Goal: Task Accomplishment & Management: Manage account settings

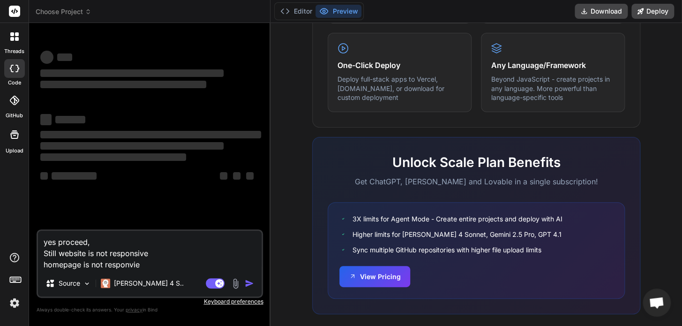
scroll to position [589, 0]
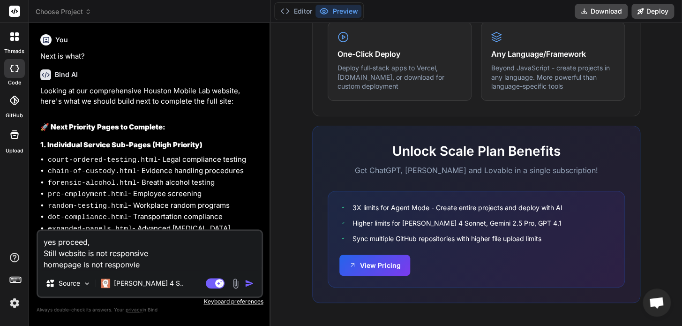
click at [158, 254] on textarea "yes proceed, Still website is not responsive homepage is not responvie" at bounding box center [150, 250] width 224 height 39
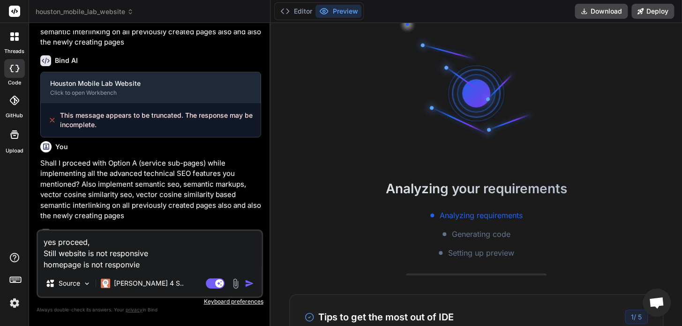
scroll to position [18, 0]
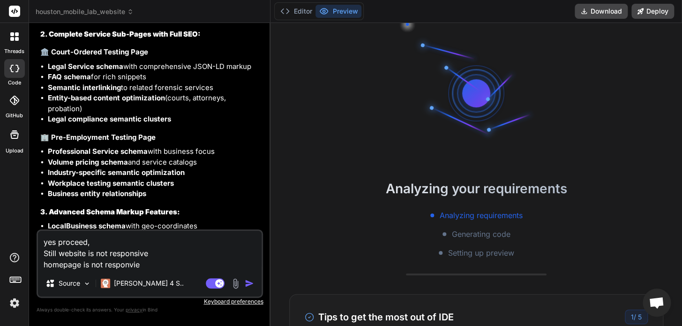
click at [155, 267] on textarea "yes proceed, Still website is not responsive homepage is not responvie" at bounding box center [150, 250] width 224 height 39
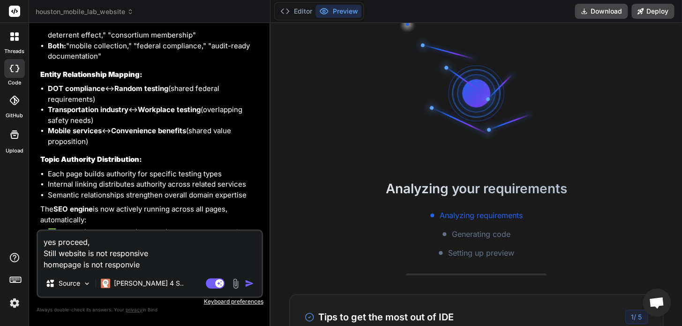
scroll to position [3551, 0]
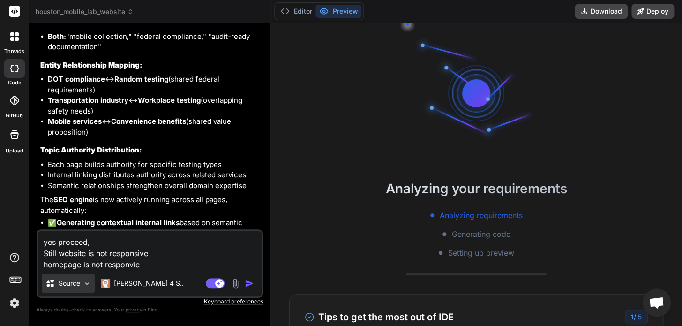
click at [92, 282] on div "Source" at bounding box center [68, 283] width 53 height 19
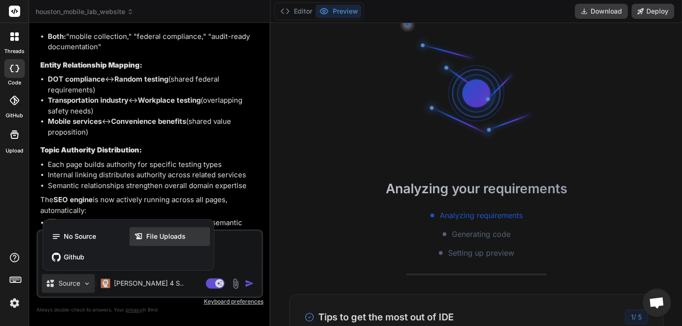
click at [155, 237] on span "File Uploads" at bounding box center [165, 236] width 39 height 9
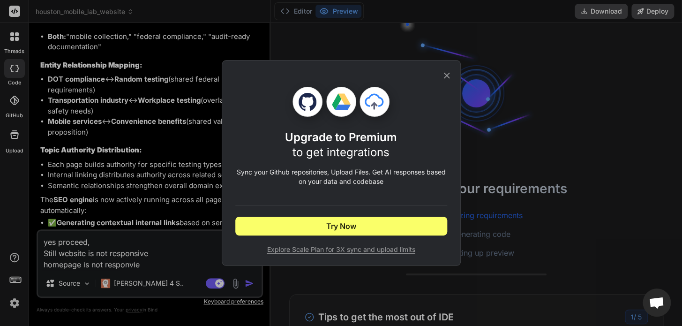
click at [181, 259] on div "Upgrade to Premium to get integrations Sync your Github repositories, Upload Fi…" at bounding box center [341, 163] width 682 height 326
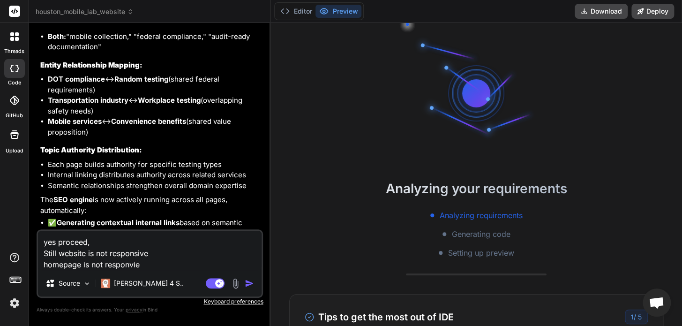
click at [182, 259] on textarea "yes proceed, Still website is not responsive homepage is not responvie" at bounding box center [150, 250] width 224 height 39
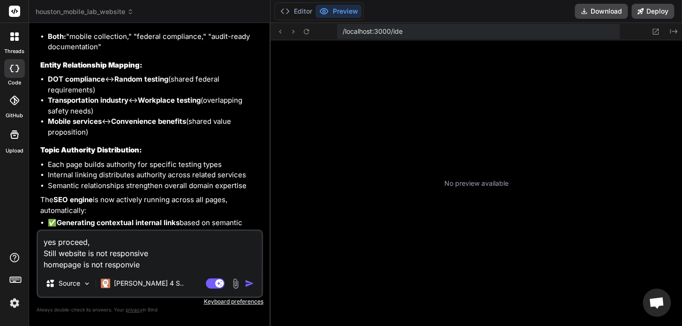
scroll to position [89, 0]
type textarea "x"
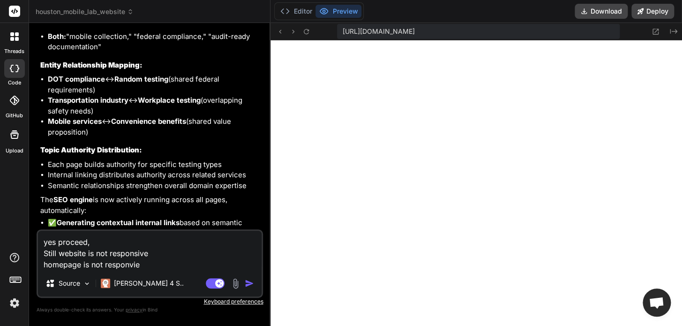
scroll to position [429, 0]
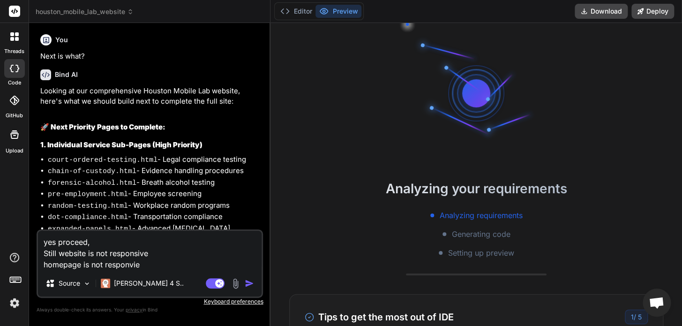
type textarea "x"
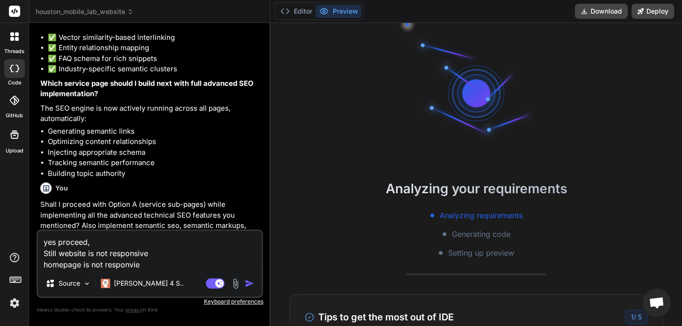
scroll to position [2485, 0]
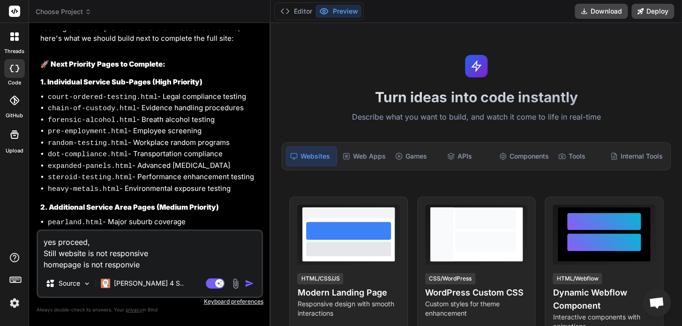
click at [16, 11] on icon at bounding box center [14, 11] width 7 height 6
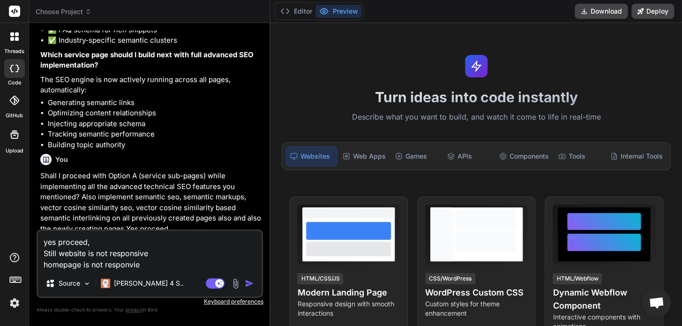
click at [17, 39] on icon at bounding box center [17, 39] width 4 height 4
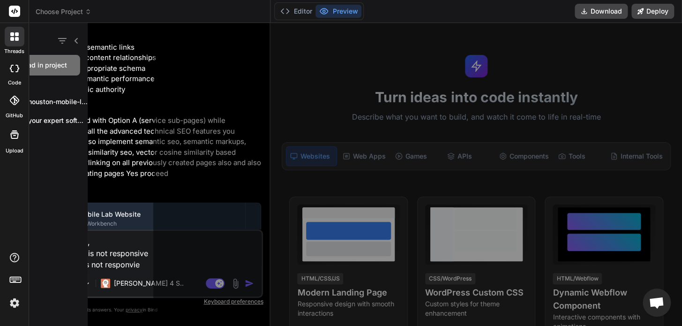
scroll to position [2519, 0]
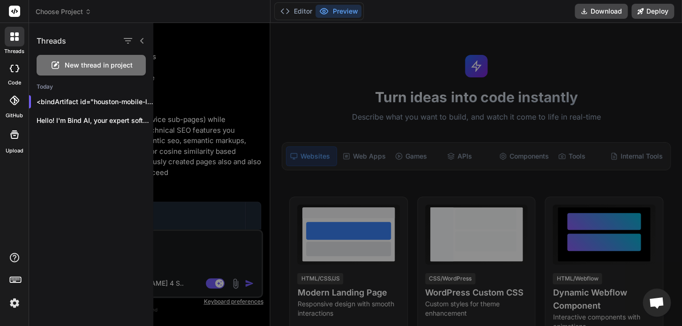
click at [14, 297] on img at bounding box center [15, 303] width 16 height 16
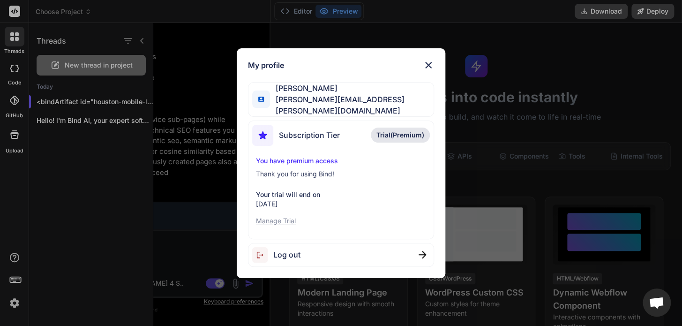
click at [323, 169] on p "Thank you for using Bind!" at bounding box center [341, 173] width 170 height 9
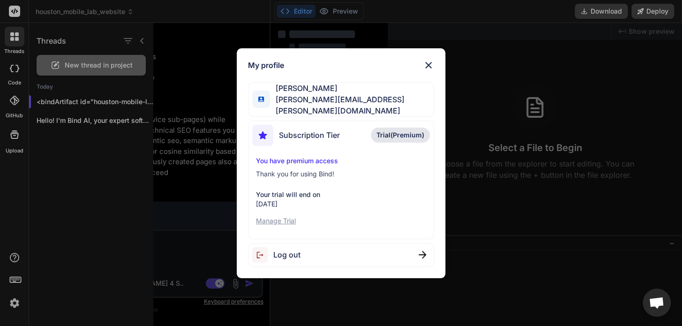
click at [330, 132] on span "Subscription Tier" at bounding box center [309, 134] width 61 height 11
click at [280, 216] on p "Manage Trial" at bounding box center [341, 220] width 170 height 9
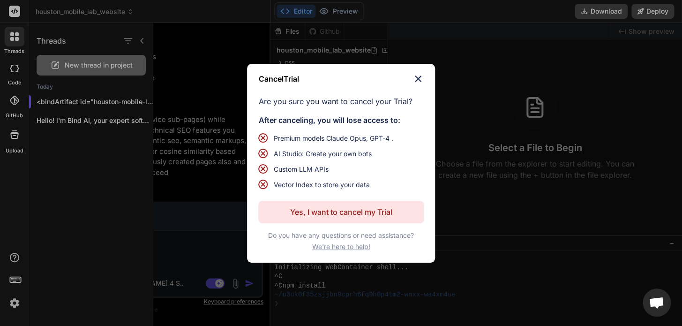
click at [417, 80] on img at bounding box center [418, 78] width 11 height 11
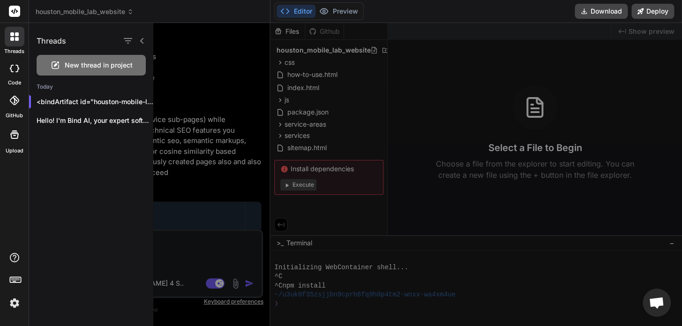
click at [227, 253] on div at bounding box center [432, 174] width 558 height 303
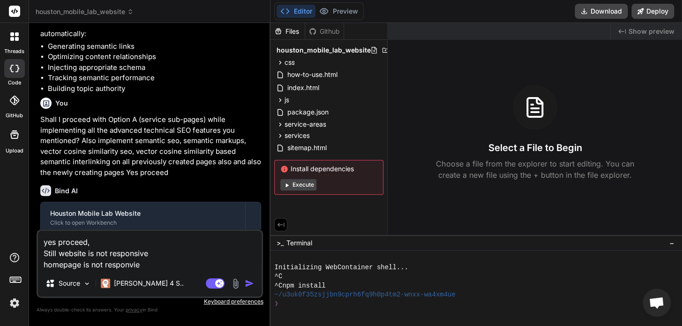
click at [178, 245] on textarea "yes proceed, Still website is not responsive homepage is not responvie" at bounding box center [150, 250] width 224 height 39
click at [239, 284] on img at bounding box center [235, 283] width 11 height 11
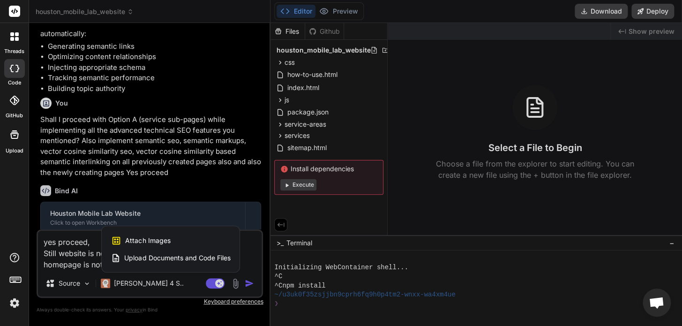
click at [166, 237] on span "Attach Images" at bounding box center [147, 240] width 45 height 9
type textarea "x"
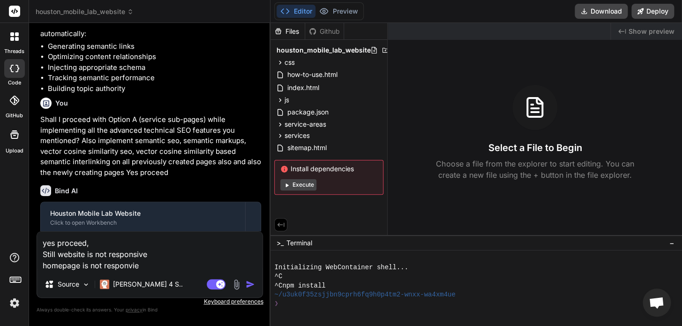
type input "C:\fakepath\homepage.png"
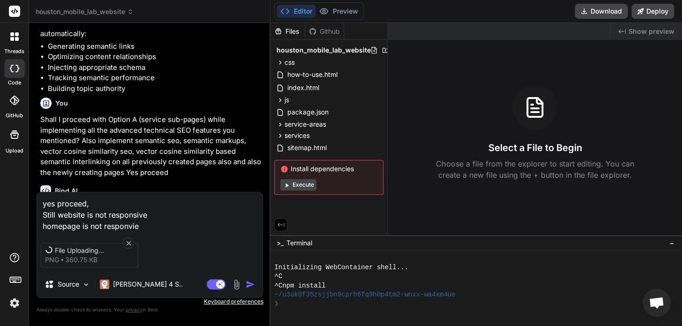
click at [156, 223] on textarea "yes proceed, Still website is not responsive homepage is not responvie" at bounding box center [149, 211] width 225 height 39
type textarea "x"
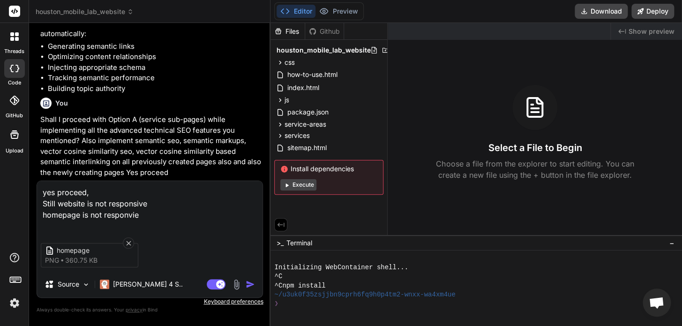
type textarea "yes proceed, Still website is not responsive homepage is not responvie A"
type textarea "x"
type textarea "yes proceed, Still website is not responsive homepage is not responvie Al"
type textarea "x"
type textarea "yes proceed, Still website is not responsive homepage is not responvie All"
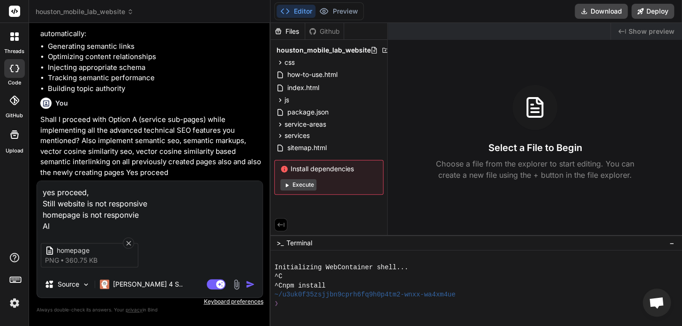
type textarea "x"
type textarea "yes proceed, Still website is not responsive homepage is not responvie All"
type textarea "x"
type textarea "yes proceed, Still website is not responsive homepage is not responvie All o"
type textarea "x"
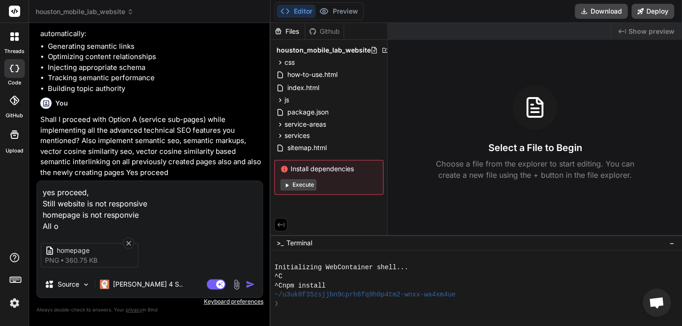
type textarea "yes proceed, Still website is not responsive homepage is not responvie All ot"
type textarea "x"
type textarea "yes proceed, Still website is not responsive homepage is not responvie All oth"
type textarea "x"
type textarea "yes proceed, Still website is not responsive homepage is not responvie All othe"
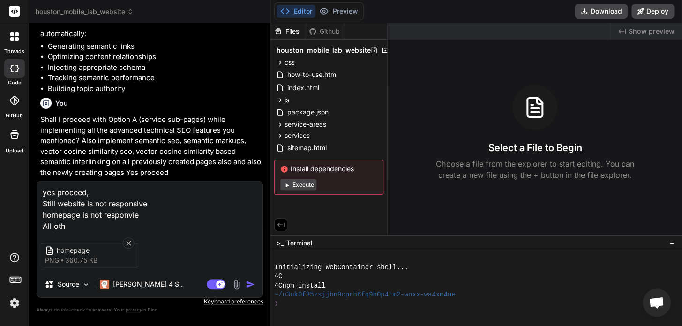
type textarea "x"
type textarea "yes proceed, Still website is not responsive homepage is not responvie All other"
type textarea "x"
type textarea "yes proceed, Still website is not responsive homepage is not responvie All other"
type textarea "x"
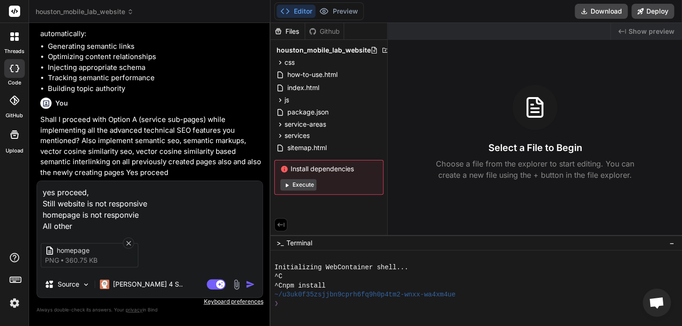
type textarea "yes proceed, Still website is not responsive homepage is not responvie All othe…"
type textarea "x"
type textarea "yes proceed, Still website is not responsive homepage is not responvie All othe…"
type textarea "x"
type textarea "yes proceed, Still website is not responsive homepage is not responvie All othe…"
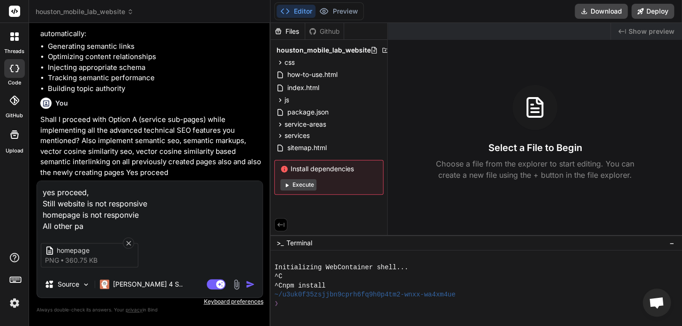
type textarea "x"
type textarea "yes proceed, Still website is not responsive homepage is not responvie All othe…"
type textarea "x"
type textarea "yes proceed, Still website is not responsive homepage is not responvie All othe…"
type textarea "x"
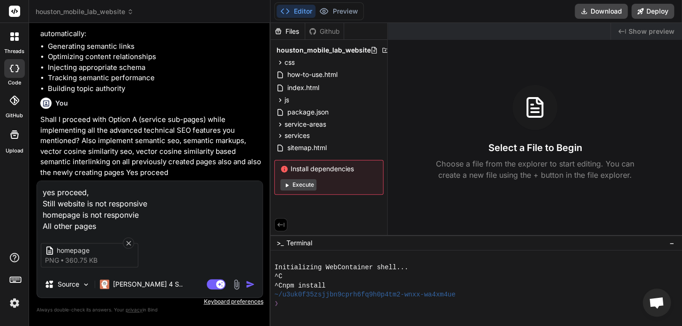
type textarea "yes proceed, Still website is not responsive homepage is not responvie All othe…"
type textarea "x"
type textarea "yes proceed, Still website is not responsive homepage is not responvie All othe…"
type textarea "x"
type textarea "yes proceed, Still website is not responsive homepage is not responvie All othe…"
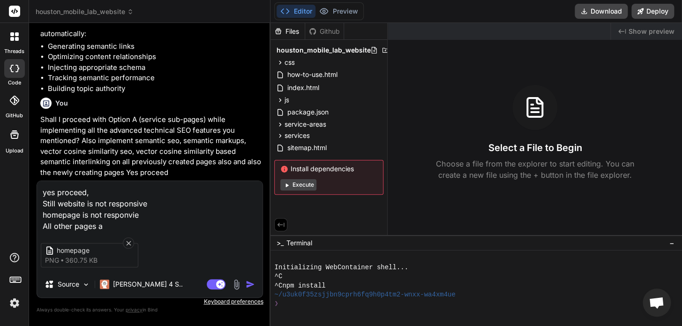
type textarea "x"
type textarea "yes proceed, Still website is not responsive homepage is not responvie All othe…"
type textarea "x"
type textarea "yes proceed, Still website is not responsive homepage is not responvie All othe…"
type textarea "x"
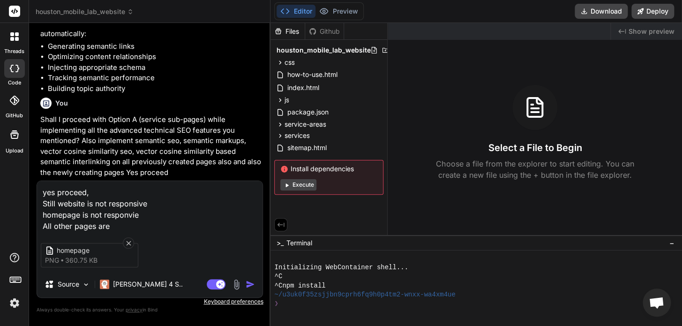
type textarea "yes proceed, Still website is not responsive homepage is not responvie All othe…"
type textarea "x"
type textarea "yes proceed, Still website is not responsive homepage is not responvie All othe…"
type textarea "x"
type textarea "yes proceed, Still website is not responsive homepage is not responvie All othe…"
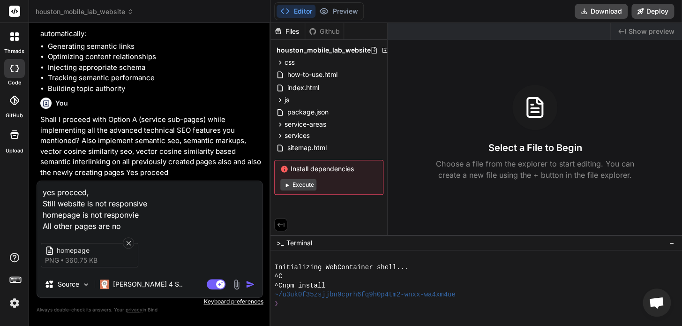
type textarea "x"
type textarea "yes proceed, Still website is not responsive homepage is not responvie All othe…"
type textarea "x"
type textarea "yes proceed, Still website is not responsive homepage is not responvie All othe…"
type textarea "x"
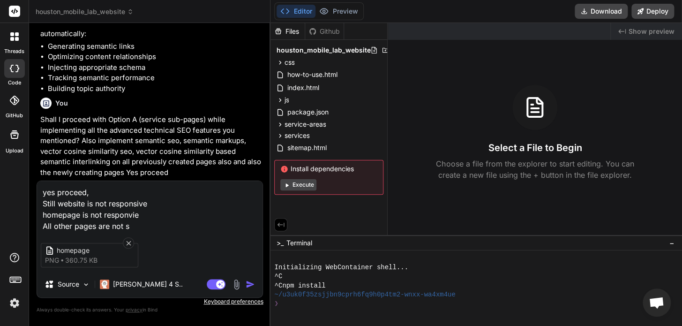
type textarea "yes proceed, Still website is not responsive homepage is not responvie All othe…"
type textarea "x"
type textarea "yes proceed, Still website is not responsive homepage is not responvie All othe…"
type textarea "x"
type textarea "yes proceed, Still website is not responsive homepage is not responvie All othe…"
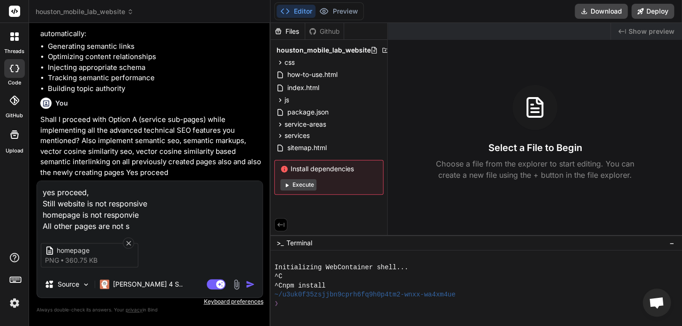
type textarea "x"
type textarea "yes proceed, Still website is not responsive homepage is not responvie All othe…"
type textarea "x"
type textarea "yes proceed, Still website is not responsive homepage is not responvie All othe…"
type textarea "x"
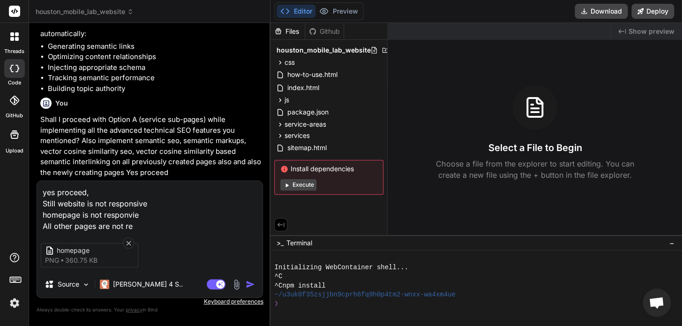
type textarea "yes proceed, Still website is not responsive homepage is not responvie All othe…"
type textarea "x"
type textarea "yes proceed, Still website is not responsive homepage is not responvie All othe…"
type textarea "x"
type textarea "yes proceed, Still website is not responsive homepage is not responvie All othe…"
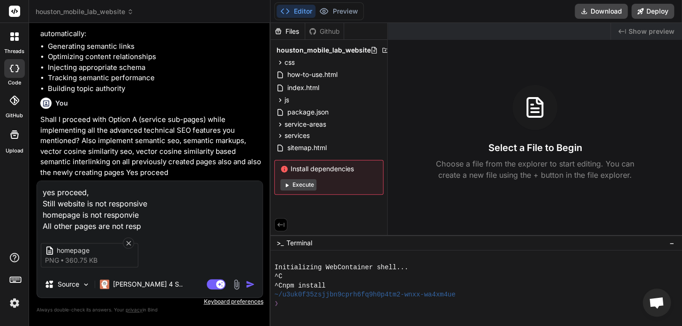
type textarea "x"
type textarea "yes proceed, Still website is not responsive homepage is not responvie All othe…"
type textarea "x"
type textarea "yes proceed, Still website is not responsive homepage is not responvie All othe…"
type textarea "x"
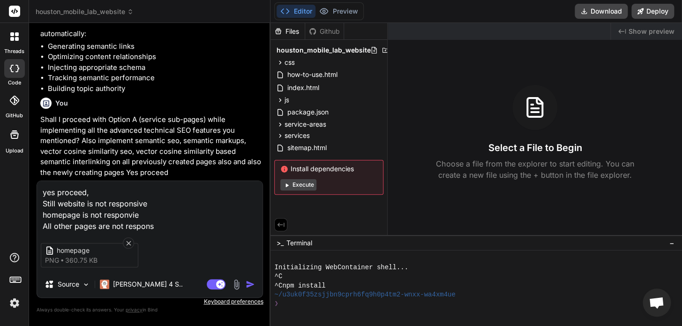
type textarea "yes proceed, Still website is not responsive homepage is not responvie All othe…"
type textarea "x"
type textarea "yes proceed, Still website is not responsive homepage is not responvie All othe…"
type textarea "x"
type textarea "yes proceed, Still website is not responsive homepage is not responvie All othe…"
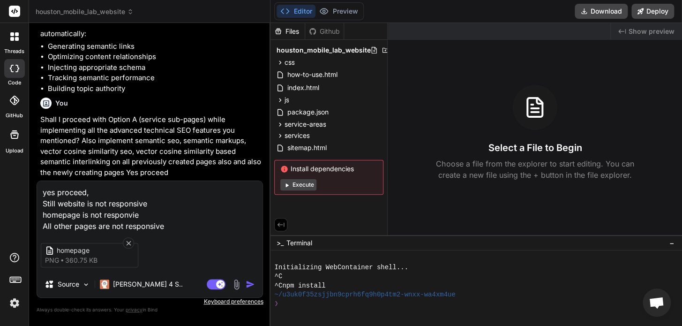
type textarea "x"
type textarea "yes proceed, Still website is not responsive homepage is not responvie All othe…"
type textarea "x"
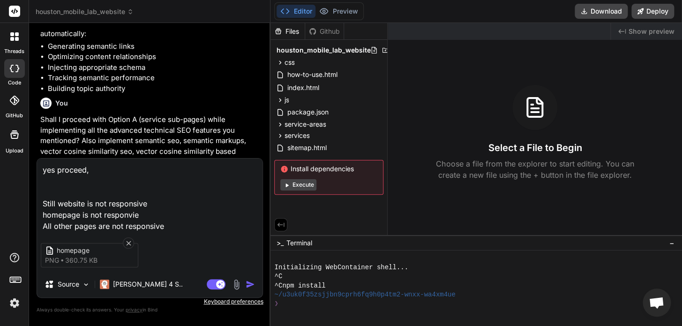
type textarea "yes proceed, I Still website is not responsive homepage is not responvie All ot…"
type textarea "x"
type textarea "yes proceed, Is Still website is not responsive homepage is not responvie All o…"
type textarea "x"
type textarea "yes proceed, Iss Still website is not responsive homepage is not responvie All …"
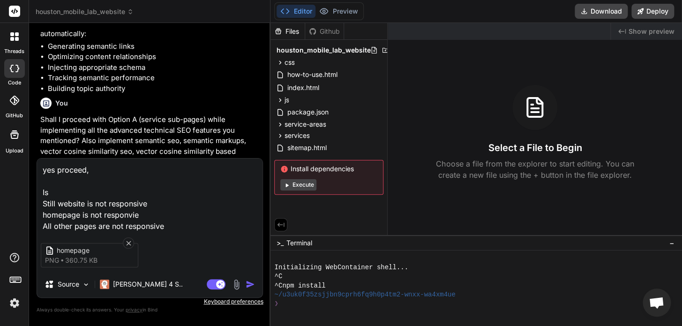
type textarea "x"
type textarea "yes proceed, Issu Still website is not responsive homepage is not responvie All…"
type textarea "x"
type textarea "yes proceed, Issue Still website is not responsive homepage is not responvie Al…"
type textarea "x"
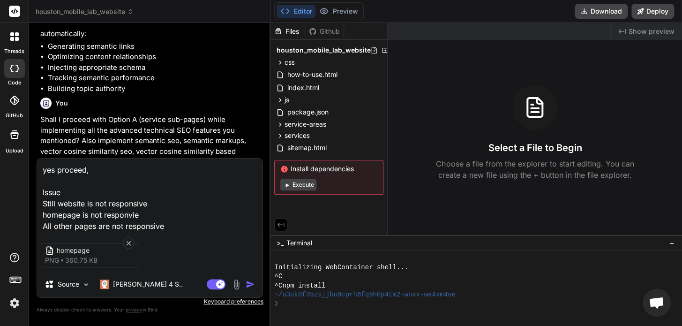
type textarea "yes proceed, Issues Still website is not responsive homepage is not responvie A…"
type textarea "x"
type textarea "yes proceed, Issues: Still website is not responsive homepage is not responvie …"
type textarea "x"
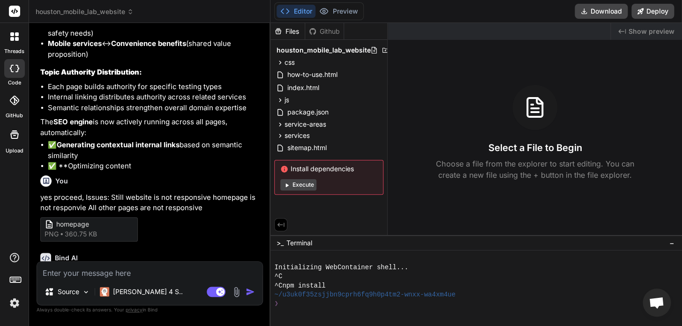
type textarea "x"
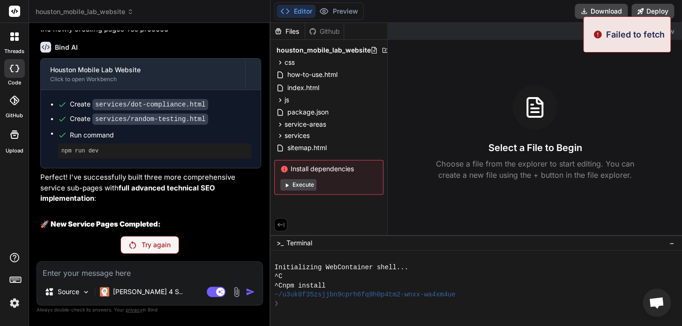
scroll to position [2660, 0]
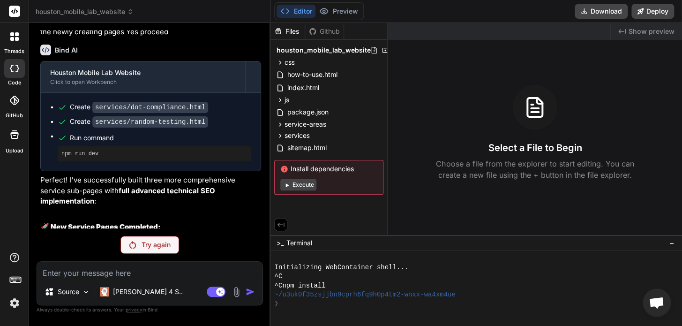
click at [128, 245] on div "Try again" at bounding box center [149, 245] width 59 height 18
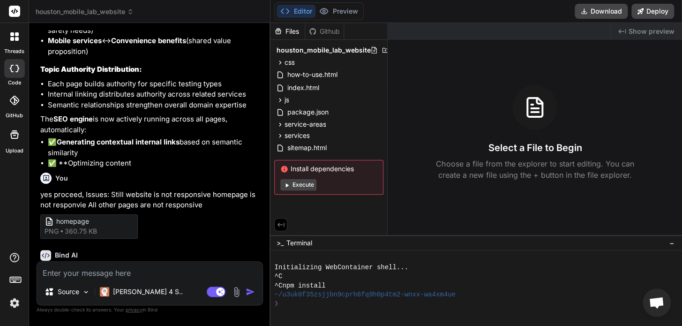
type textarea "x"
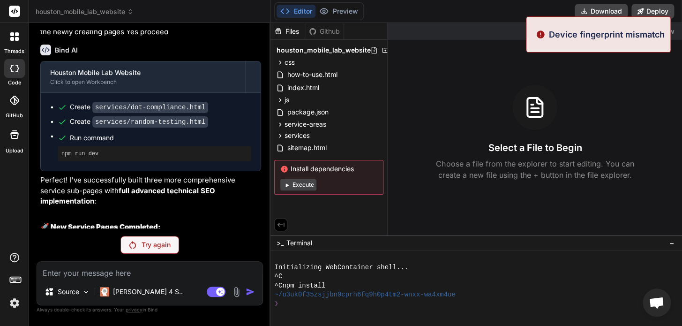
click at [634, 31] on p "Device fingerprint mismatch" at bounding box center [607, 34] width 116 height 13
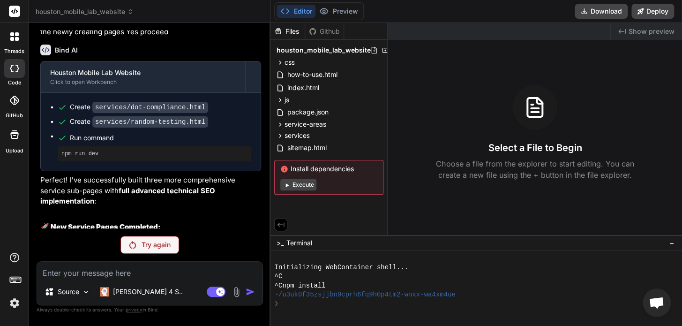
click at [23, 12] on div at bounding box center [14, 11] width 29 height 23
click at [17, 14] on rect at bounding box center [14, 11] width 11 height 11
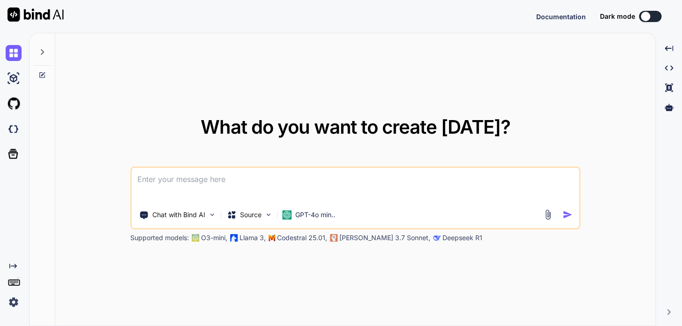
type textarea "x"
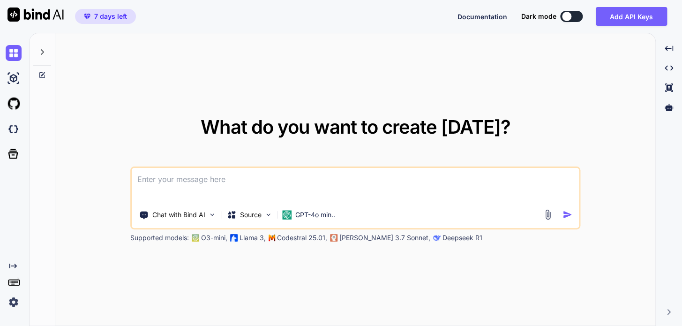
click at [14, 265] on icon "Created with Pixso." at bounding box center [13, 266] width 8 height 8
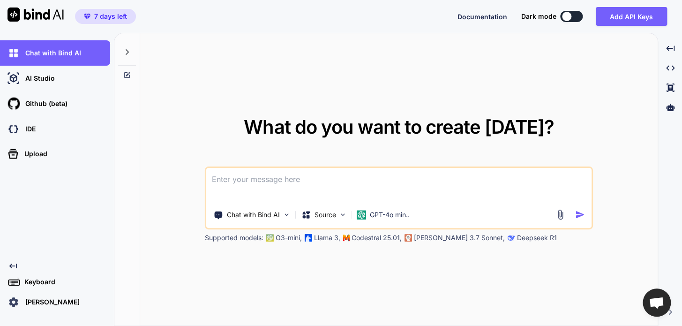
click at [38, 302] on p "[PERSON_NAME]" at bounding box center [51, 301] width 58 height 9
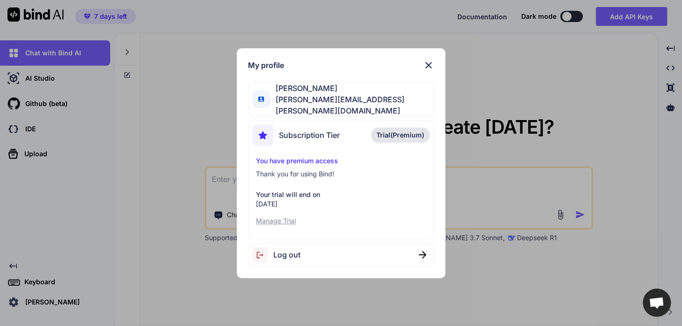
click at [38, 109] on div "My profile Sars S sarathy@sarathy.in Subscription Tier Trial(Premium) You have …" at bounding box center [341, 163] width 682 height 326
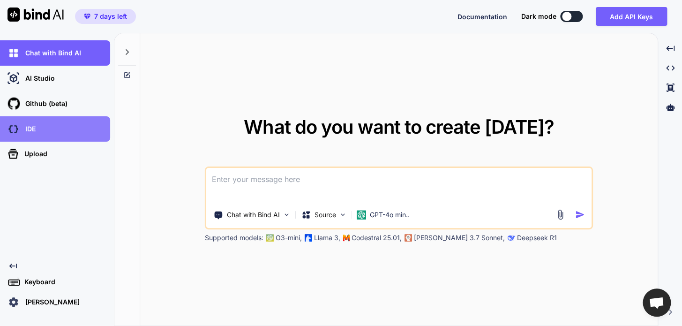
click at [28, 129] on p "IDE" at bounding box center [29, 128] width 14 height 9
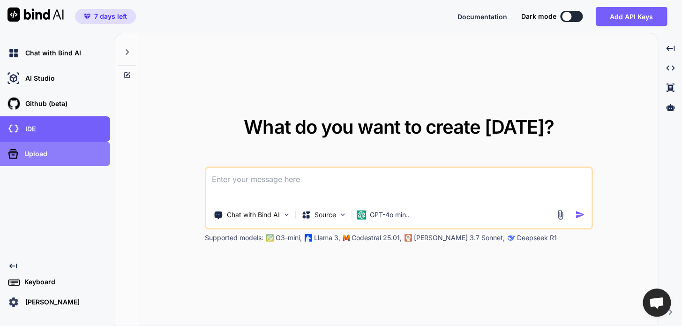
click at [29, 163] on div "Upload" at bounding box center [55, 154] width 110 height 24
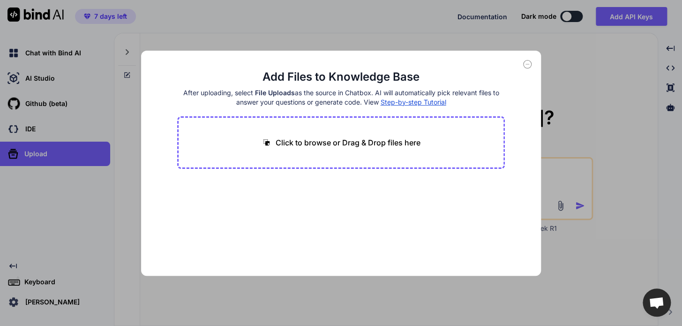
click at [563, 73] on div "Add Files to Knowledge Base After uploading, select File Uploads as the source …" at bounding box center [341, 163] width 682 height 326
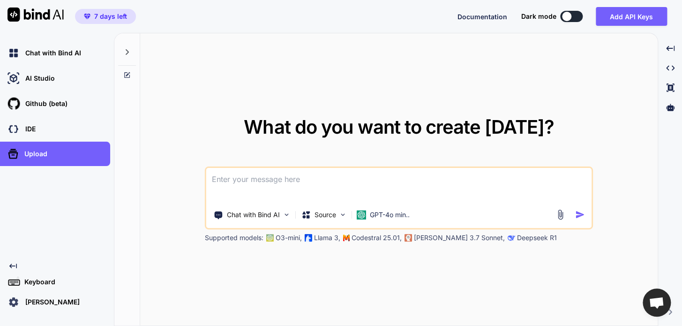
click at [578, 15] on button at bounding box center [571, 16] width 23 height 11
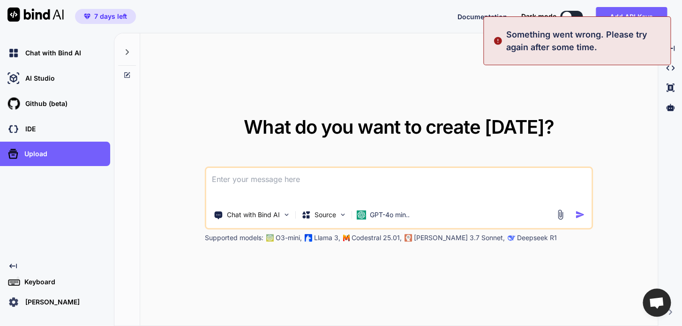
click at [586, 52] on p "Something went wrong. Please try again after some time." at bounding box center [585, 40] width 158 height 25
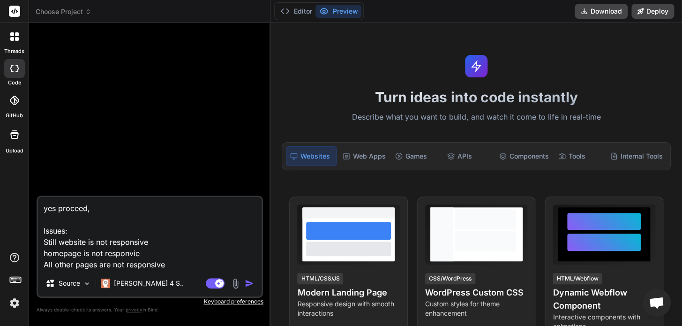
click at [235, 284] on img at bounding box center [235, 283] width 11 height 11
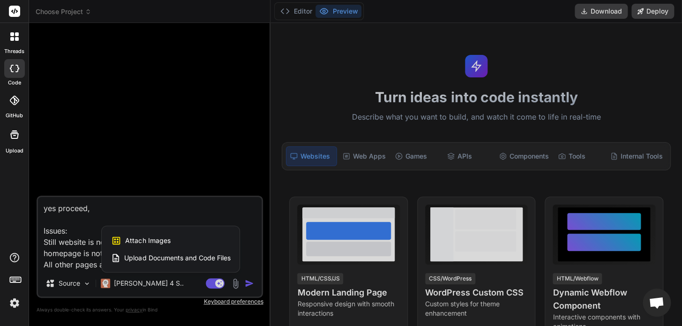
click at [128, 239] on span "Attach Images" at bounding box center [147, 240] width 45 height 9
type textarea "x"
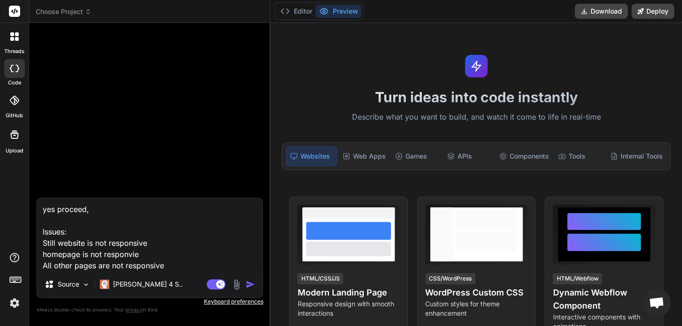
type input "C:\fakepath\homepage.png"
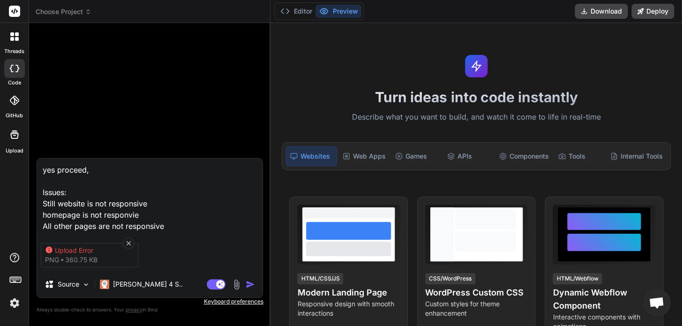
click at [81, 251] on div "Upload Error" at bounding box center [92, 250] width 75 height 9
click at [129, 243] on icon at bounding box center [129, 243] width 8 height 8
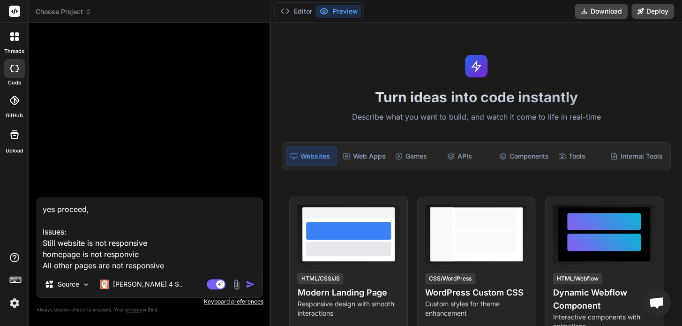
type textarea "x"
click at [183, 122] on div at bounding box center [150, 113] width 225 height 167
click at [340, 8] on button "Preview" at bounding box center [338, 11] width 46 height 13
click at [99, 209] on textarea "yes proceed, Issues: Still website is not responsive homepage is not responvie …" at bounding box center [149, 234] width 225 height 73
type textarea "x"
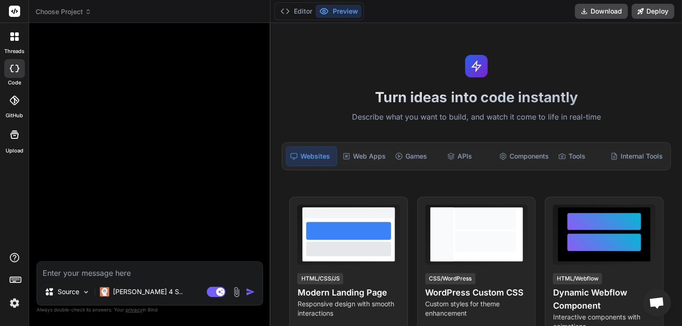
click at [9, 69] on div at bounding box center [14, 68] width 21 height 19
click at [14, 45] on div at bounding box center [15, 37] width 20 height 20
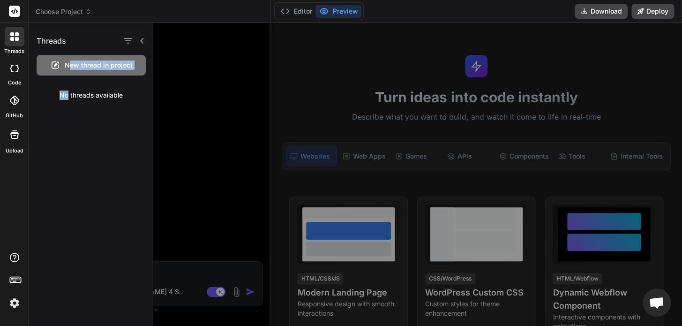
drag, startPoint x: 71, startPoint y: 60, endPoint x: 67, endPoint y: 94, distance: 34.9
click at [67, 94] on div "Threads New thread in project No threads available" at bounding box center [91, 65] width 124 height 84
click at [122, 39] on div at bounding box center [127, 40] width 13 height 13
click at [107, 68] on span "New thread in project" at bounding box center [99, 64] width 68 height 9
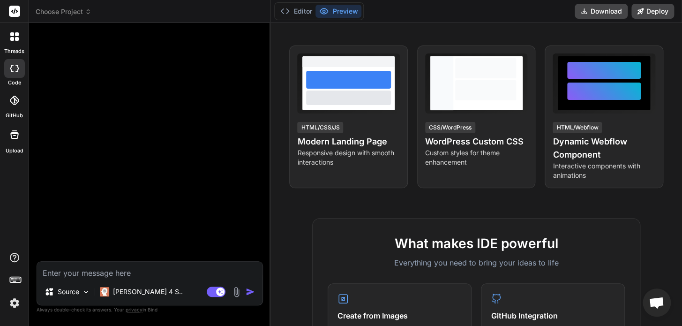
scroll to position [213, 0]
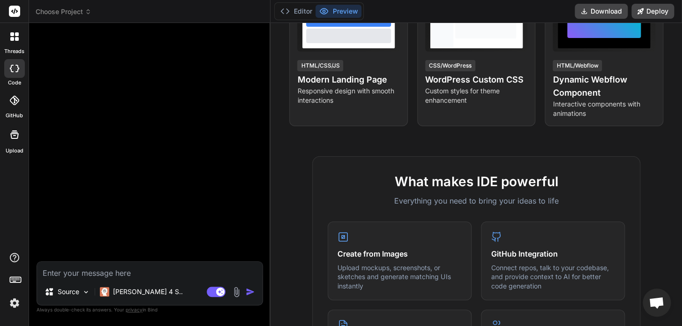
click at [7, 12] on div at bounding box center [14, 11] width 29 height 23
click at [13, 12] on rect at bounding box center [14, 11] width 11 height 11
click at [61, 10] on span "Choose Project" at bounding box center [64, 11] width 56 height 9
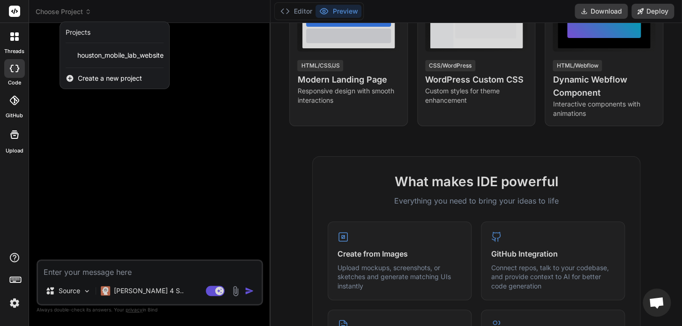
scroll to position [45, 0]
click at [137, 51] on span "houston_mobile_lab_website" at bounding box center [120, 55] width 86 height 9
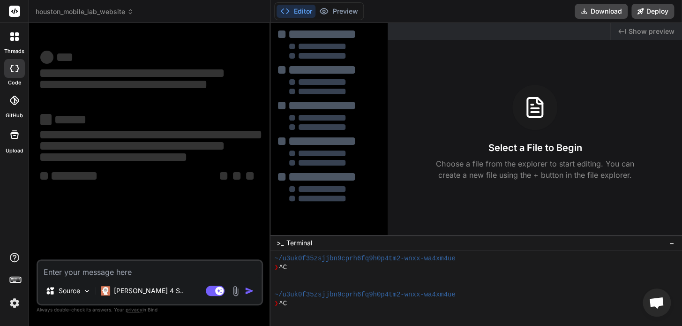
scroll to position [80, 0]
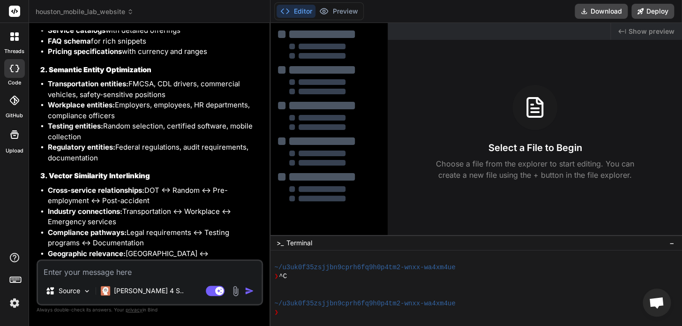
type textarea "x"
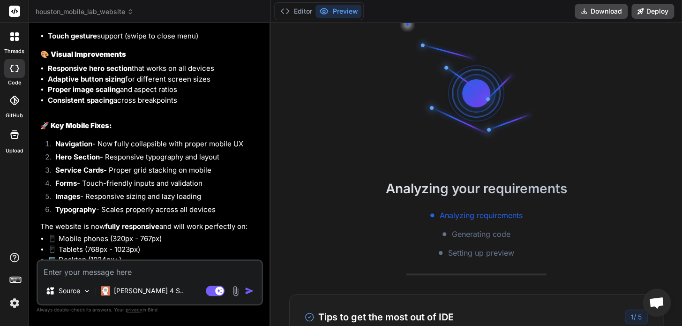
scroll to position [3858, 0]
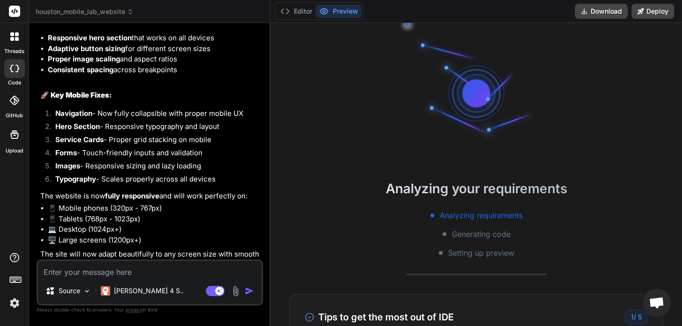
click at [176, 249] on p "The site will now adapt beautifully to any screen size with smooth animations, …" at bounding box center [150, 265] width 221 height 32
click at [127, 278] on textarea at bounding box center [150, 269] width 224 height 17
type textarea "N"
type textarea "x"
type textarea "No"
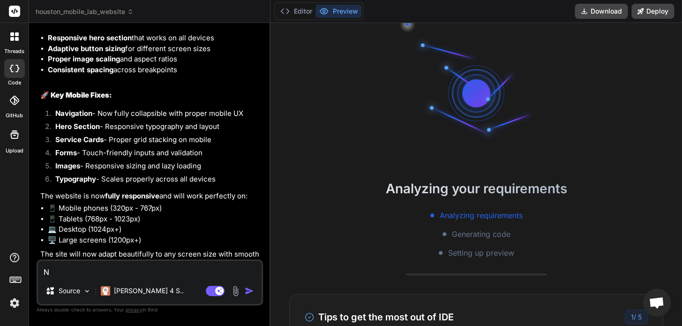
type textarea "x"
type textarea "No"
type textarea "x"
type textarea "No C"
type textarea "x"
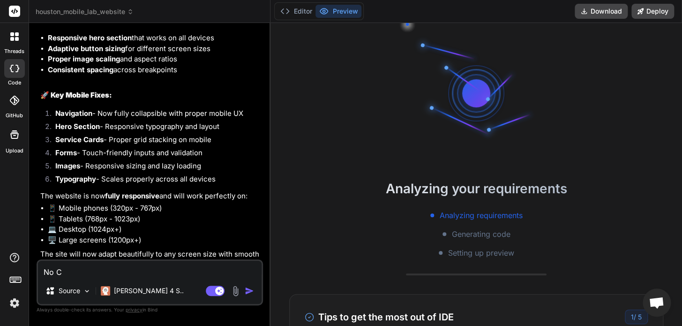
type textarea "No CS"
type textarea "x"
type textarea "No CSS"
type textarea "x"
type textarea "No CSS"
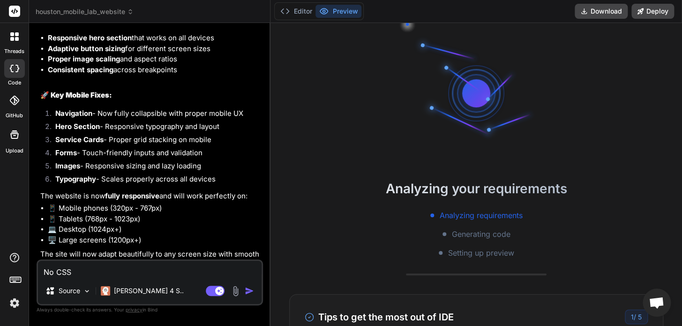
type textarea "x"
type textarea "No CSS i"
type textarea "x"
type textarea "No CSS is"
type textarea "x"
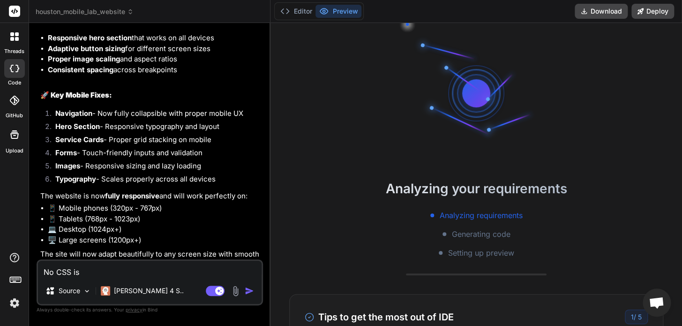
type textarea "No CSS is"
type textarea "x"
type textarea "No CSS is n"
type textarea "x"
type textarea "No CSS is no"
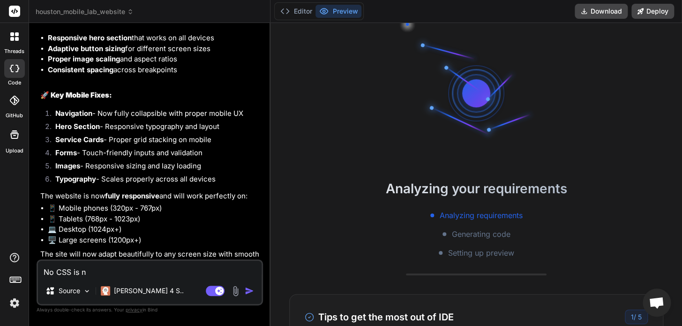
type textarea "x"
type textarea "No CSS is not"
type textarea "x"
type textarea "No CSS is not"
type textarea "x"
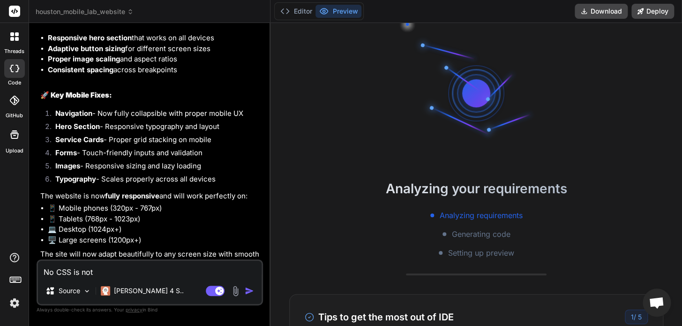
type textarea "No CSS is not p"
type textarea "x"
type textarea "No CSS is not pr"
type textarea "x"
type textarea "No CSS is not pro"
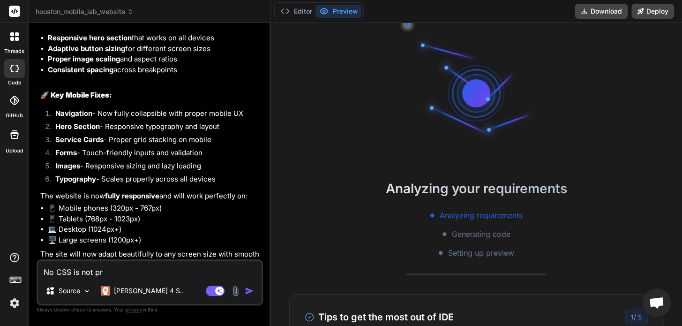
type textarea "x"
type textarea "No CSS is not prop"
type textarea "x"
type textarea "No CSS is not prope"
type textarea "x"
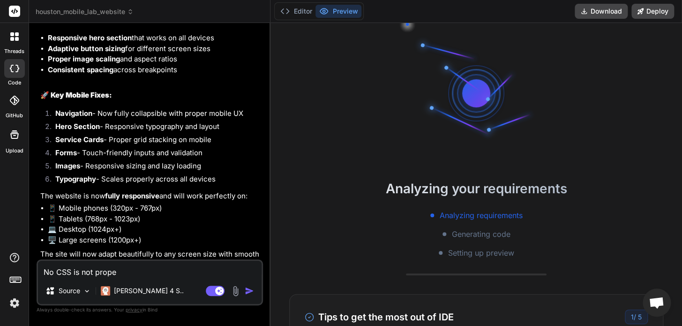
type textarea "No CSS is not proper"
type textarea "x"
type textarea "No CSS is not proper,"
type textarea "x"
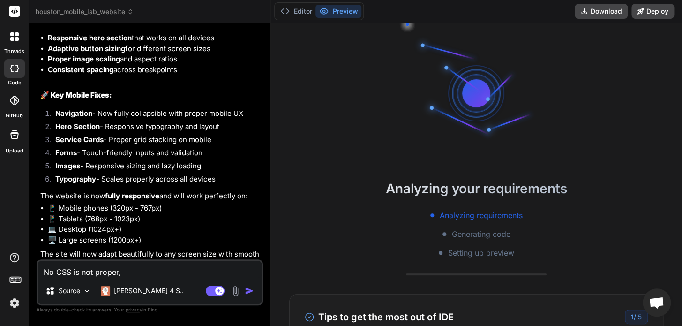
type textarea "No CSS is not proper,"
type textarea "x"
type textarea "No CSS is not proper, C"
type textarea "x"
type textarea "No CSS is not proper, Co"
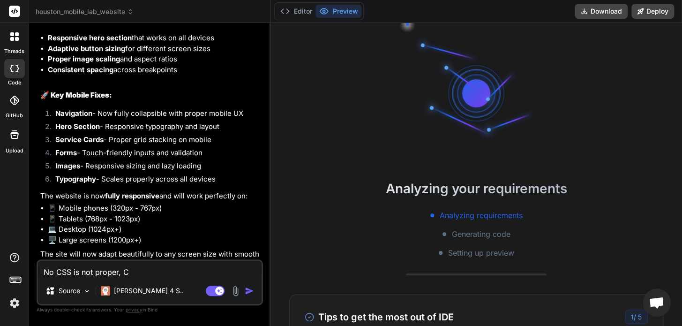
type textarea "x"
type textarea "No CSS is not proper, Com"
type textarea "x"
type textarea "No CSS is not proper, Comp"
type textarea "x"
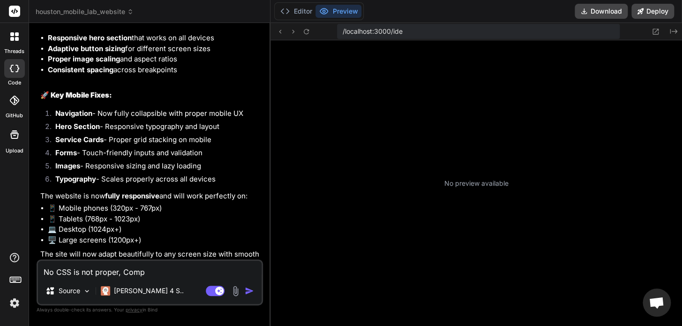
type textarea "No CSS is not proper, Compl"
type textarea "x"
type textarea "No CSS is not proper, Comple"
type textarea "x"
type textarea "No CSS is not proper, Complet"
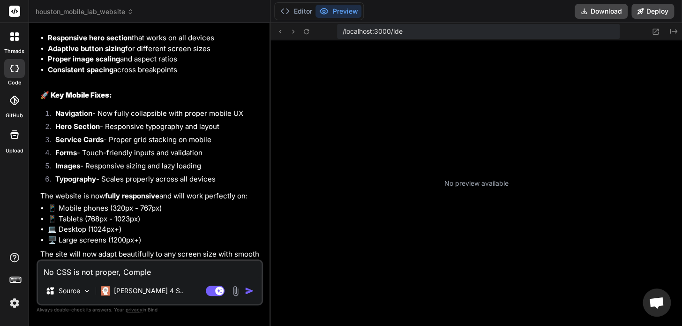
type textarea "x"
type textarea "No CSS is not proper, Complete"
type textarea "x"
type textarea "No CSS is not proper, Completel"
type textarea "x"
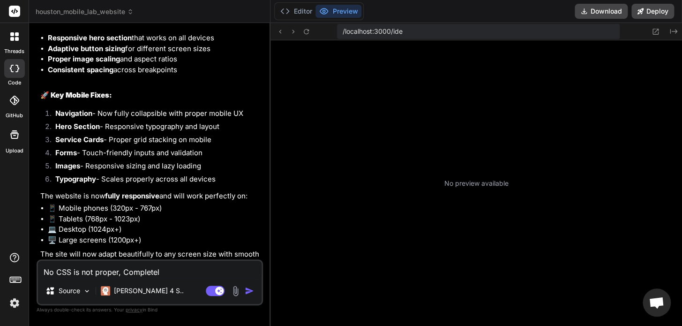
type textarea "No CSS is not proper, Completely"
type textarea "x"
type textarea "No CSS is not proper, Completely"
type textarea "x"
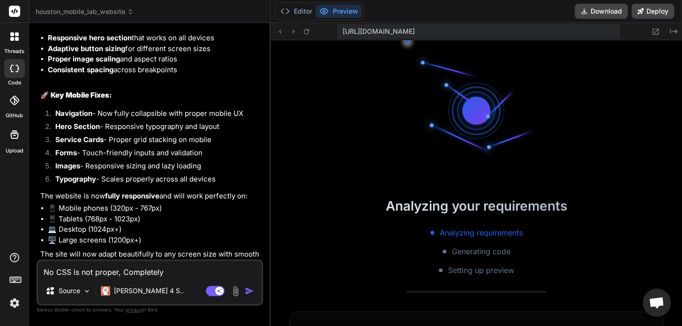
type textarea "No CSS is not proper, Completely b"
type textarea "x"
type textarea "No CSS is not proper, Completely br"
type textarea "x"
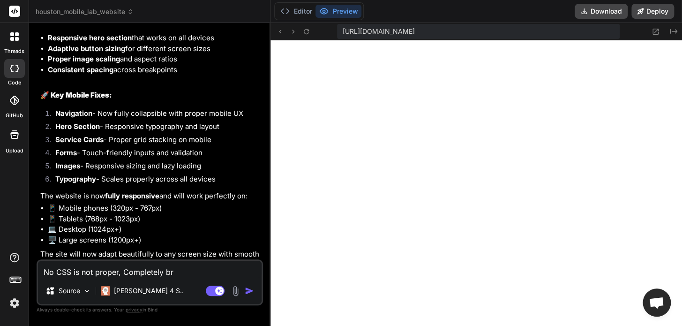
type textarea "No CSS is not proper, Completely bro"
type textarea "x"
type textarea "No CSS is not proper, Completely brok"
type textarea "x"
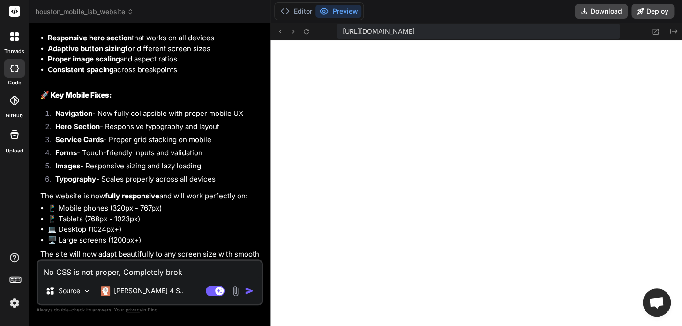
type textarea "No CSS is not proper, Completely broke"
type textarea "x"
type textarea "No CSS is not proper, Completely broken"
type textarea "x"
type textarea "No CSS is not proper, Completely broken"
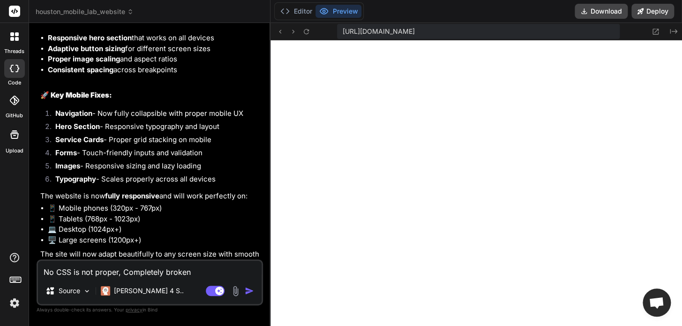
type textarea "x"
type textarea "No CSS is not proper, Completely broken a"
type textarea "x"
type textarea "No CSS is not proper, Completely broken an"
type textarea "x"
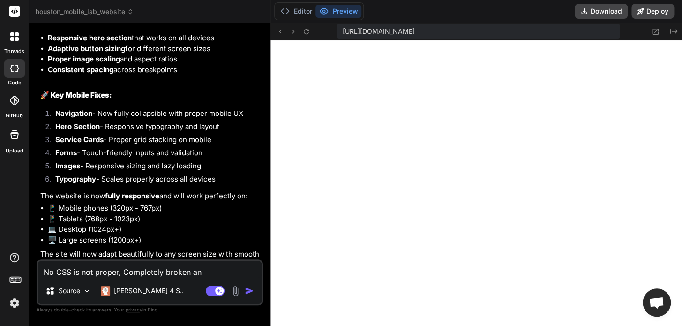
type textarea "No CSS is not proper, Completely broken and"
type textarea "x"
type textarea "No CSS is not proper, Completely broken and"
type textarea "x"
type textarea "No CSS is not proper, Completely broken and u"
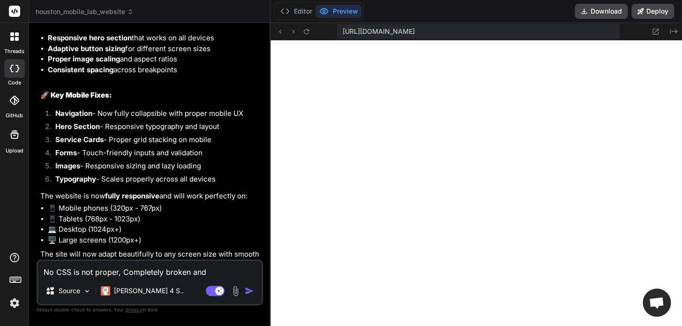
type textarea "x"
type textarea "No CSS is not proper, Completely broken and ug"
type textarea "x"
type textarea "No CSS is not proper, Completely broken and ugl"
type textarea "x"
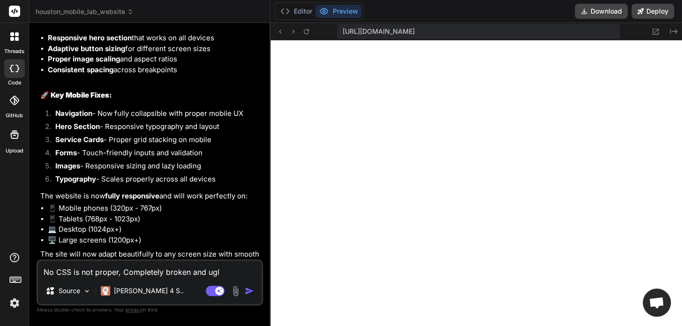
type textarea "No CSS is not proper, Completely broken and ugly"
click at [229, 278] on div "No CSS is not proper, Completely broken and ugly Source Claude 4 S.. Agent Mode…" at bounding box center [150, 282] width 226 height 46
click at [229, 272] on textarea "No CSS is not proper, Completely broken and ugly" at bounding box center [150, 269] width 224 height 17
paste textarea
type textarea "x"
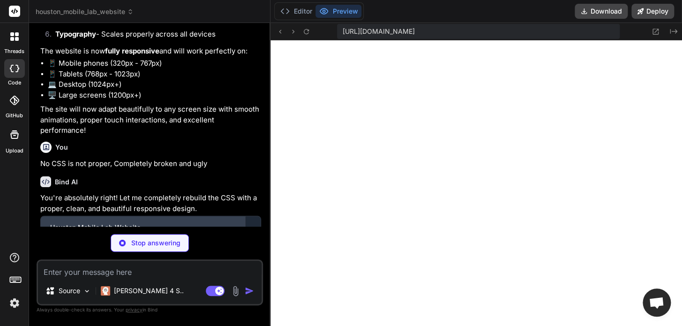
scroll to position [4028, 0]
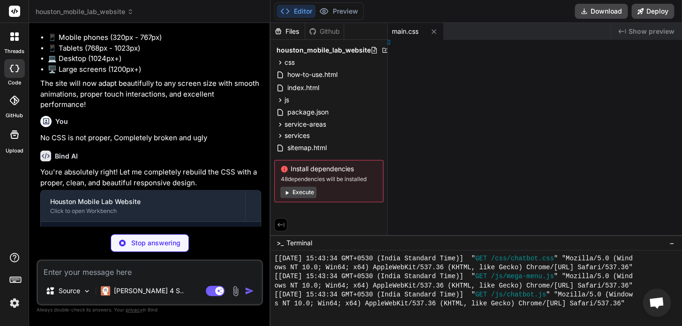
type textarea "x"
type textarea "12px; } }"
type textarea "x"
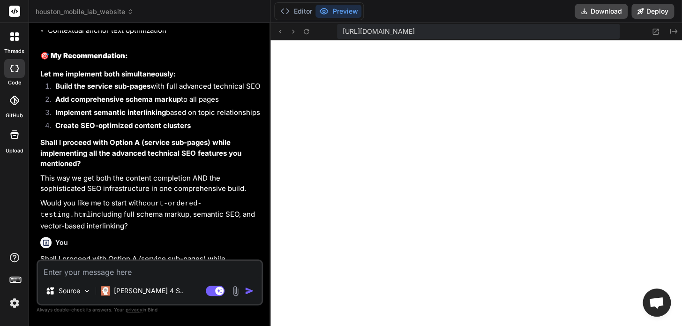
scroll to position [726, 0]
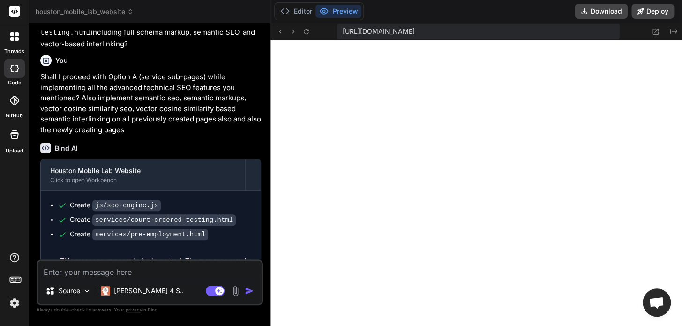
click at [177, 267] on textarea at bounding box center [150, 269] width 224 height 17
click at [238, 287] on img at bounding box center [235, 290] width 11 height 11
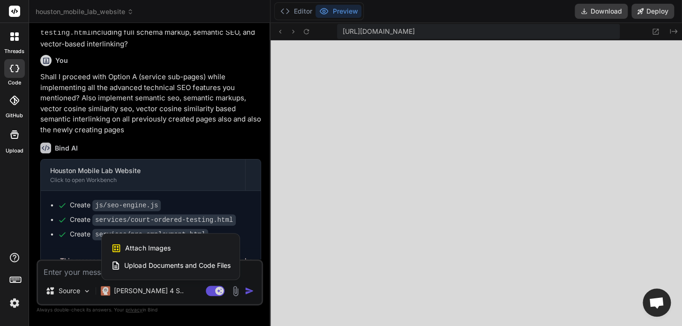
click at [166, 248] on span "Attach Images" at bounding box center [147, 247] width 45 height 9
type textarea "x"
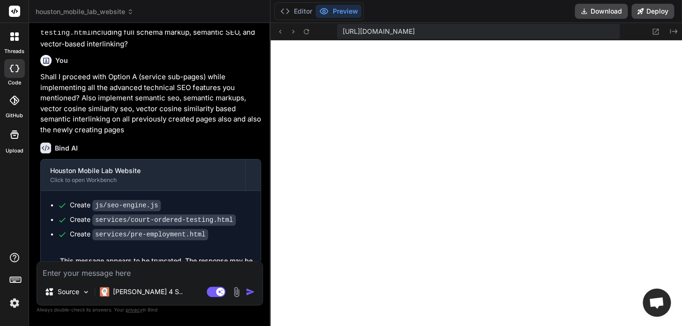
type input "C:\fakepath\homepage.png"
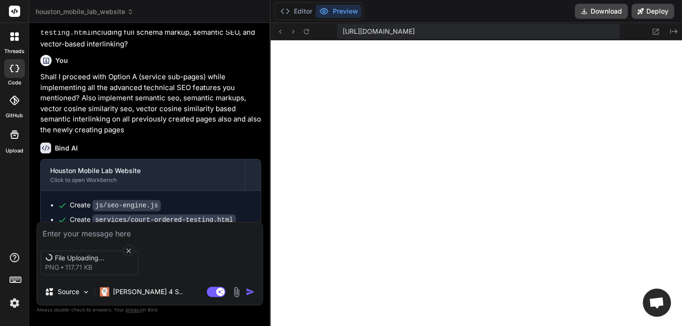
click at [150, 234] on textarea at bounding box center [149, 230] width 225 height 17
type textarea "x"
type textarea "N"
type textarea "x"
type textarea "No"
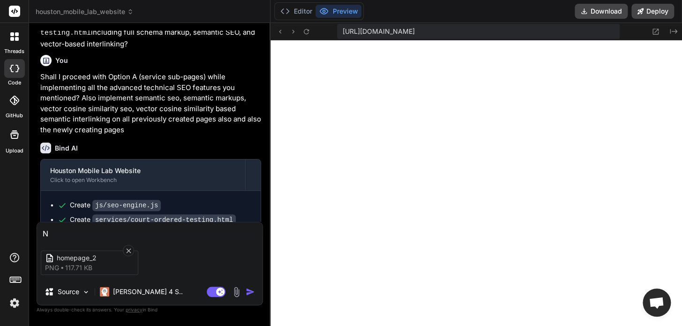
type textarea "x"
type textarea "No"
type textarea "x"
type textarea "No S"
type textarea "x"
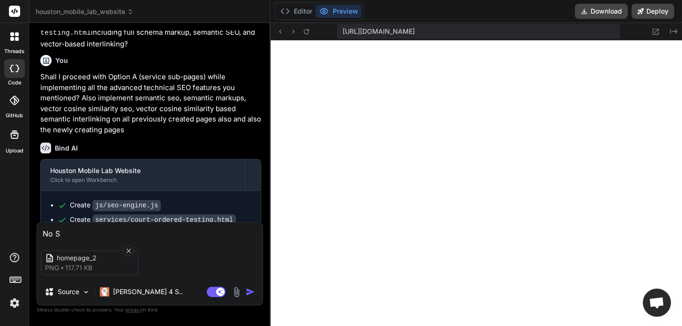
type textarea "No St"
type textarea "x"
type textarea "No Sti"
type textarea "x"
type textarea "No Stil"
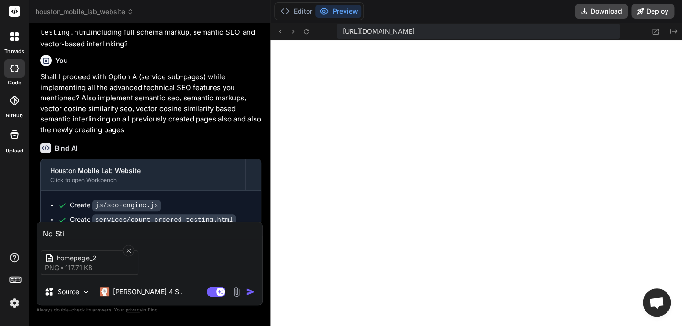
type textarea "x"
type textarea "No Still"
type textarea "x"
type textarea "No Still"
type textarea "x"
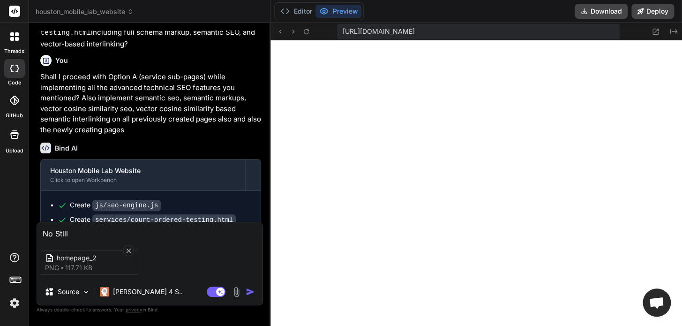
type textarea "No Still u"
type textarea "x"
type textarea "No Still ug"
type textarea "x"
type textarea "No Still ugl"
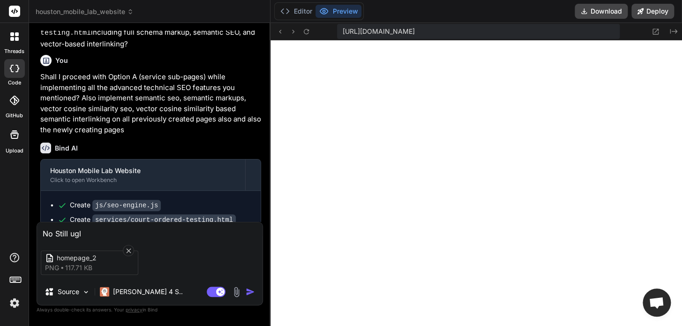
type textarea "x"
type textarea "No Still ugly"
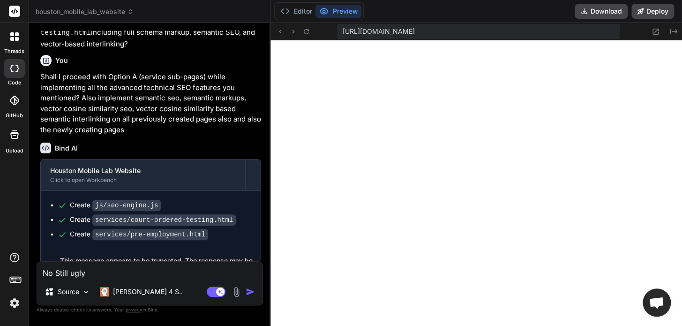
type textarea "x"
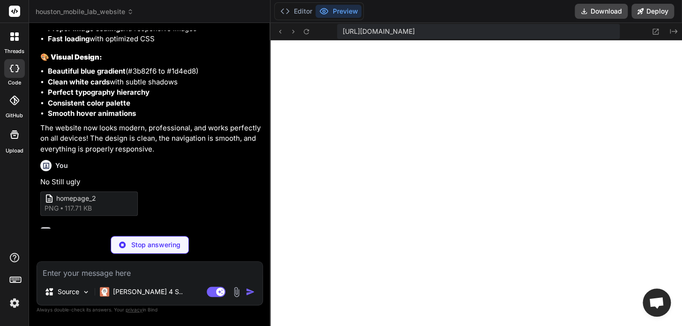
scroll to position [1217, 0]
click at [291, 7] on button "Editor" at bounding box center [296, 11] width 39 height 13
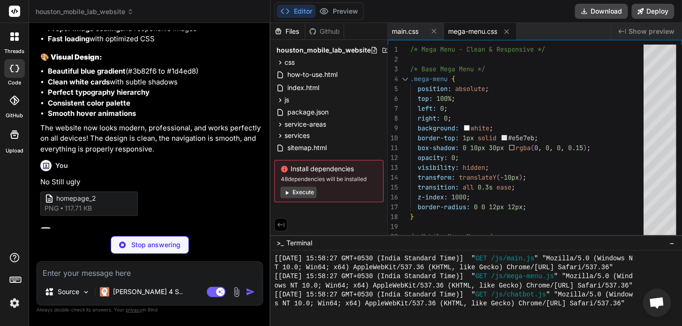
click at [300, 195] on button "Execute" at bounding box center [298, 192] width 36 height 11
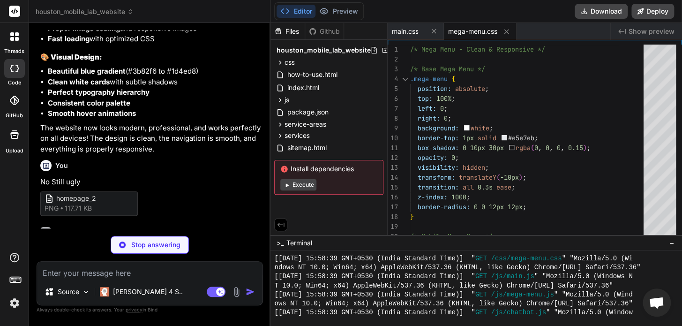
scroll to position [1834, 0]
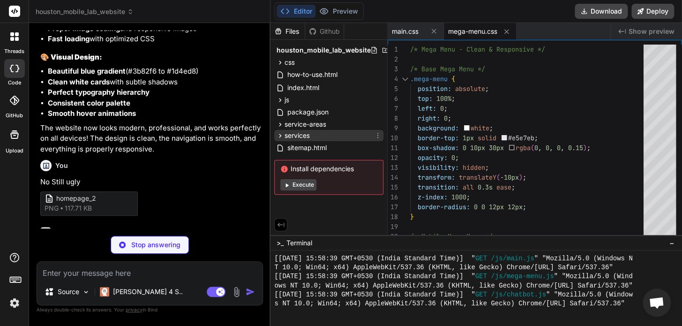
click at [280, 140] on div "services" at bounding box center [328, 135] width 109 height 11
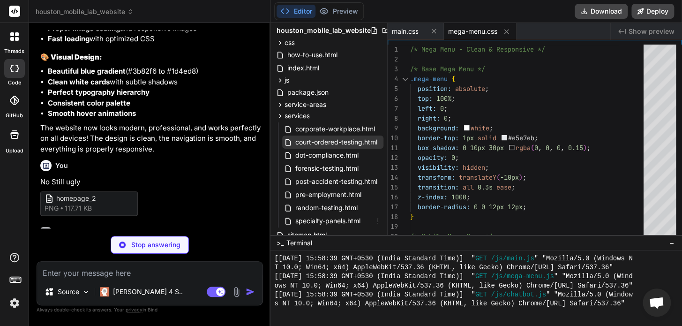
scroll to position [88, 0]
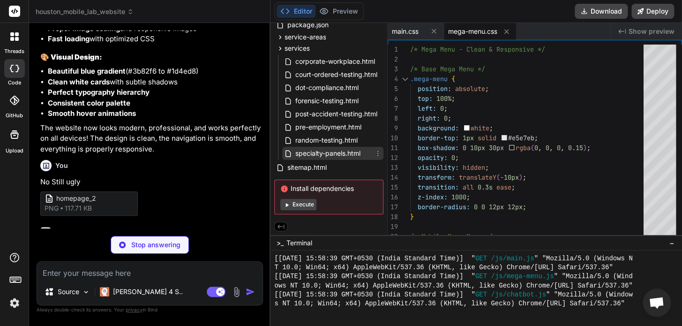
type textarea "x"
click at [337, 153] on span "specialty-panels.html" at bounding box center [327, 153] width 67 height 11
type textarea "</div> </div> <script src="../js/main.js"></script> <script src="../js/mega-men…"
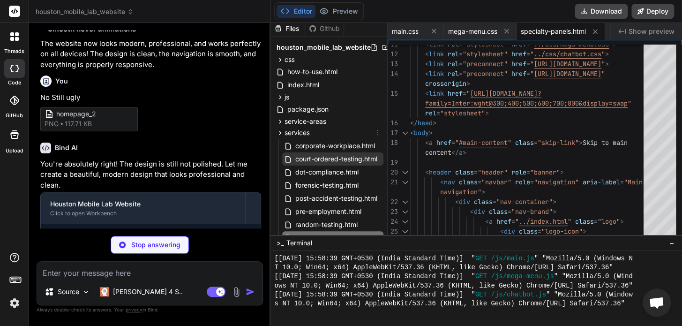
scroll to position [0, 0]
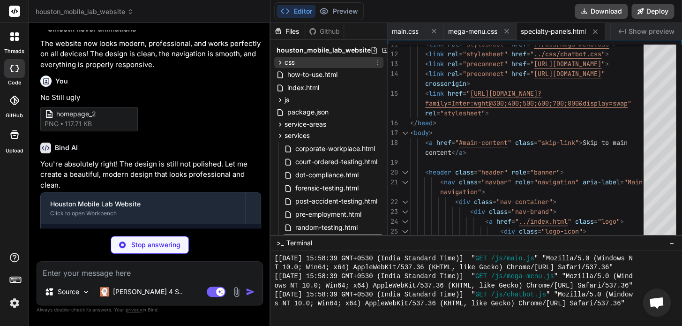
click at [309, 62] on div "css" at bounding box center [328, 62] width 109 height 11
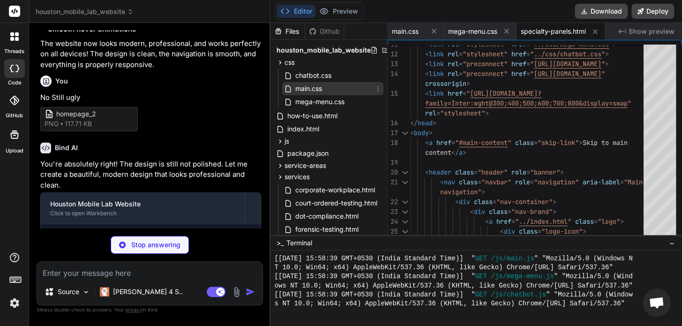
type textarea "x"
click at [325, 88] on div "main.css" at bounding box center [332, 88] width 101 height 13
type textarea "} }"
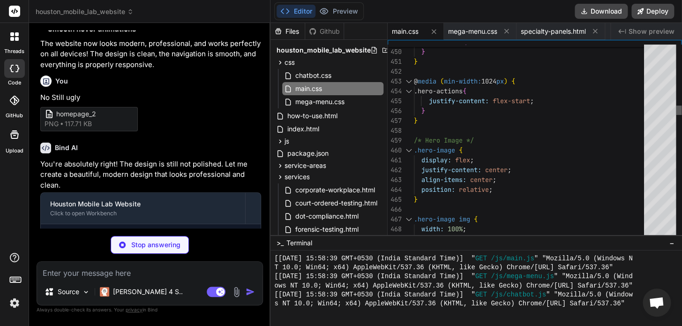
click at [681, 105] on div at bounding box center [679, 109] width 6 height 9
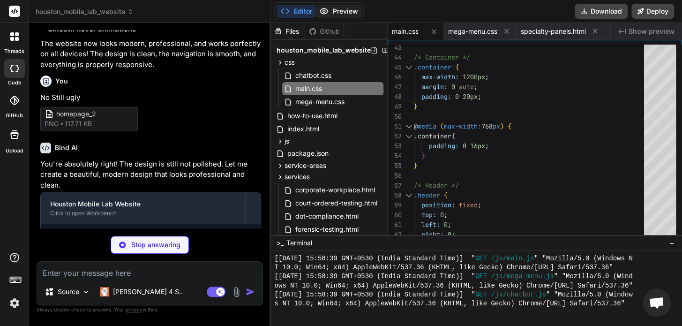
click at [338, 14] on button "Preview" at bounding box center [338, 11] width 46 height 13
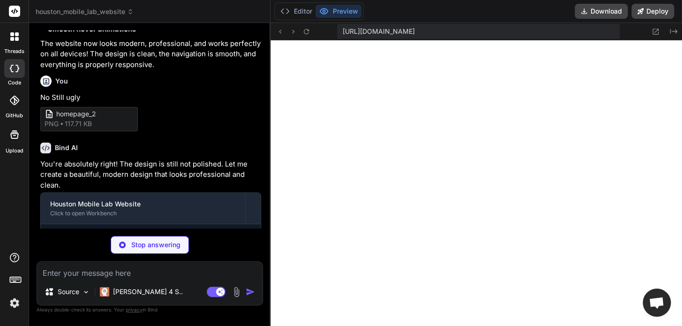
drag, startPoint x: 602, startPoint y: 30, endPoint x: 623, endPoint y: 31, distance: 21.2
click at [623, 31] on div "https://u3uk0f35zsjjbn9cprh6fq9h0p4tm2-wnxx-wa4xm4ue--3000--96435430.local-corp…" at bounding box center [476, 31] width 412 height 17
click at [415, 32] on span "[URL][DOMAIN_NAME]" at bounding box center [379, 31] width 72 height 9
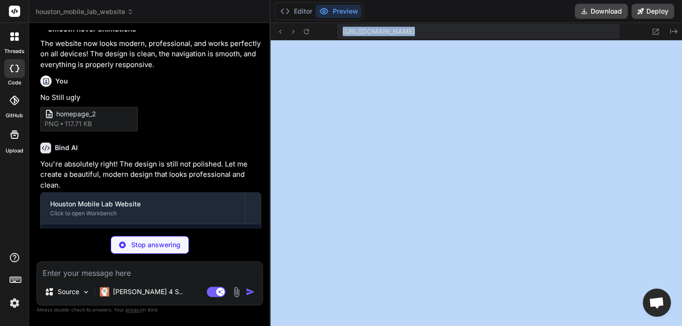
copy div "https://u3uk0f35zsjjbn9cprh6fq9h0p4tm2-wnxx-wa4xm4ue--3000--96435430.local-corp…"
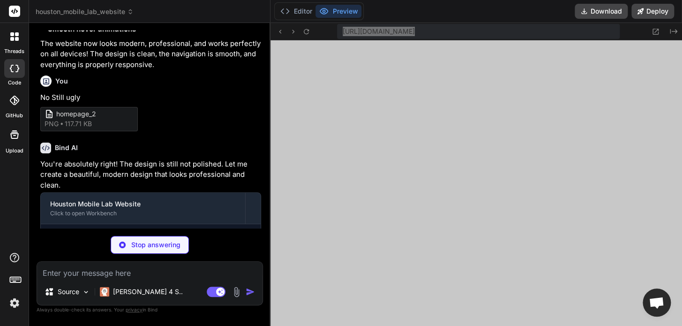
type textarea "x"
type textarea ".phone-btn { min-height: 44px; } .nav-link { justify-content: flex-start; } }"
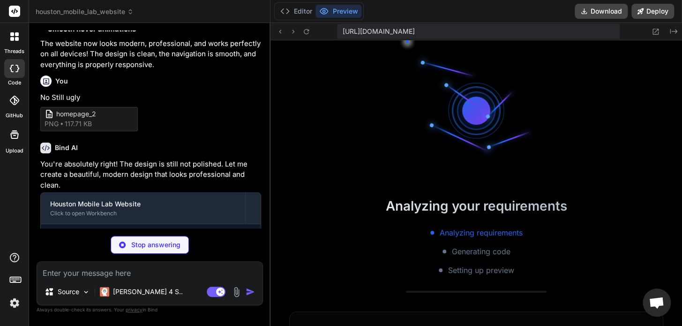
type textarea "x"
type textarea "justify-content: flex-start; } }"
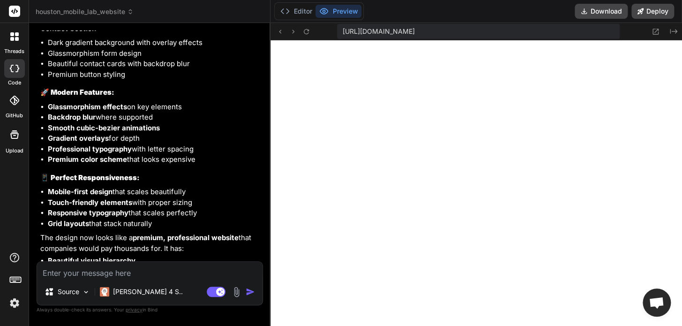
scroll to position [5711, 0]
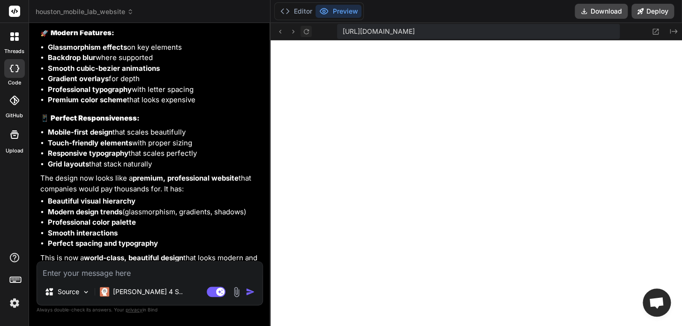
click at [307, 29] on icon at bounding box center [306, 31] width 5 height 5
click at [308, 29] on icon at bounding box center [306, 31] width 5 height 5
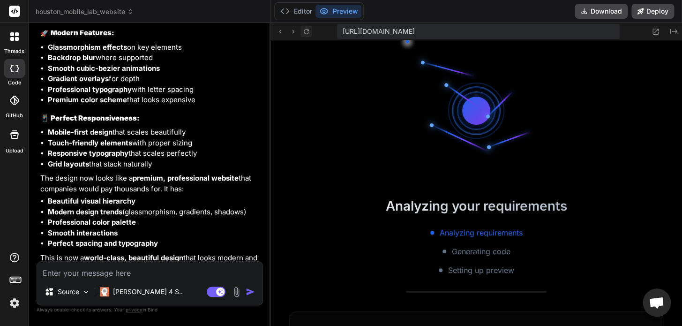
click at [308, 29] on icon at bounding box center [306, 31] width 5 height 5
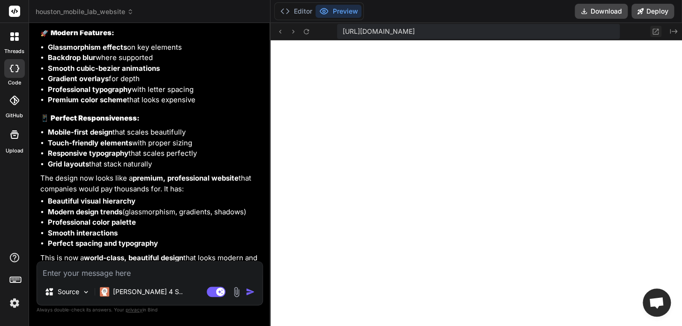
click at [651, 31] on button at bounding box center [655, 31] width 11 height 11
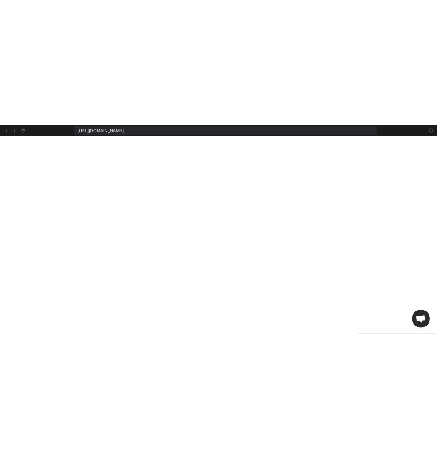
scroll to position [3857, 0]
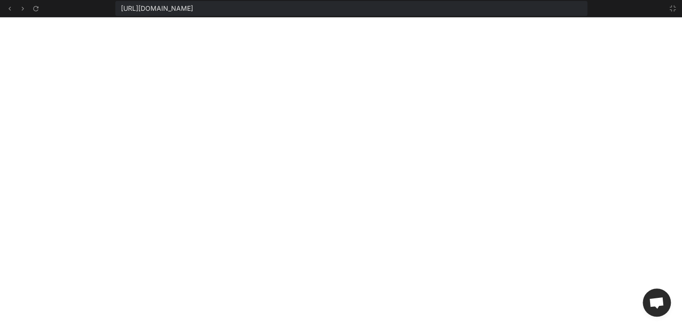
type textarea "x"
type textarea "} }"
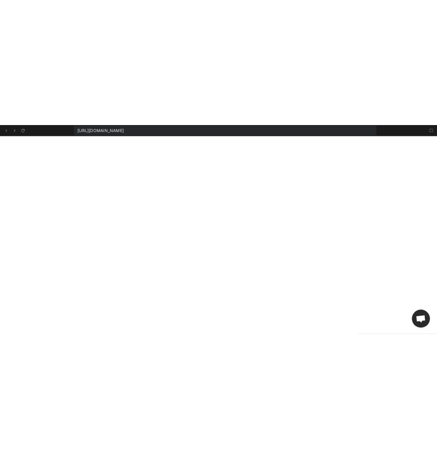
scroll to position [7682, 0]
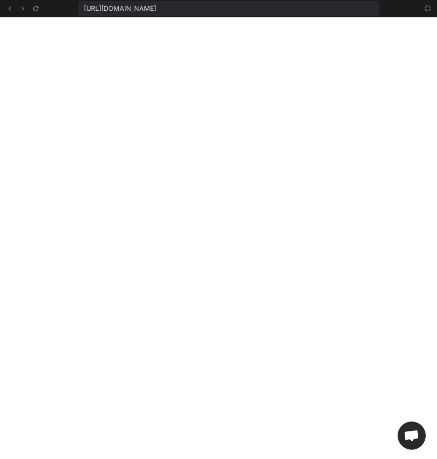
type textarea "x"
type textarea ".nav-link { justify-content: flex-start; } }"
type textarea "x"
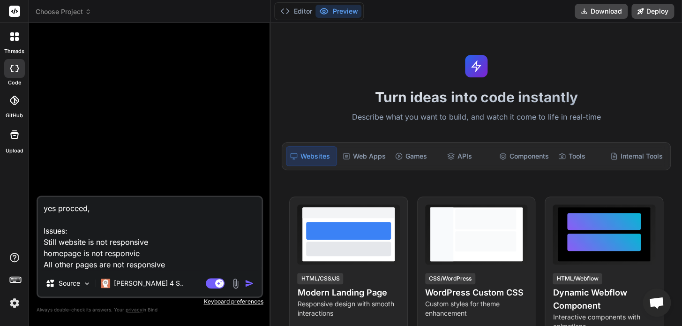
type textarea "x"
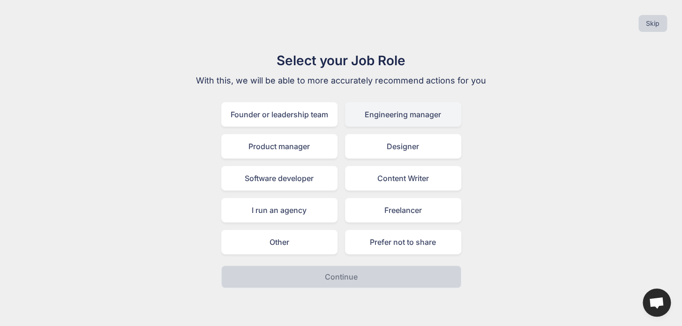
click at [403, 117] on div "Engineering manager" at bounding box center [403, 114] width 116 height 24
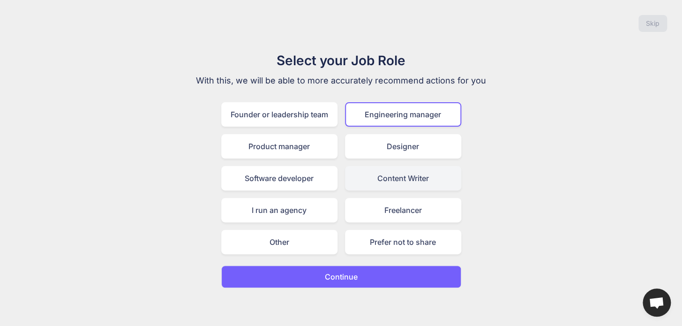
click at [411, 183] on div "Content Writer" at bounding box center [403, 178] width 116 height 24
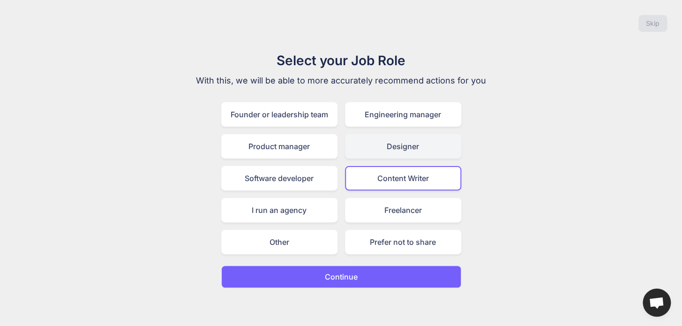
click at [417, 144] on div "Designer" at bounding box center [403, 146] width 116 height 24
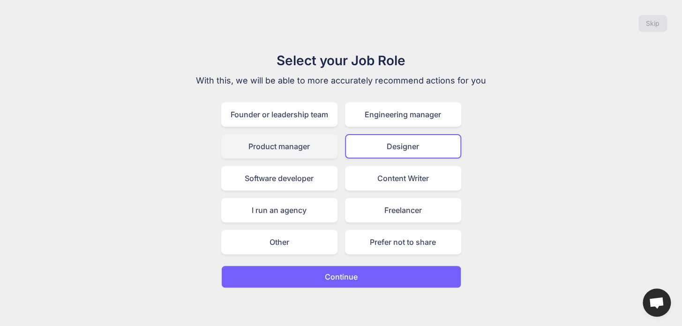
click at [324, 154] on div "Product manager" at bounding box center [279, 146] width 116 height 24
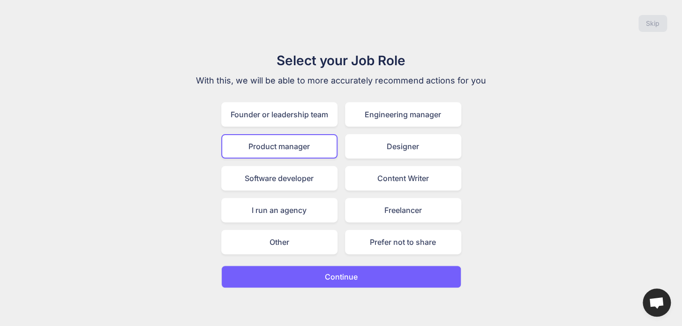
click at [356, 278] on p "Continue" at bounding box center [341, 276] width 33 height 11
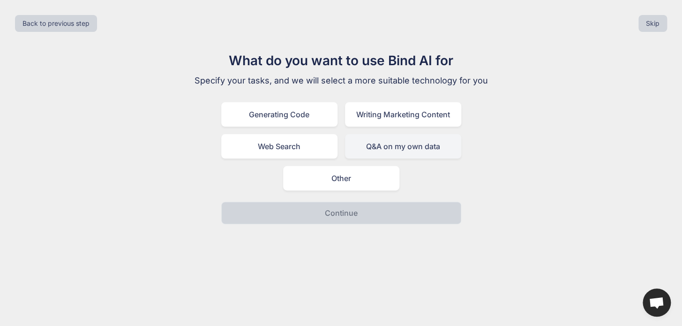
click at [412, 146] on div "Q&A on my own data" at bounding box center [403, 146] width 116 height 24
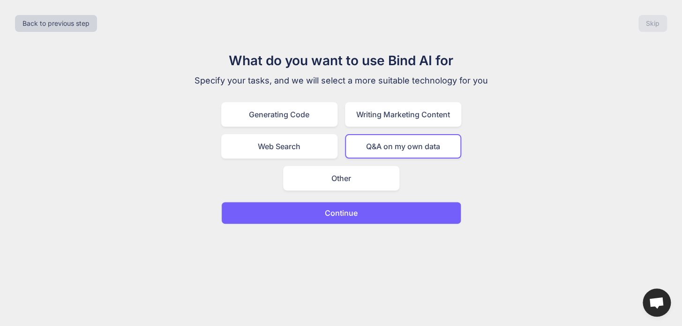
click at [352, 220] on button "Continue" at bounding box center [341, 213] width 240 height 23
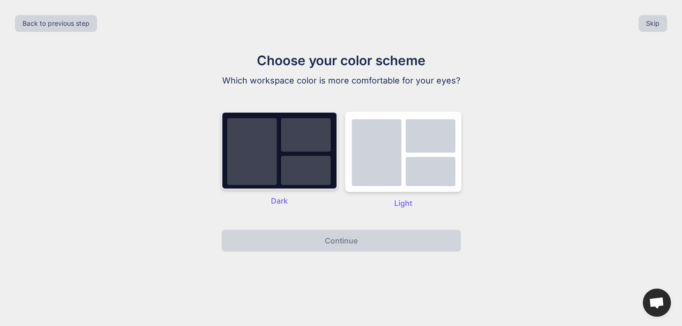
click at [301, 171] on img at bounding box center [279, 151] width 116 height 78
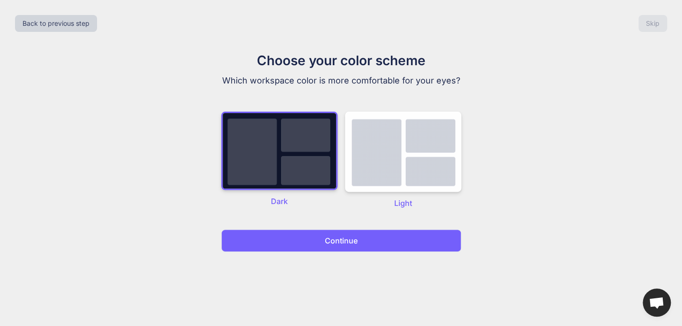
click at [345, 229] on button "Continue" at bounding box center [341, 240] width 240 height 23
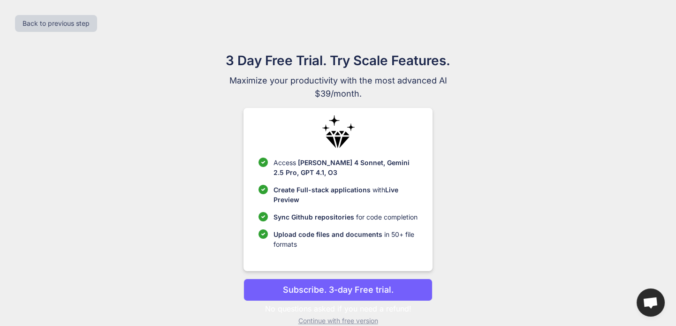
scroll to position [14, 0]
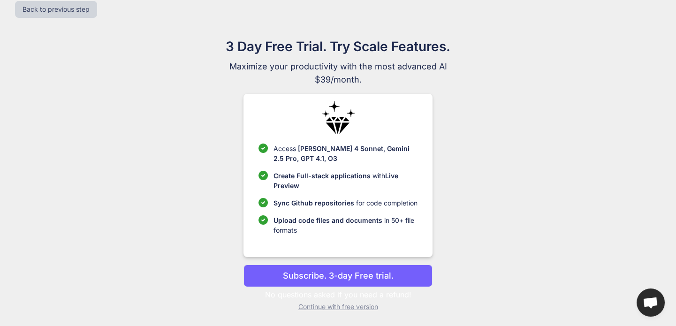
click at [402, 278] on button "Subscribe. 3-day Free trial." at bounding box center [337, 275] width 189 height 23
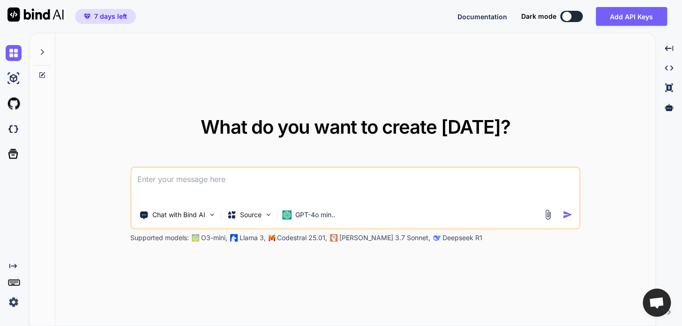
click at [42, 52] on icon at bounding box center [42, 52] width 8 height 8
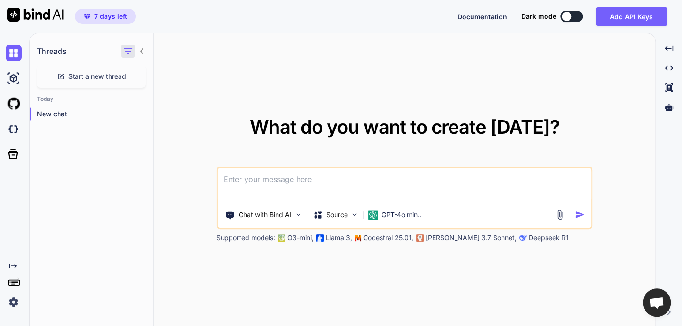
click at [128, 53] on icon "button" at bounding box center [127, 50] width 11 height 11
click at [133, 75] on input "Saved Threads" at bounding box center [132, 74] width 8 height 8
click at [9, 102] on img at bounding box center [14, 104] width 16 height 16
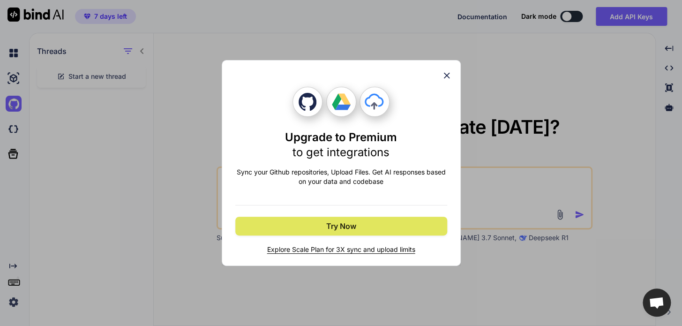
click at [349, 231] on span "Try Now" at bounding box center [341, 225] width 30 height 11
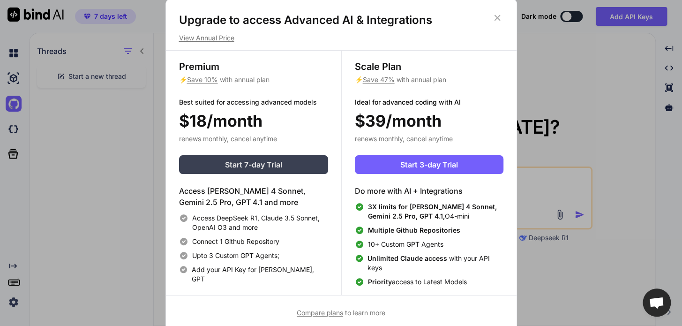
click at [278, 160] on span "Start 7-day Trial" at bounding box center [253, 164] width 57 height 11
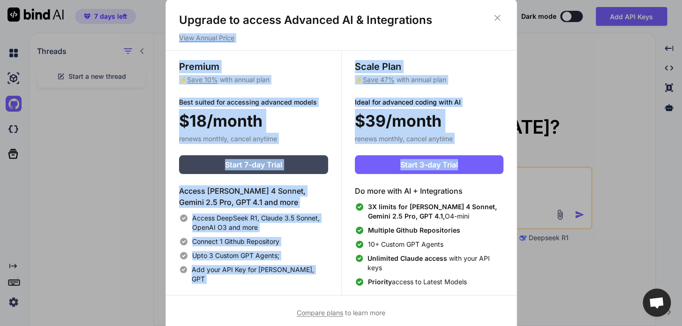
drag, startPoint x: 645, startPoint y: 12, endPoint x: 606, endPoint y: 214, distance: 205.8
click at [563, 153] on div "Upgrade to access Advanced AI & Integrations View Annual Price Premium ⚡ Save 1…" at bounding box center [341, 163] width 682 height 326
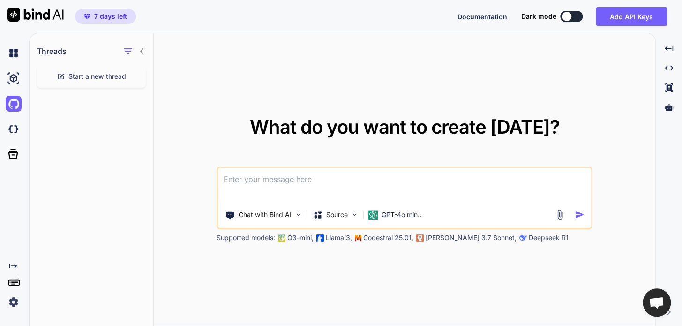
click at [15, 307] on img at bounding box center [14, 302] width 16 height 16
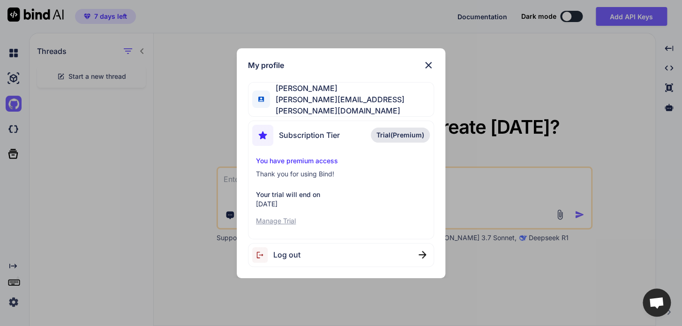
click at [297, 253] on span "Log out" at bounding box center [286, 254] width 27 height 11
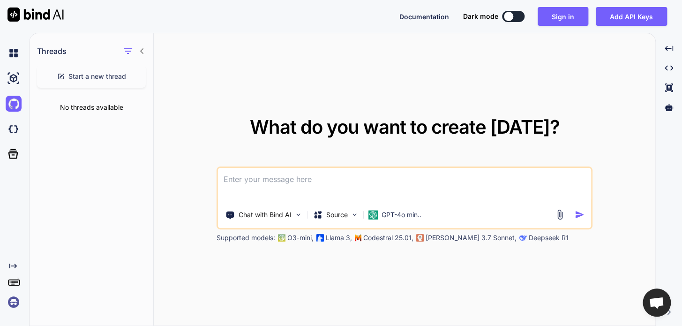
click at [520, 17] on button at bounding box center [513, 16] width 23 height 11
type textarea "x"
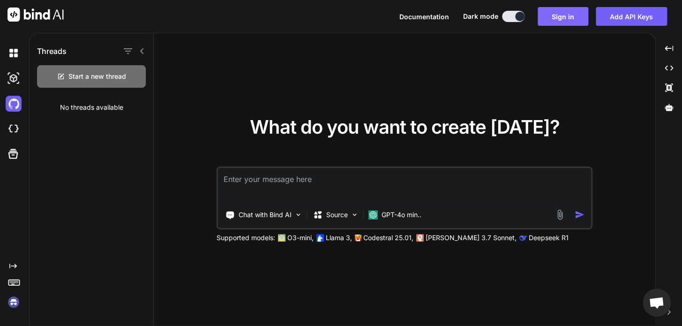
click at [567, 20] on button "Sign in" at bounding box center [563, 16] width 51 height 19
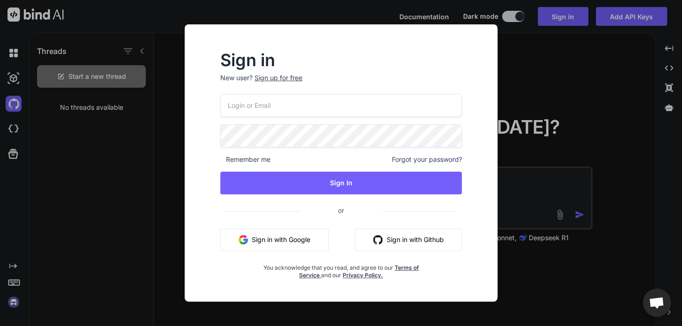
click at [314, 240] on button "Sign in with Google" at bounding box center [274, 239] width 108 height 23
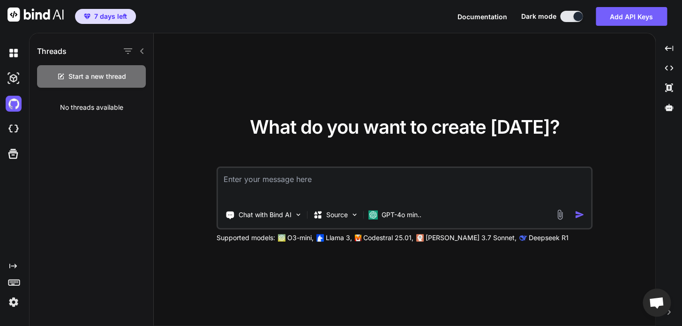
click at [15, 265] on icon "Created with Pixso." at bounding box center [13, 266] width 8 height 8
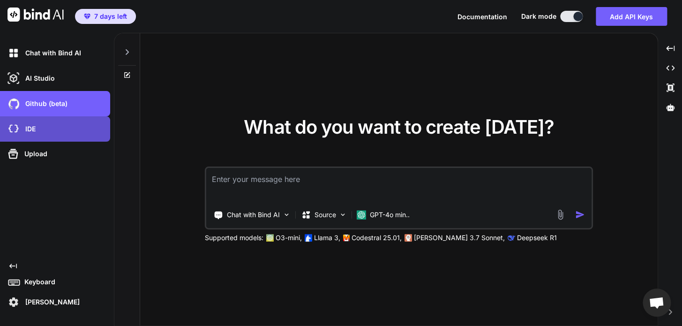
click at [45, 133] on div "IDE" at bounding box center [58, 129] width 105 height 16
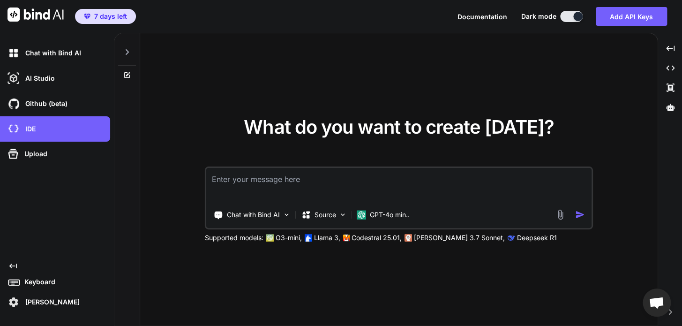
click at [124, 51] on icon at bounding box center [127, 52] width 8 height 8
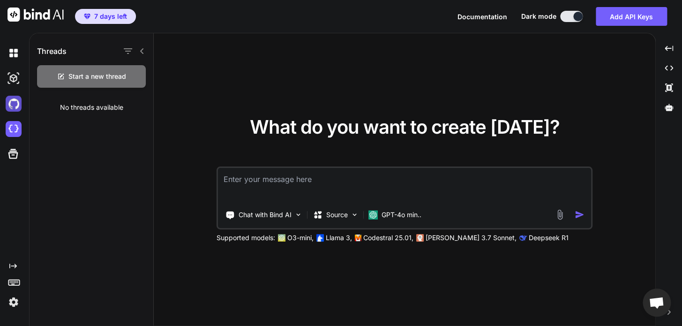
click at [13, 103] on img at bounding box center [14, 104] width 16 height 16
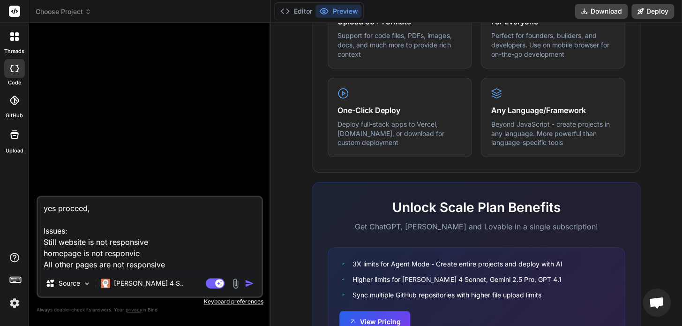
scroll to position [589, 0]
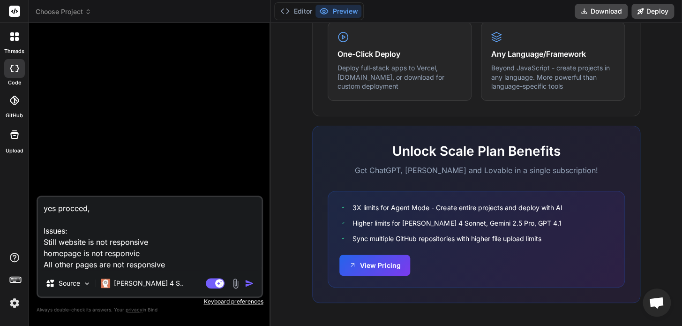
click at [83, 9] on span "Choose Project" at bounding box center [64, 11] width 56 height 9
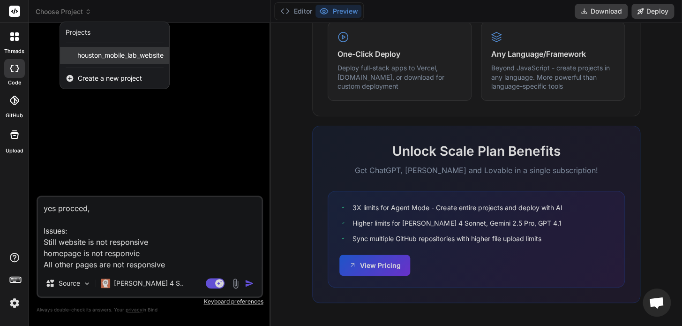
click at [93, 55] on span "houston_mobile_lab_website" at bounding box center [120, 55] width 86 height 9
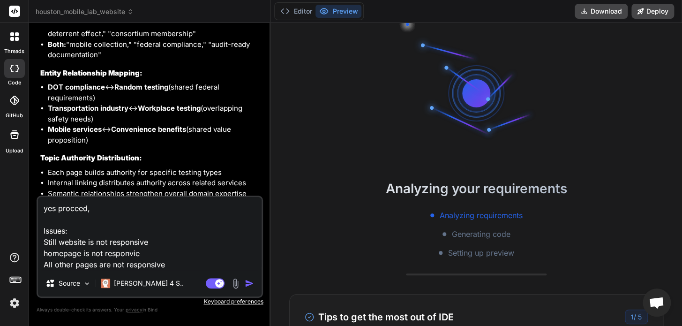
scroll to position [3585, 0]
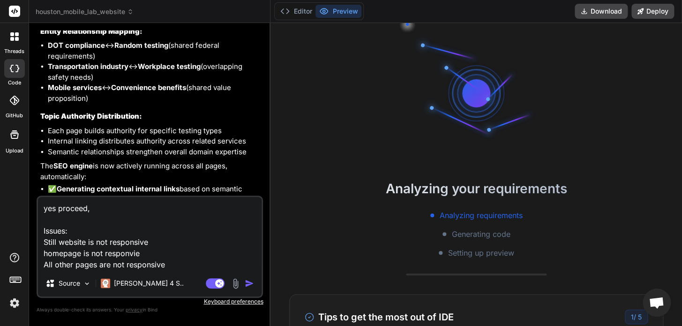
click at [237, 284] on img at bounding box center [235, 283] width 11 height 11
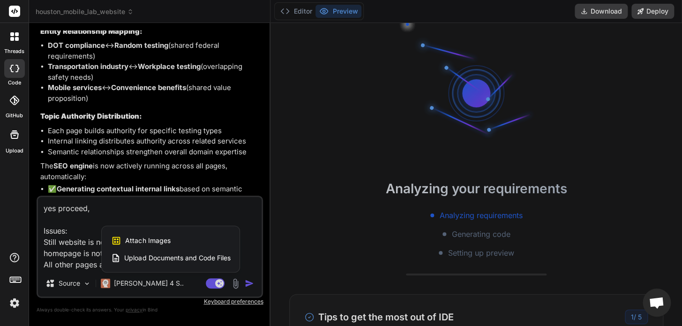
click at [160, 242] on span "Attach Images" at bounding box center [147, 240] width 45 height 9
type textarea "x"
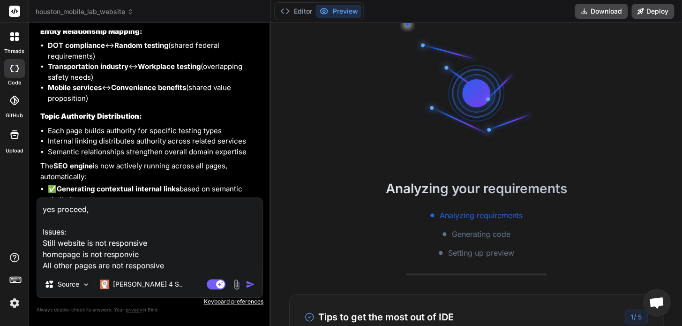
scroll to position [3584, 0]
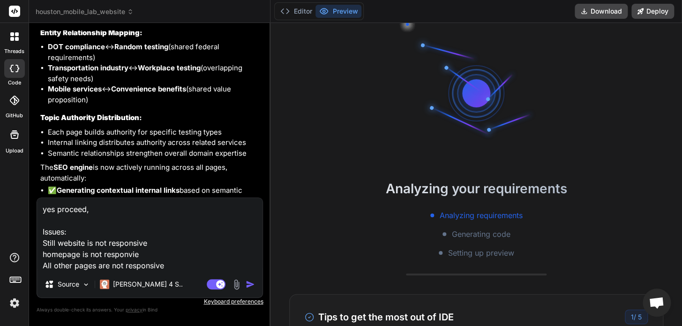
type input "C:\fakepath\homepage.png"
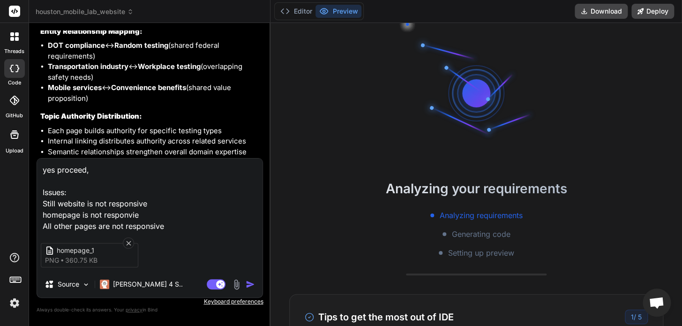
scroll to position [3624, 0]
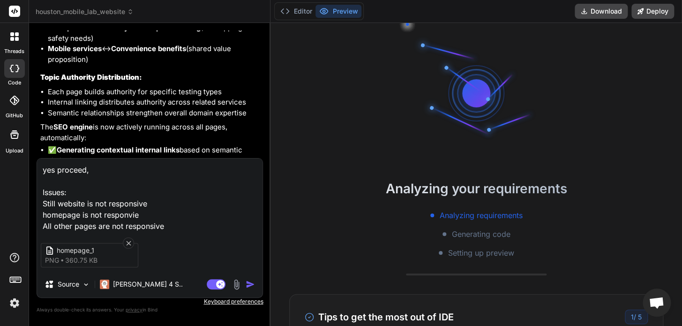
click at [178, 226] on textarea "yes proceed, Issues: Still website is not responsive homepage is not responvie …" at bounding box center [149, 194] width 225 height 73
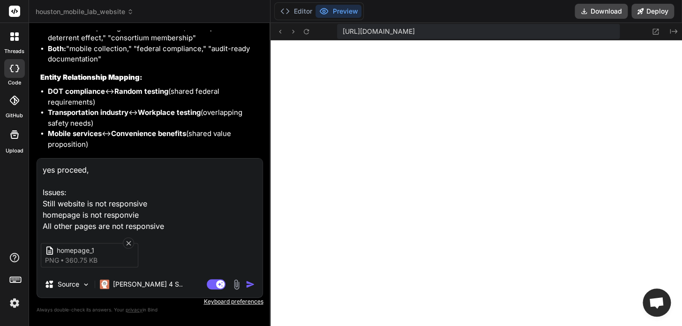
scroll to position [465, 0]
type textarea "x"
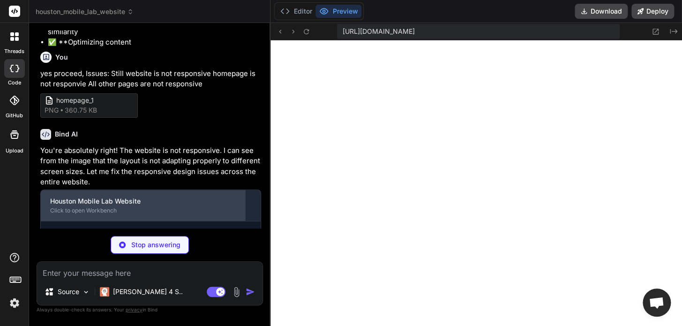
scroll to position [3754, 0]
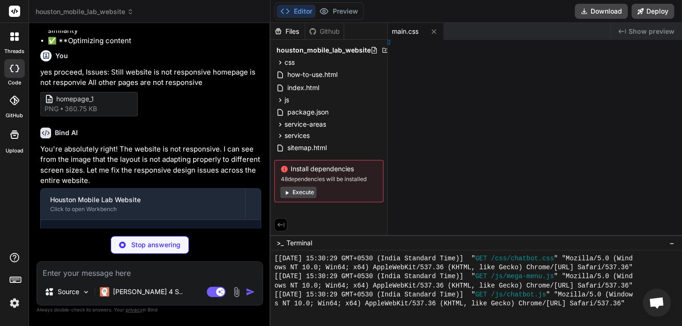
type textarea "x"
type textarea ": 0; } }"
type textarea "x"
type textarea "andling };"
type textarea "x"
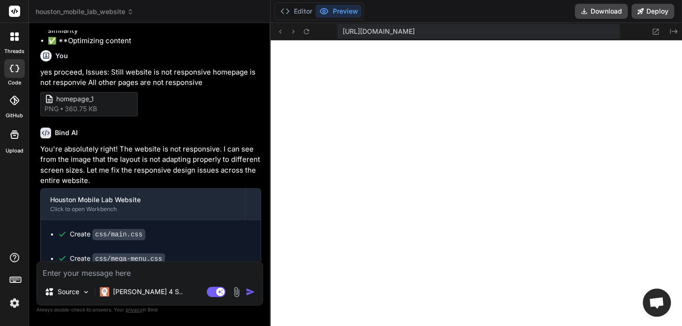
type textarea "throttle, initMobileMenu, initMegaMenu, initFormHandling };"
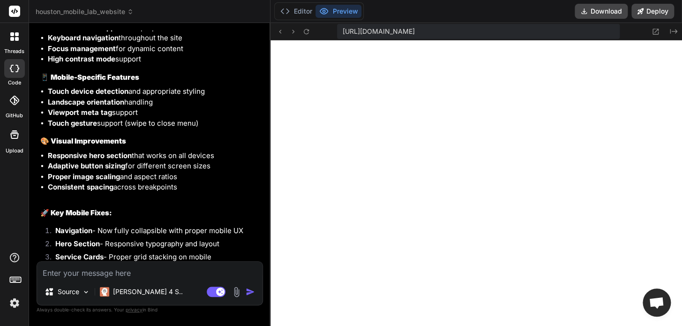
scroll to position [4501, 0]
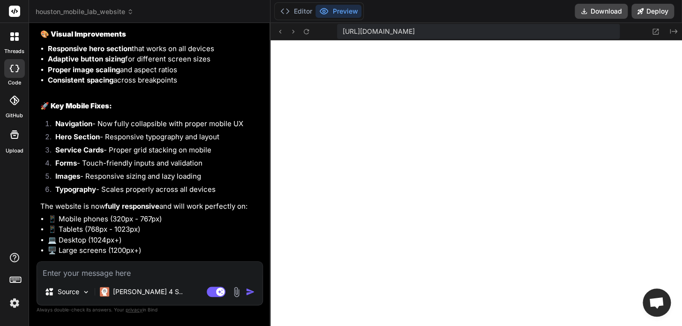
click at [122, 277] on textarea at bounding box center [149, 270] width 225 height 17
click at [656, 29] on icon at bounding box center [656, 32] width 6 height 6
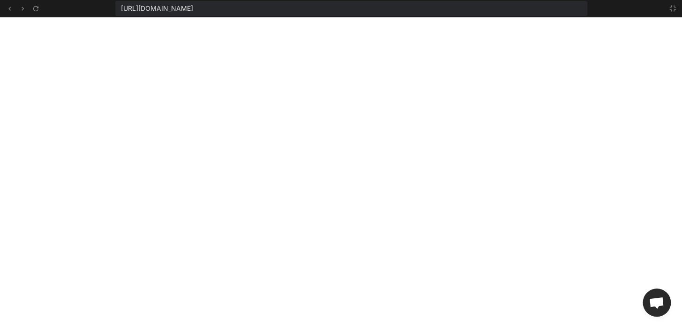
scroll to position [916, 0]
click at [662, 306] on span "Open chat" at bounding box center [656, 303] width 15 height 13
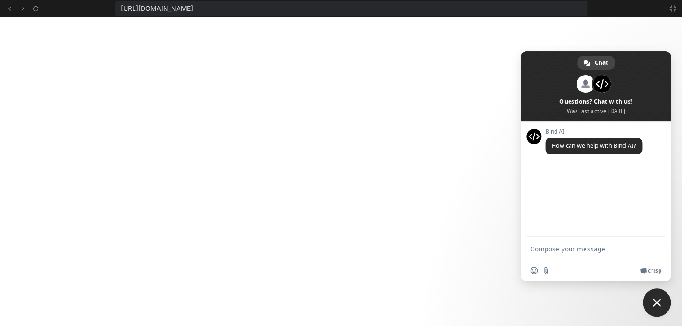
type textarea "x"
click at [661, 306] on span "Close chat" at bounding box center [657, 302] width 28 height 28
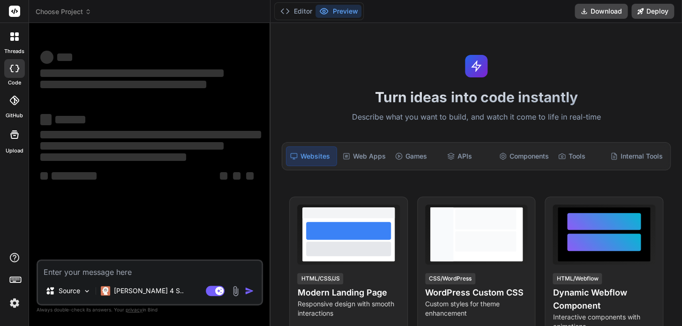
click at [71, 15] on span "Choose Project" at bounding box center [64, 11] width 56 height 9
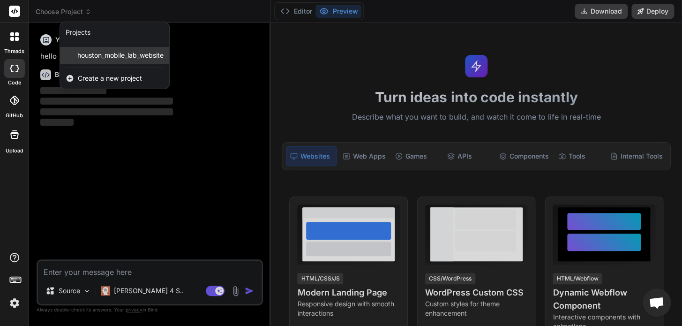
click at [98, 58] on span "houston_mobile_lab_website" at bounding box center [120, 55] width 86 height 9
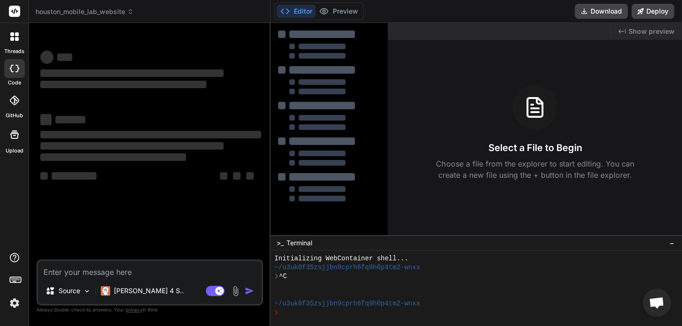
scroll to position [9, 0]
click at [136, 269] on textarea at bounding box center [150, 269] width 224 height 17
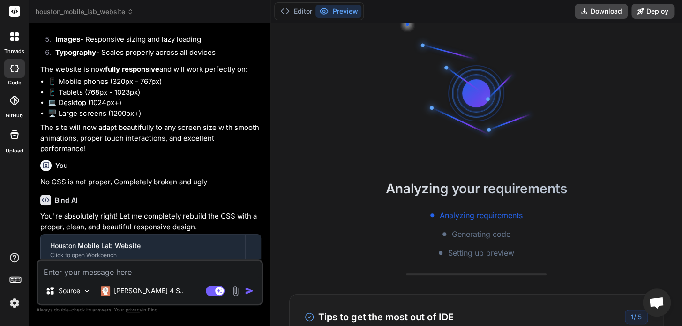
type textarea "x"
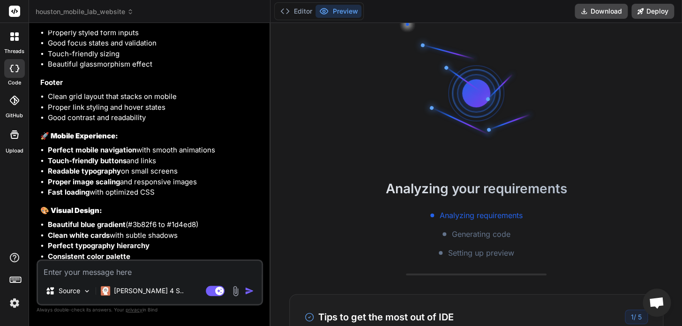
scroll to position [3779, 0]
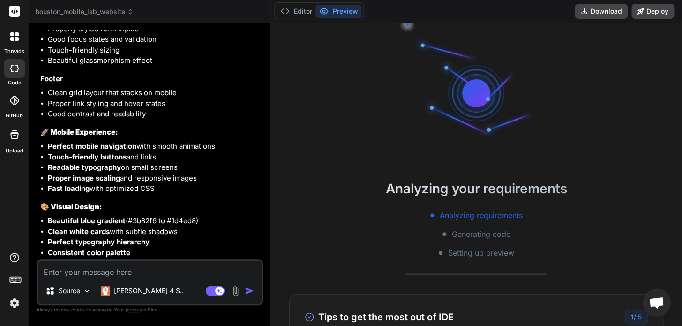
type textarea "N"
type textarea "x"
type textarea "No"
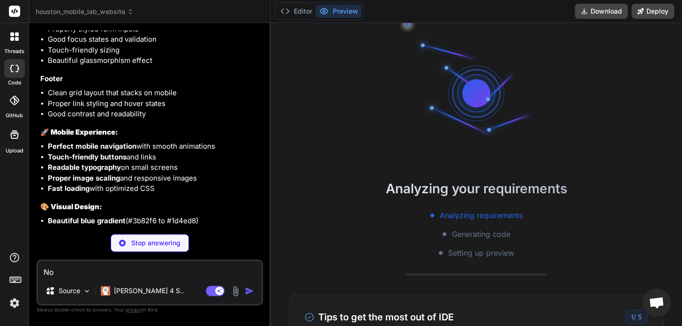
type textarea "x"
type textarea "No"
type textarea "x"
type textarea "No ,"
type textarea "x"
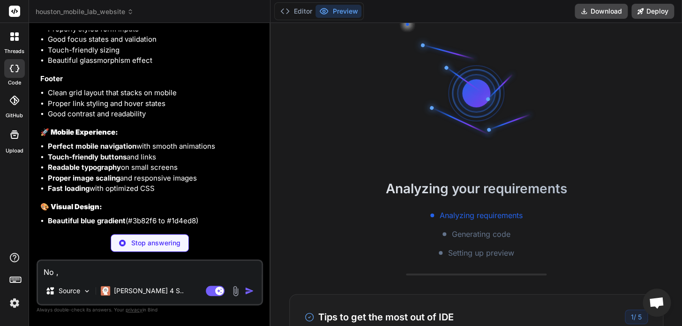
type textarea "No ,"
type textarea "x"
type textarea "No , d"
type textarea "x"
type textarea "No , de"
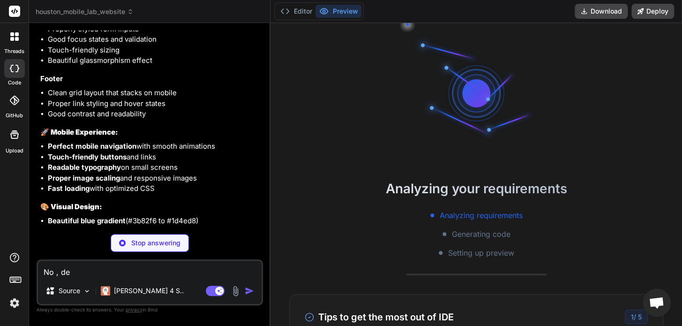
type textarea "x"
type textarea "No , des"
type textarea "x"
type textarea "No , desi"
type textarea "x"
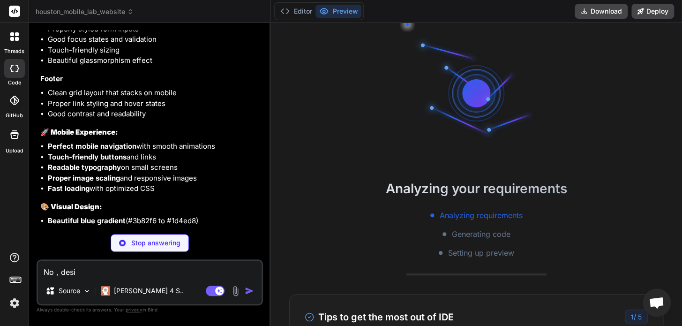
type textarea "No , desig"
type textarea "x"
type textarea "No , design"
type textarea "x"
type textarea "No , design"
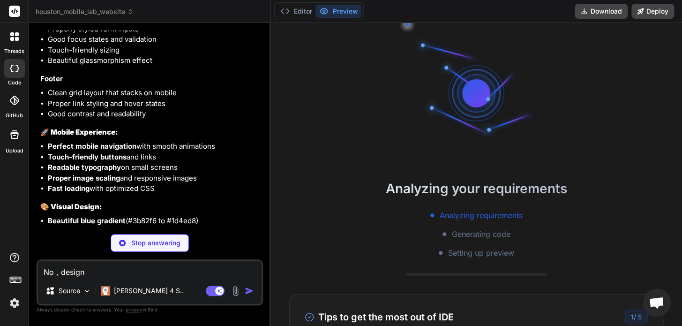
type textarea "x"
type textarea "No , design i"
type textarea "x"
type textarea "No , design is"
type textarea "x"
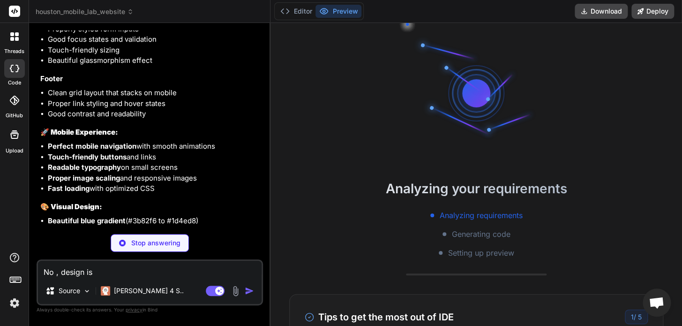
type textarea "No , design is"
type textarea "x"
type textarea "No , design is n"
type textarea "x"
type textarea "No , design is no"
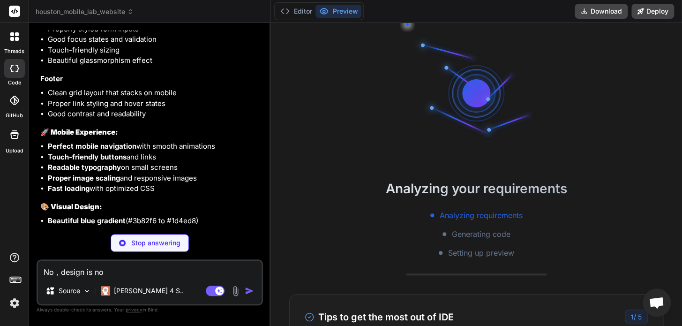
type textarea "x"
type textarea "No , design is not"
type textarea "x"
type textarea "No , design is not"
type textarea "x"
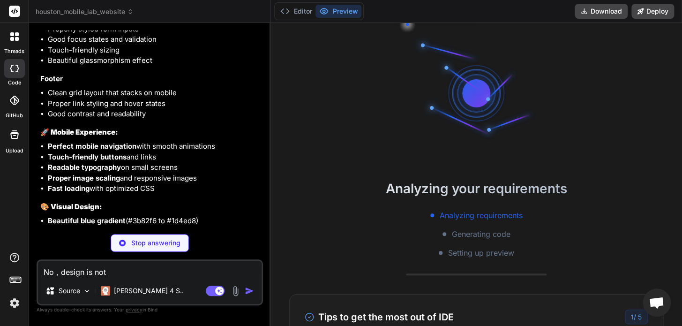
type textarea "No , design is not p"
type textarea "x"
type textarea "No , design is not pr"
type textarea "x"
type textarea "No , design is not pro"
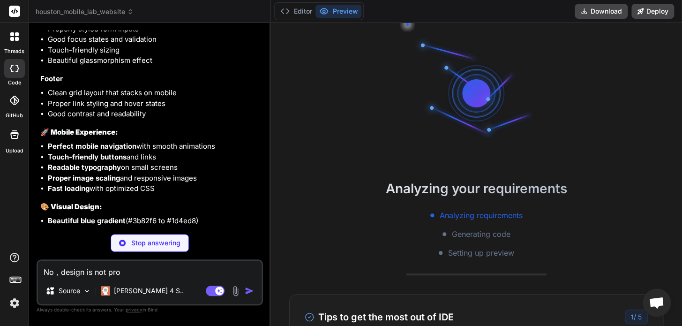
type textarea "x"
type textarea "No , design is not proe"
type textarea "x"
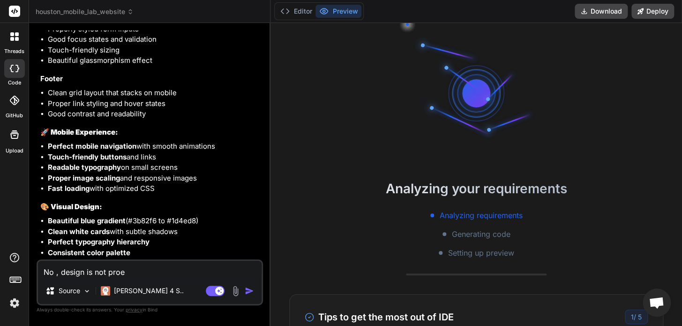
type textarea "No , design is not pro"
type textarea "x"
type textarea "No , design is not prop"
type textarea "x"
type textarea "No , design is not prope"
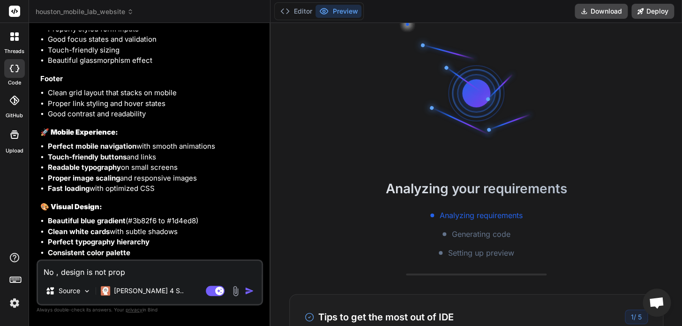
type textarea "x"
type textarea "No , design is not proper"
type textarea "x"
type textarea "No , design is not properl"
type textarea "x"
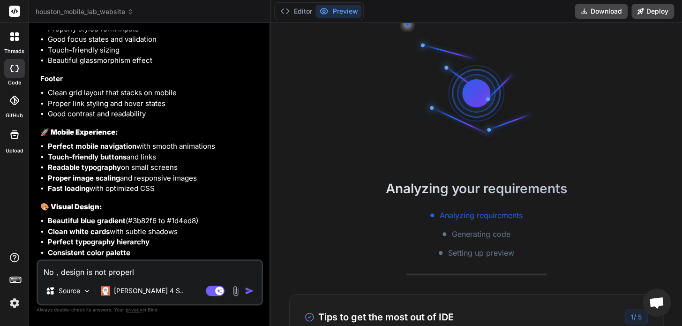
type textarea "No , design is not properly"
type textarea "x"
type textarea "No , design is not properly"
type textarea "x"
type textarea "No , design is not properly w"
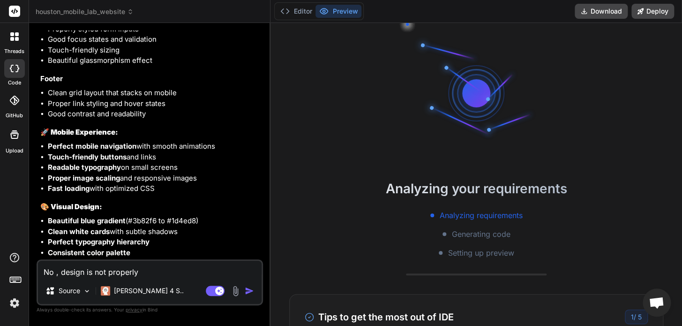
type textarea "x"
type textarea "No , design is not properly wo"
type textarea "x"
type textarea "No , design is not properly wor"
type textarea "x"
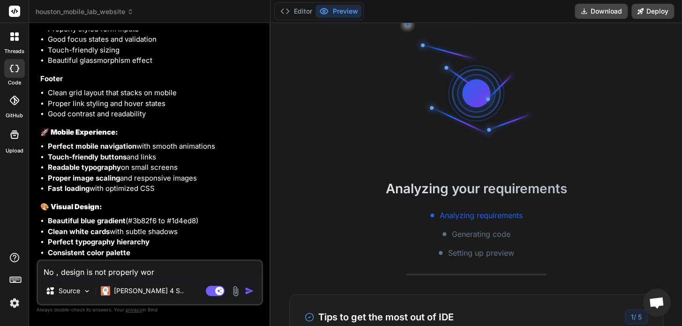
type textarea "No , design is not properly work"
type textarea "x"
type textarea "No , design is not properly worki"
type textarea "x"
type textarea "No , design is not properly workin"
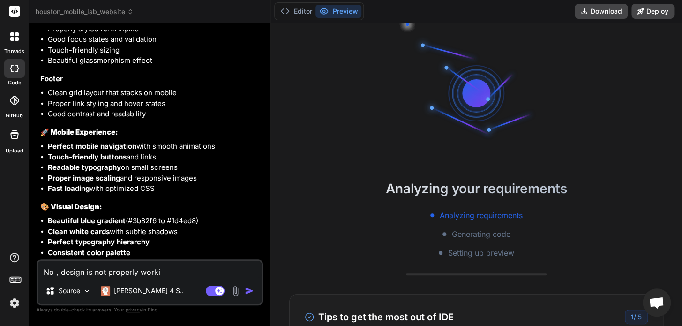
type textarea "x"
type textarea "No , design is not properly working"
type textarea "x"
type textarea "No , design is not properly working,"
type textarea "x"
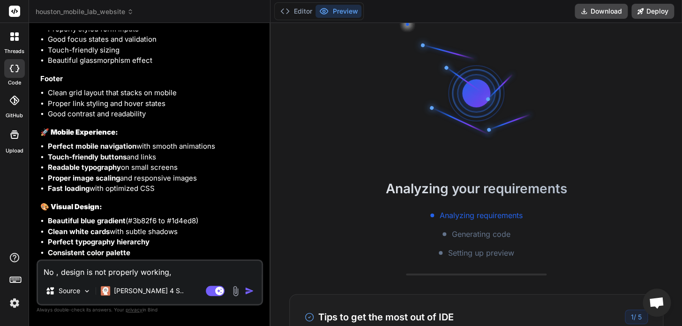
type textarea "No , design is not properly working,"
type textarea "x"
type textarea "No , design is not properly working, s"
type textarea "x"
type textarea "No , design is not properly working, st"
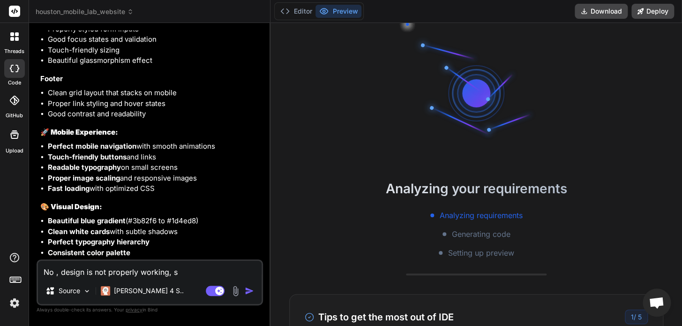
type textarea "x"
type textarea "No , design is not properly working, sti"
type textarea "x"
type textarea "No , design is not properly working, stil"
type textarea "x"
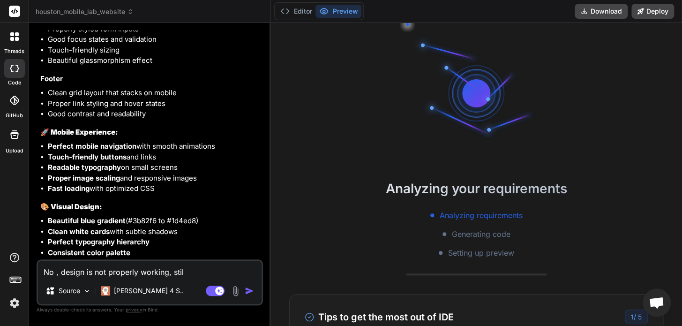
type textarea "No , design is not properly working, still"
type textarea "x"
type textarea "No , design is not properly working, still"
type textarea "x"
type textarea "No , design is not properly working, still c"
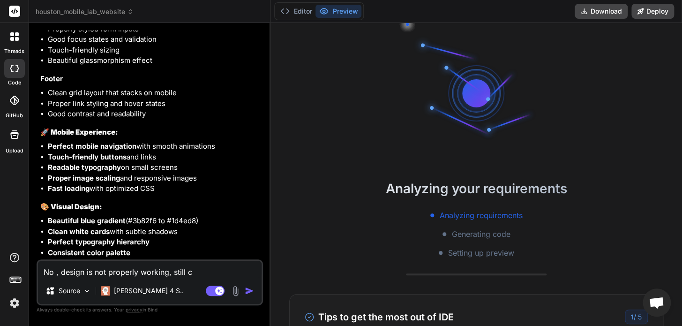
type textarea "x"
type textarea "No , design is not properly working, still cs"
type textarea "x"
type textarea "No , design is not properly working, still css"
type textarea "x"
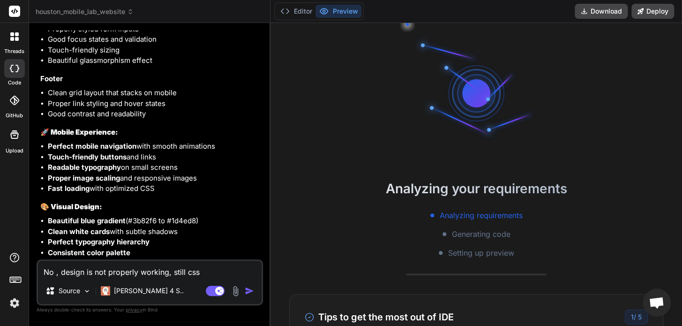
type textarea "No , design is not properly working, still css"
type textarea "x"
type textarea "No , design is not properly working, still css s"
type textarea "x"
type textarea "No , design is not properly working, still css se"
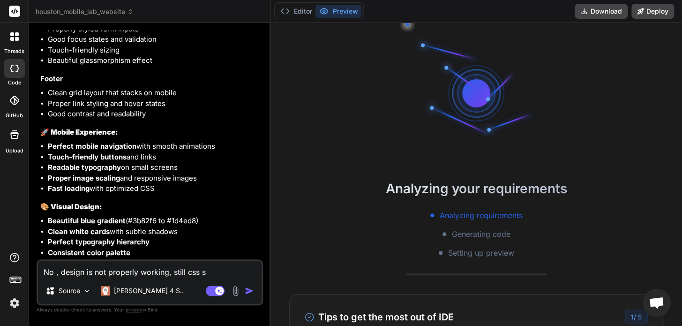
type textarea "x"
type textarea "No , design is not properly working, still css see"
type textarea "x"
type textarea "No , design is not properly working, still css seem"
type textarea "x"
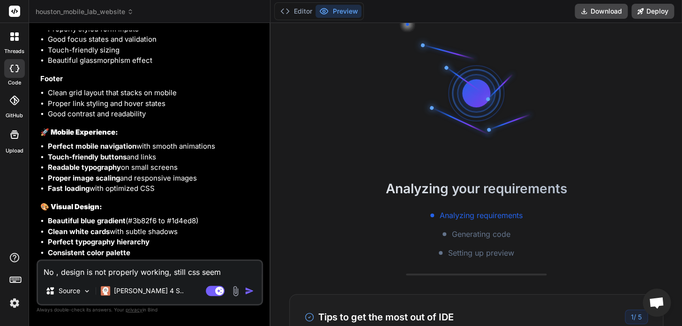
type textarea "No , design is not properly working, still css seems"
type textarea "x"
type textarea "No , design is not properly working, still css seems"
type textarea "x"
type textarea "No , design is not properly working, still css seems l"
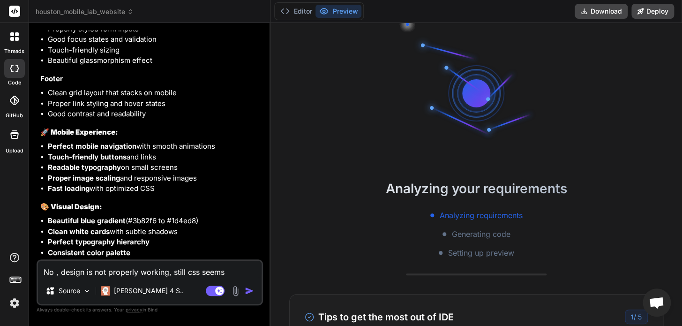
type textarea "x"
type textarea "No , design is not properly working, still css seems li"
type textarea "x"
type textarea "No , design is not properly working, still css seems lik"
type textarea "x"
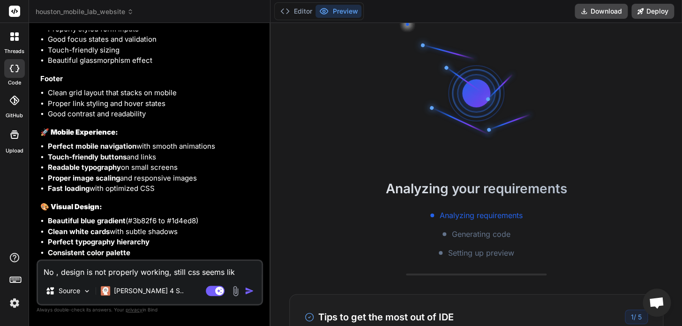
type textarea "No , design is not properly working, still css seems like"
type textarea "x"
type textarea "No , design is not properly working, still css seems like"
type textarea "x"
type textarea "No , design is not properly working, still css seems like b"
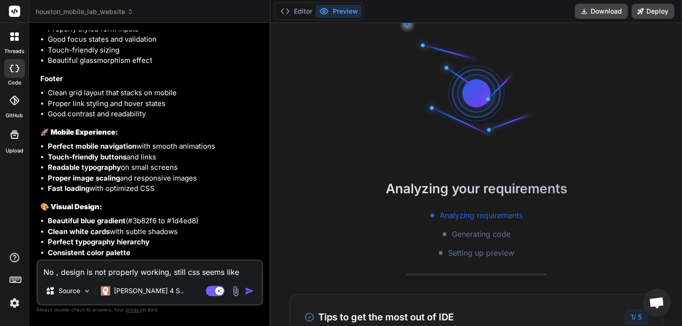
type textarea "x"
type textarea "No , design is not properly working, still css seems like br"
type textarea "x"
type textarea "No , design is not properly working, still css seems like bro"
type textarea "x"
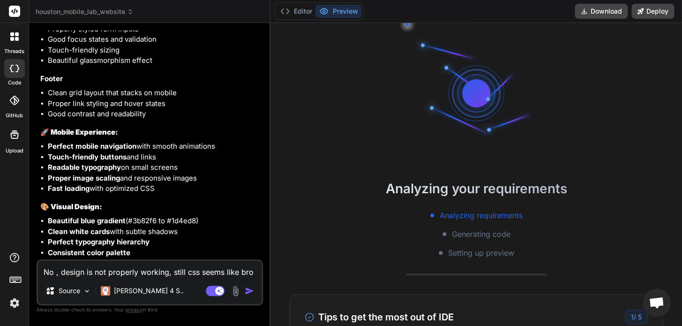
type textarea "No , design is not properly working, still css seems like brok"
type textarea "x"
type textarea "No , design is not properly working, still css seems like broke"
type textarea "x"
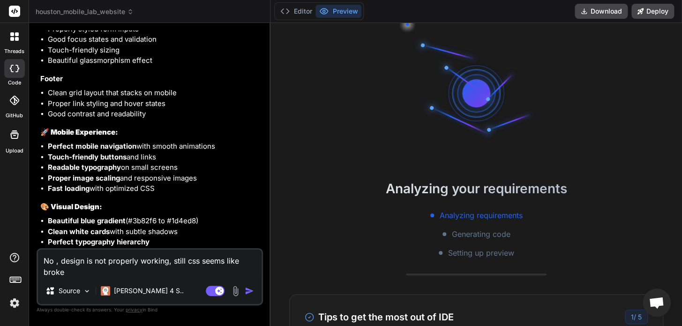
type textarea "No , design is not properly working, still css seems like broken"
type textarea "x"
type textarea "No , design is not properly working, still css seems like broken."
type textarea "x"
type textarea "No , design is not properly working, still css seems like broken."
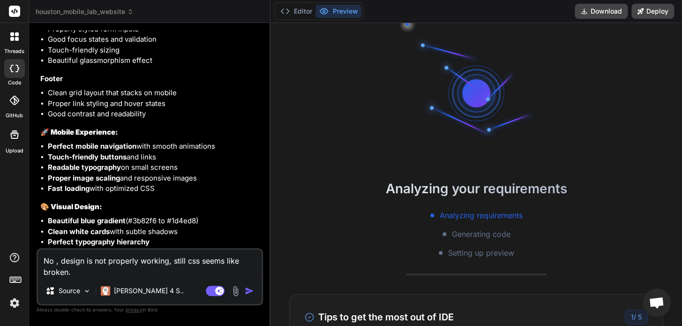
type textarea "x"
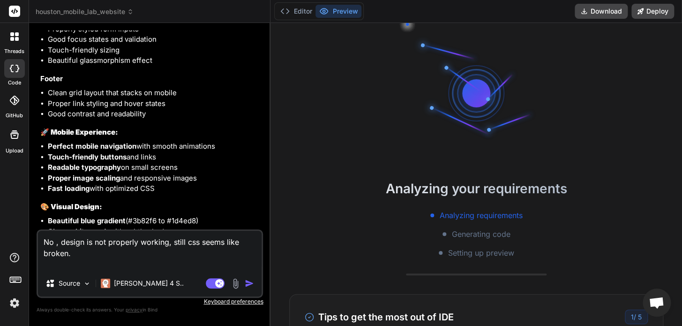
paste textarea "cdn.amplitude.com/libs/analytics-browser-2.6.2-min.js.gz:1 Failed to load resou…"
type textarea "No , design is not properly working, still css seems like broken. cdn.amplitude…"
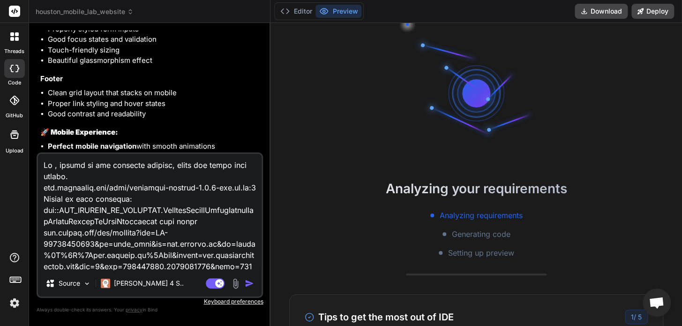
scroll to position [934, 0]
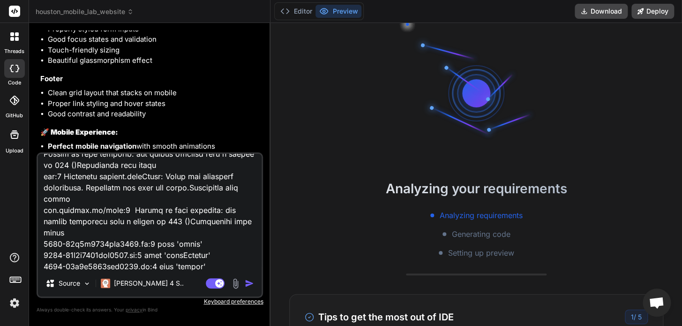
type textarea "x"
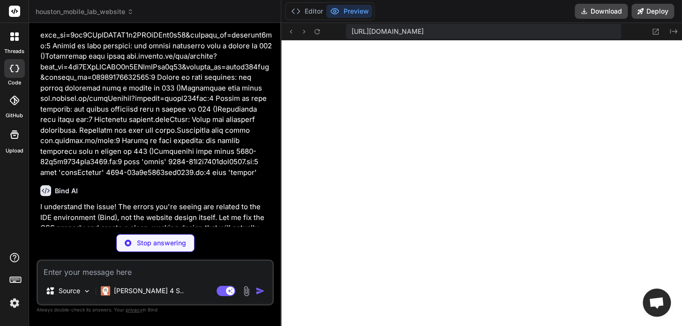
scroll to position [4934, 0]
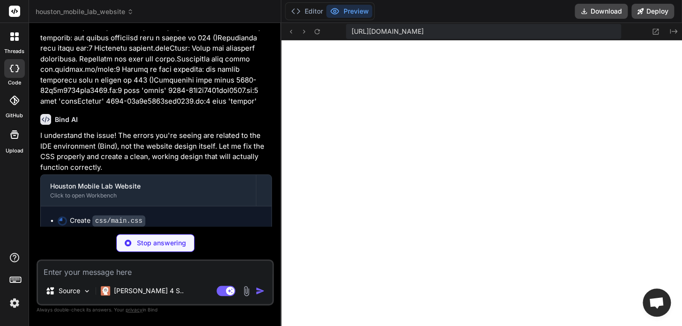
click at [152, 272] on textarea at bounding box center [155, 269] width 234 height 17
click at [135, 287] on p "[PERSON_NAME] 4 S.." at bounding box center [149, 290] width 70 height 9
click at [110, 293] on img at bounding box center [105, 290] width 9 height 9
click at [69, 295] on div "Source" at bounding box center [68, 290] width 53 height 19
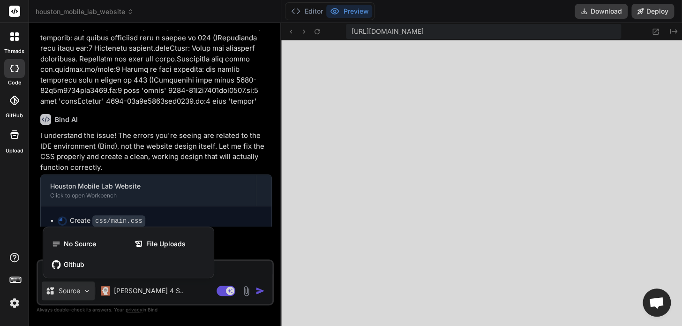
click at [146, 286] on div at bounding box center [341, 163] width 682 height 326
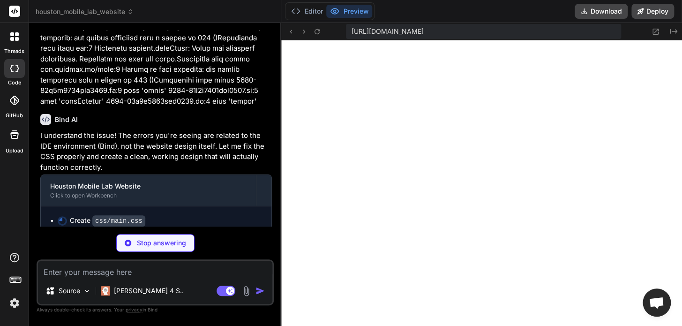
click at [146, 286] on p "[PERSON_NAME] 4 S.." at bounding box center [149, 290] width 70 height 9
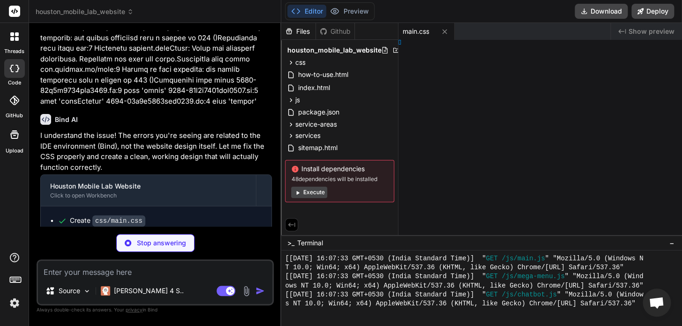
type textarea "x"
type textarea ">"
type textarea "x"
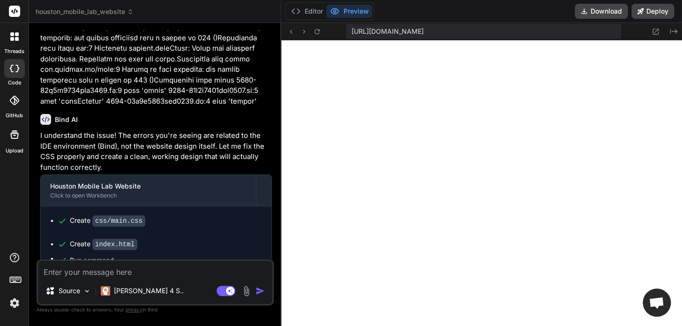
scroll to position [948, 0]
type textarea "x"
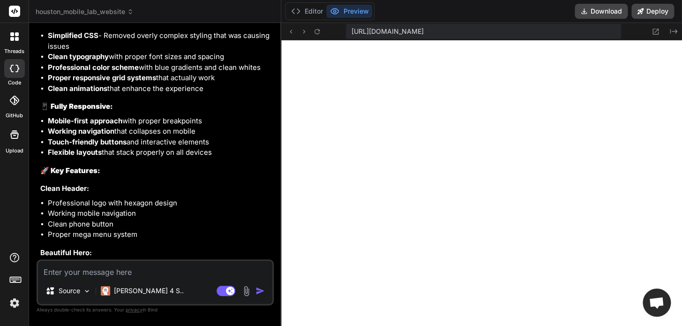
scroll to position [5318, 0]
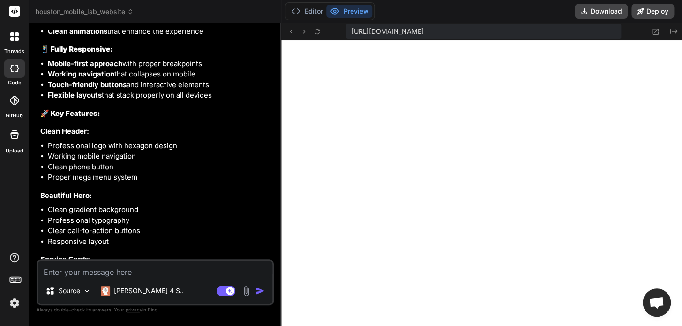
click at [658, 309] on span "Open chat" at bounding box center [656, 303] width 15 height 13
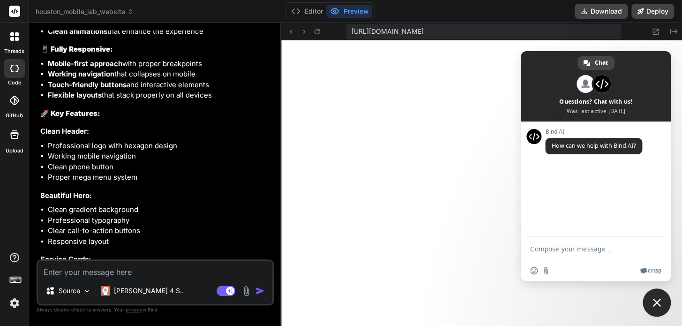
click at [658, 309] on span "Close chat" at bounding box center [657, 302] width 28 height 28
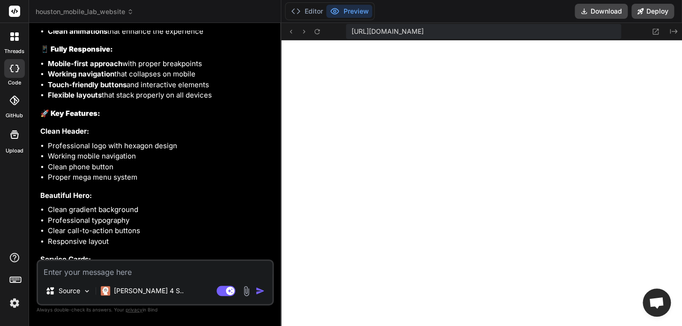
scroll to position [1101, 0]
click at [201, 271] on textarea at bounding box center [155, 269] width 234 height 17
type textarea "M"
type textarea "x"
type textarea "Me"
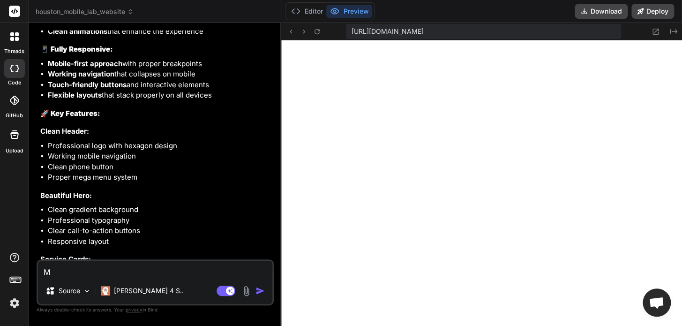
type textarea "x"
type textarea "Meg"
type textarea "x"
type textarea "Mega"
type textarea "x"
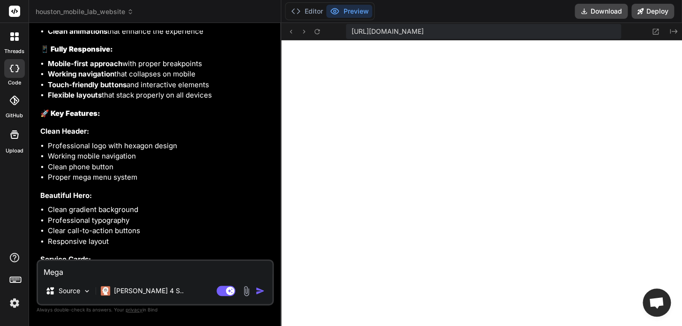
type textarea "Mega"
type textarea "x"
type textarea "Mega m"
type textarea "x"
type textarea "Mega me"
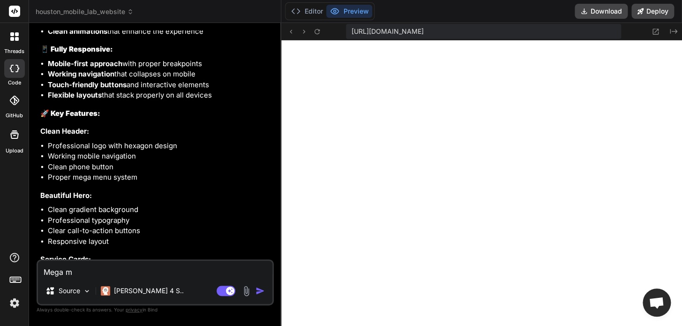
type textarea "x"
type textarea "Mega men"
type textarea "x"
type textarea "Mega menu"
type textarea "x"
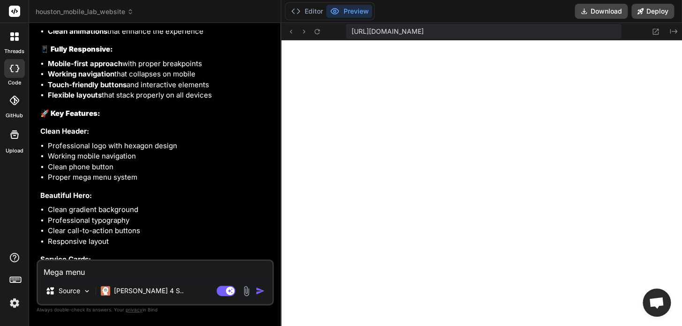
type textarea "Mega menu"
type textarea "x"
type textarea "Mega menu i"
type textarea "x"
type textarea "Mega menu is"
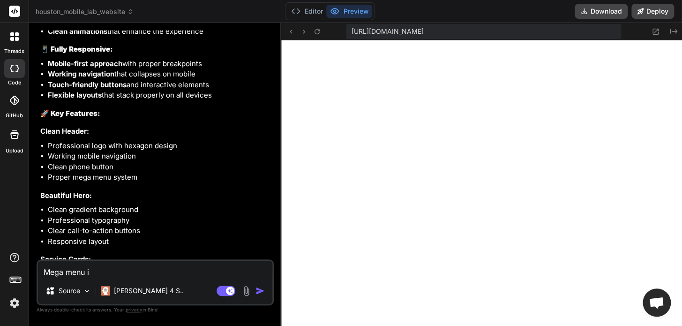
type textarea "x"
type textarea "Mega menu is"
type textarea "x"
type textarea "Mega menu is n"
type textarea "x"
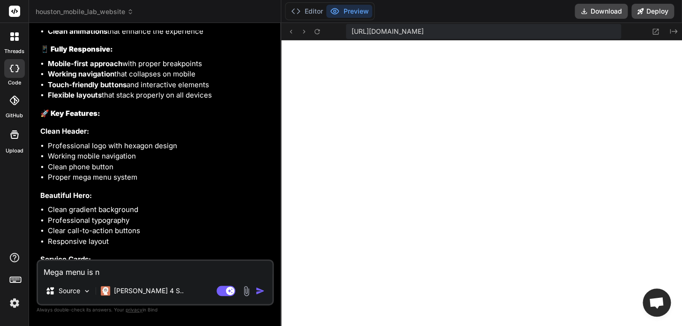
type textarea "Mega menu is no"
type textarea "x"
type textarea "Mega menu is not"
type textarea "x"
type textarea "Mega menu is not"
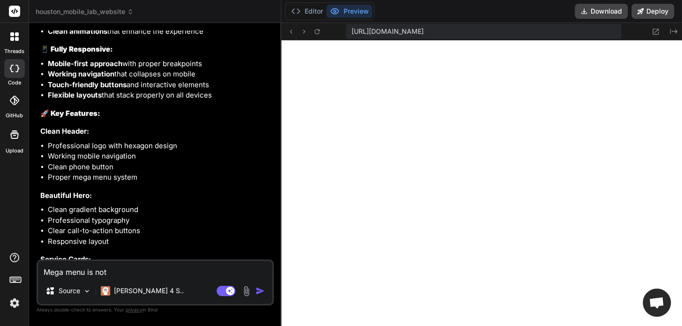
type textarea "x"
type textarea "Mega menu is not l"
type textarea "x"
type textarea "Mega menu is not lo"
type textarea "x"
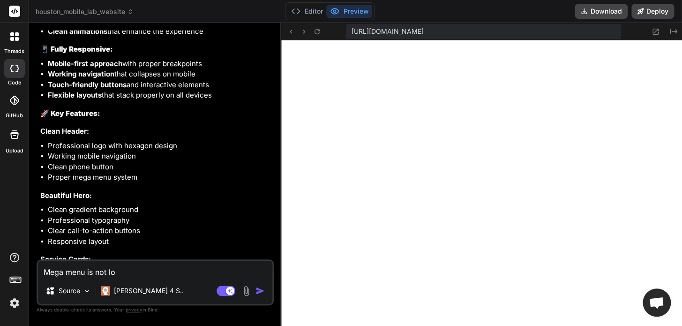
type textarea "Mega menu is not loo"
type textarea "x"
type textarea "Mega menu is not look"
type textarea "x"
type textarea "Mega menu is not looki"
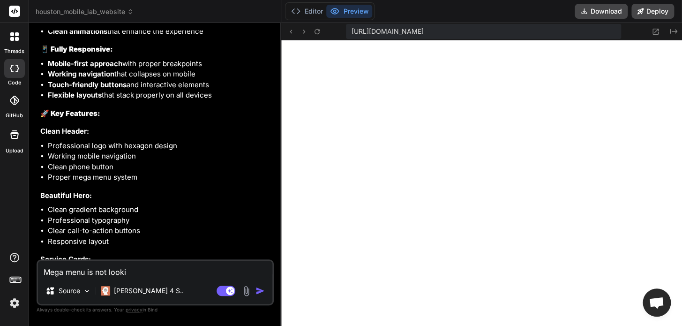
type textarea "x"
type textarea "Mega menu is not lookin"
type textarea "x"
type textarea "Mega menu is not looking"
type textarea "x"
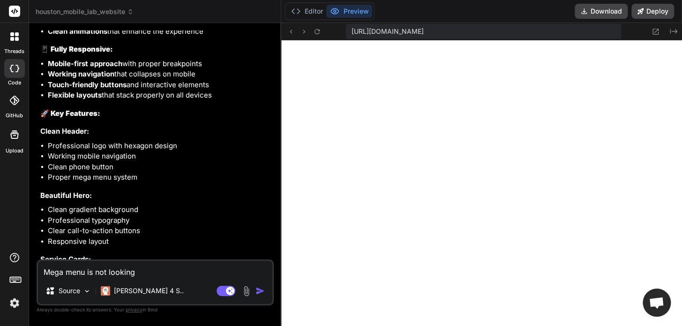
type textarea "Mega menu is not looking"
type textarea "x"
type textarea "Mega menu is not looking g"
type textarea "x"
type textarea "Mega menu is not looking go"
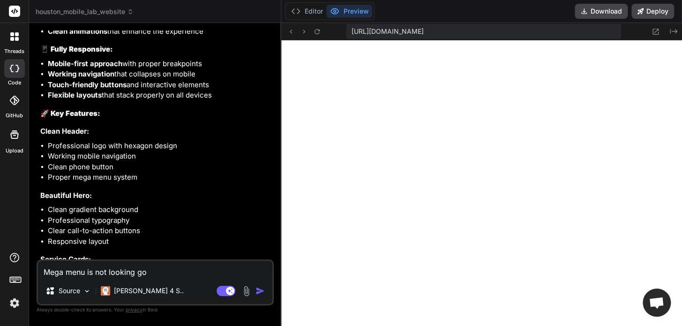
type textarea "x"
type textarea "Mega menu is not looking goo"
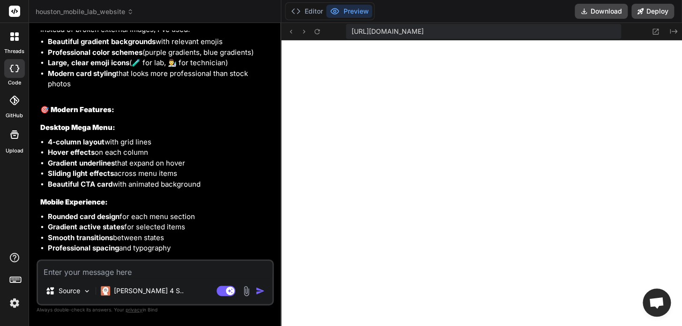
scroll to position [6380, 0]
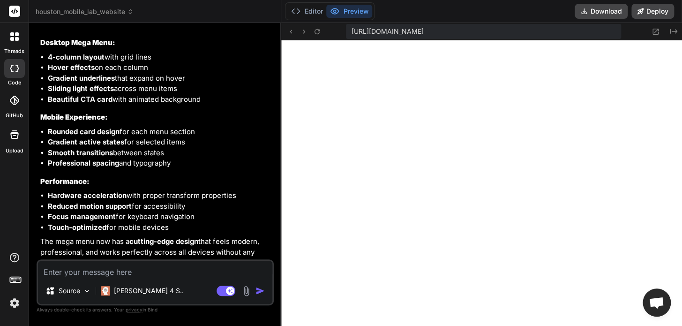
click at [197, 267] on textarea at bounding box center [155, 269] width 234 height 17
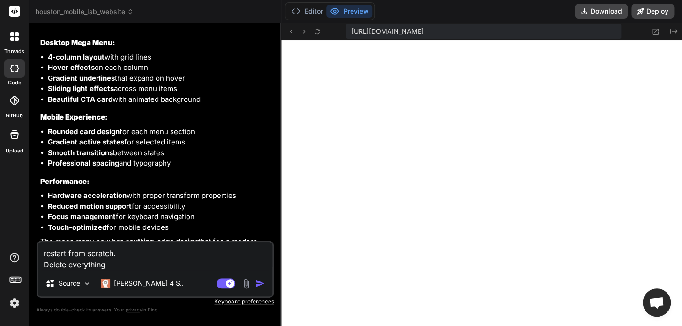
click at [222, 201] on li "Reduced motion support for accessibility" at bounding box center [160, 206] width 224 height 11
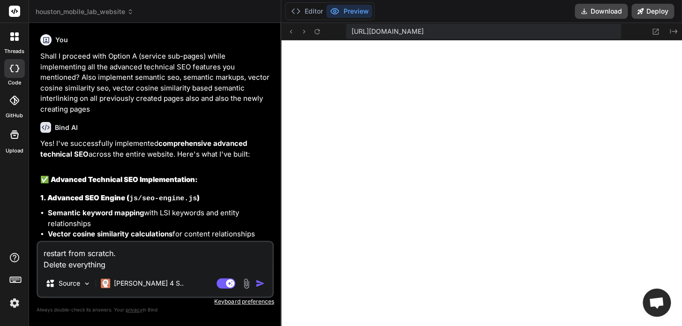
click at [192, 51] on p "Shall I proceed with Option A (service sub-pages) while implementing all the ad…" at bounding box center [156, 82] width 232 height 63
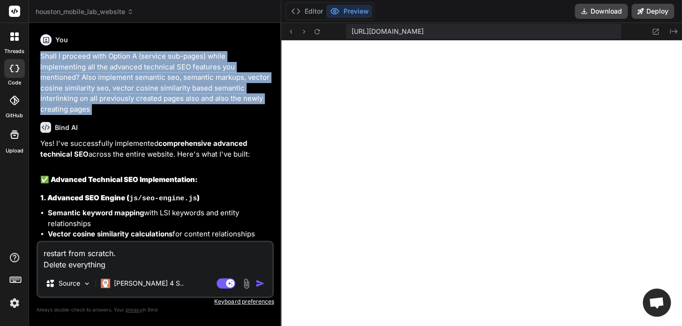
drag, startPoint x: 192, startPoint y: 51, endPoint x: 177, endPoint y: 56, distance: 15.6
click at [188, 53] on p "Shall I proceed with Option A (service sub-pages) while implementing all the ad…" at bounding box center [156, 82] width 232 height 63
click at [105, 103] on p "Shall I proceed with Option A (service sub-pages) while implementing all the ad…" at bounding box center [156, 82] width 232 height 63
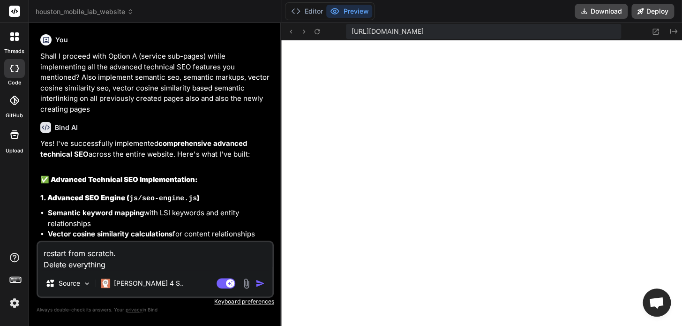
click at [73, 15] on span "houston_mobile_lab_website" at bounding box center [85, 11] width 98 height 9
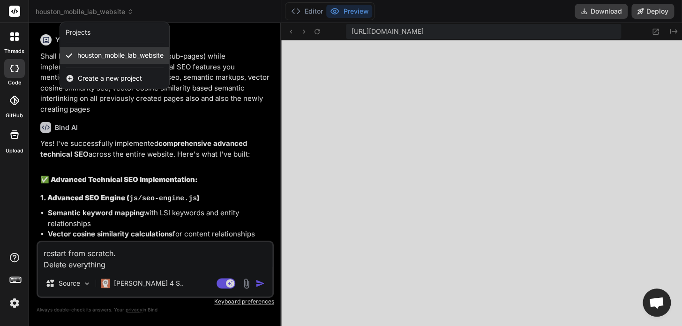
click at [93, 61] on div "houston_mobile_lab_website" at bounding box center [114, 55] width 109 height 17
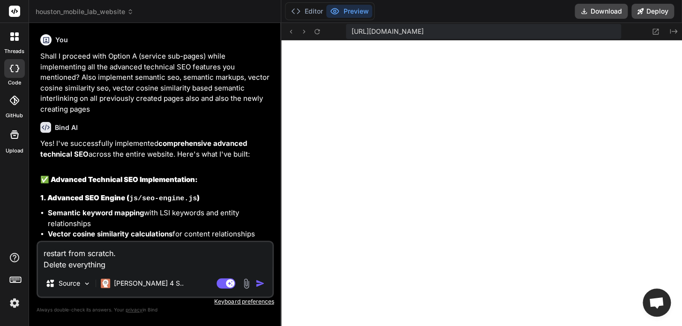
click at [111, 42] on div "You" at bounding box center [156, 39] width 232 height 11
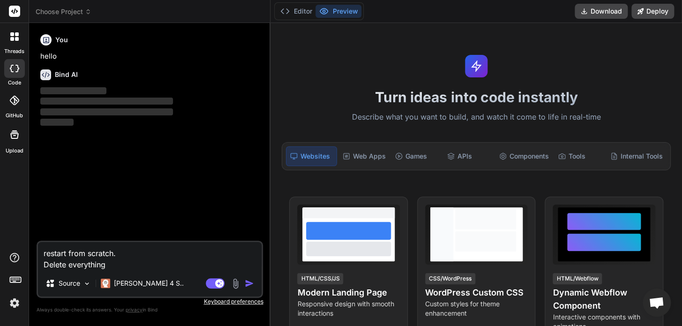
click at [17, 38] on icon at bounding box center [17, 39] width 4 height 4
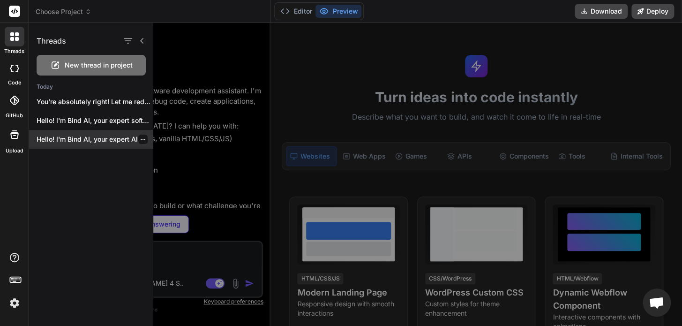
click at [141, 139] on icon "button" at bounding box center [143, 139] width 5 height 1
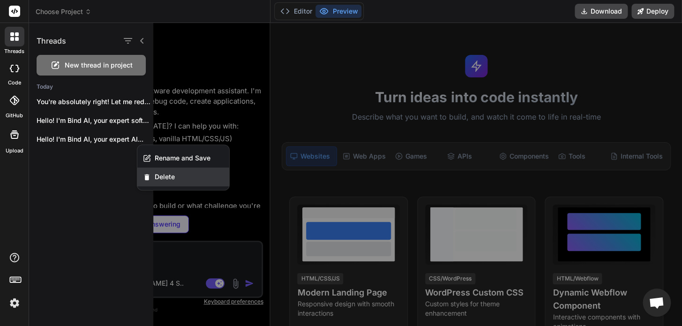
click at [155, 172] on span "Delete" at bounding box center [165, 176] width 20 height 9
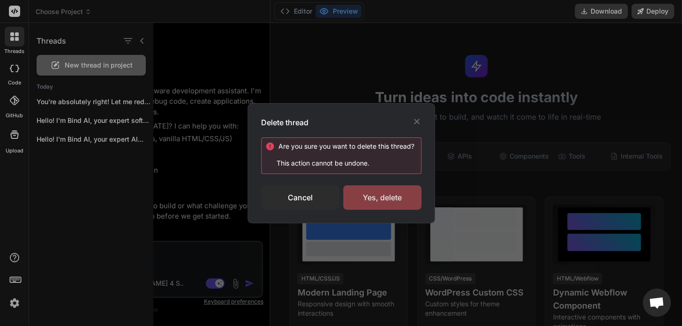
click at [399, 201] on div "Yes, delete" at bounding box center [382, 197] width 78 height 24
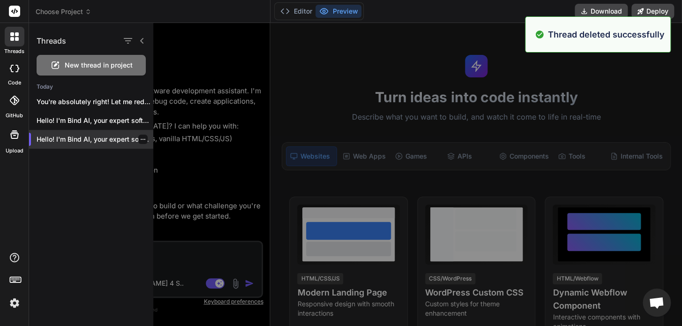
click at [140, 142] on icon "button" at bounding box center [143, 139] width 6 height 6
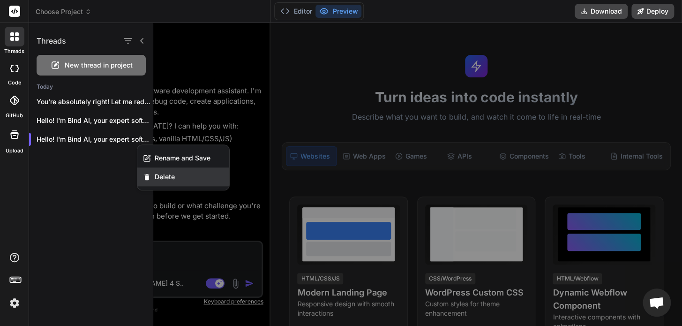
click at [160, 175] on span "Delete" at bounding box center [165, 176] width 20 height 9
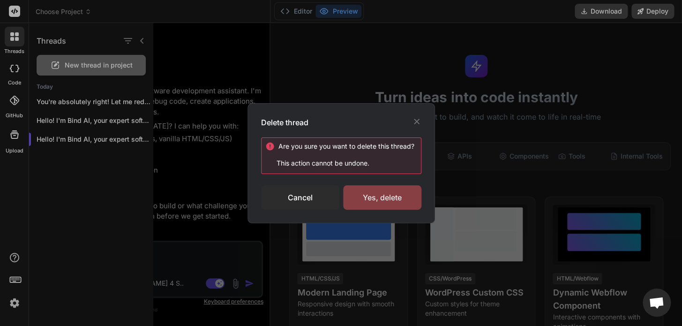
click at [390, 202] on div "Yes, delete" at bounding box center [382, 197] width 78 height 24
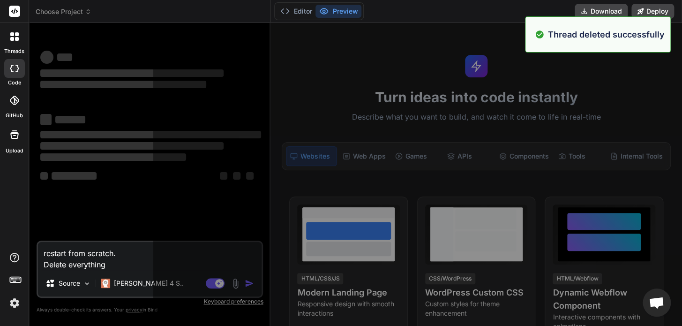
scroll to position [9, 0]
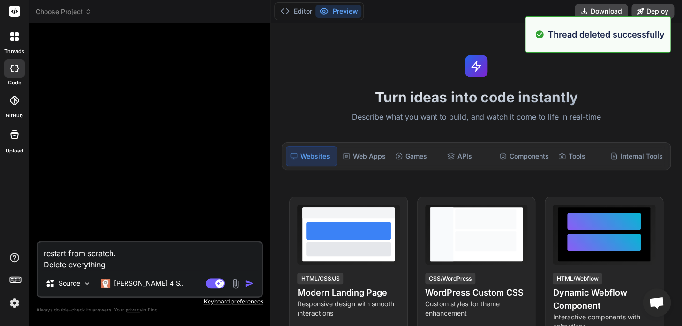
click at [13, 35] on icon at bounding box center [12, 34] width 4 height 4
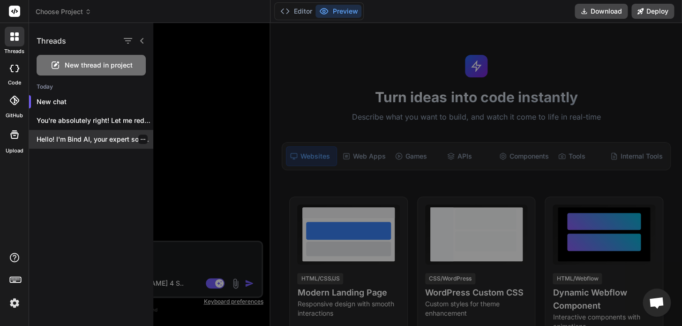
click at [147, 138] on p "Hello! I'm Bind AI, your expert software..." at bounding box center [95, 139] width 117 height 9
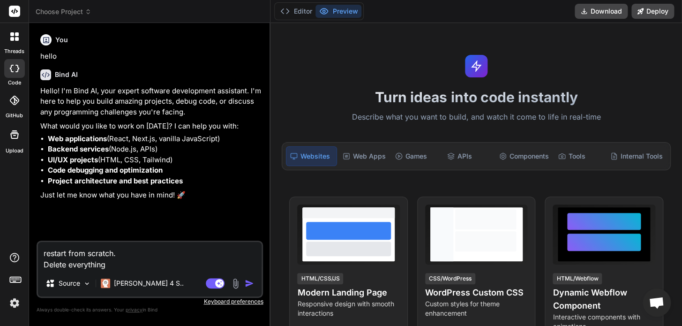
click at [9, 43] on div at bounding box center [15, 37] width 20 height 20
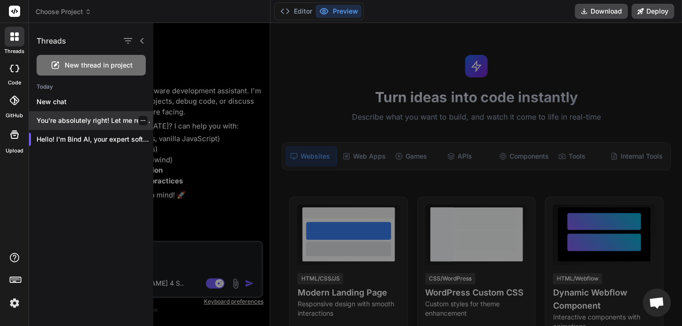
scroll to position [45, 0]
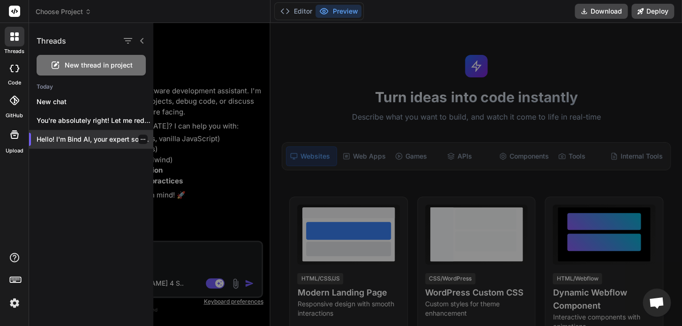
click at [140, 138] on icon "button" at bounding box center [143, 139] width 6 height 6
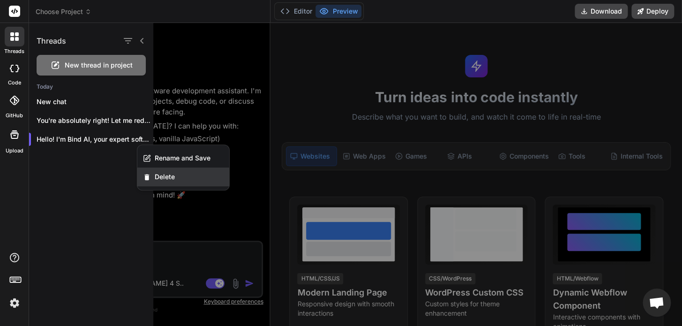
click at [152, 173] on div "Delete" at bounding box center [183, 176] width 92 height 19
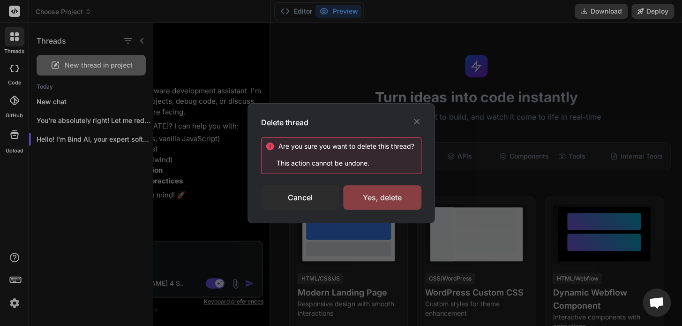
click at [384, 187] on div "Yes, delete" at bounding box center [382, 197] width 78 height 24
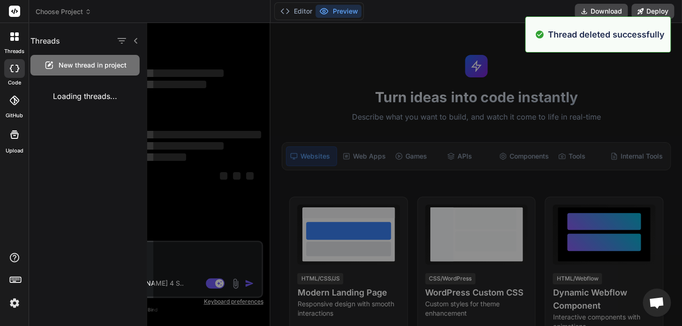
scroll to position [80, 0]
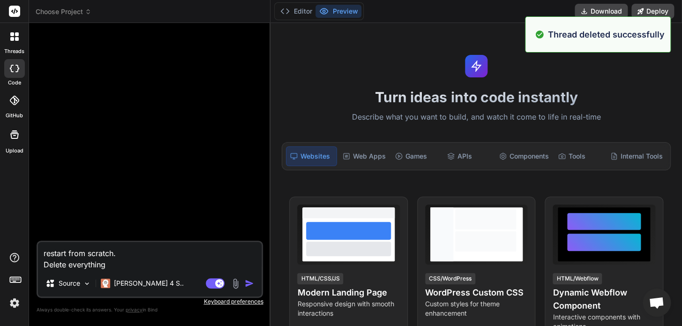
click at [16, 42] on div at bounding box center [15, 37] width 20 height 20
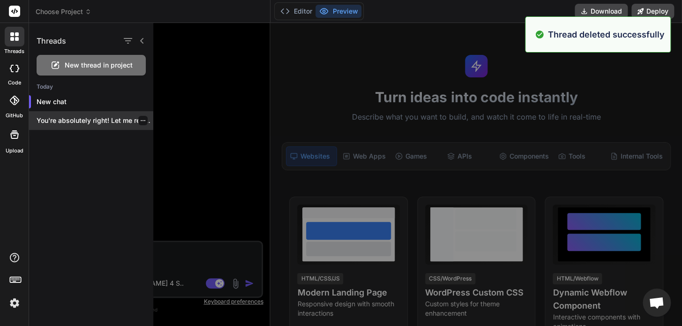
click at [140, 123] on icon "button" at bounding box center [143, 121] width 6 height 6
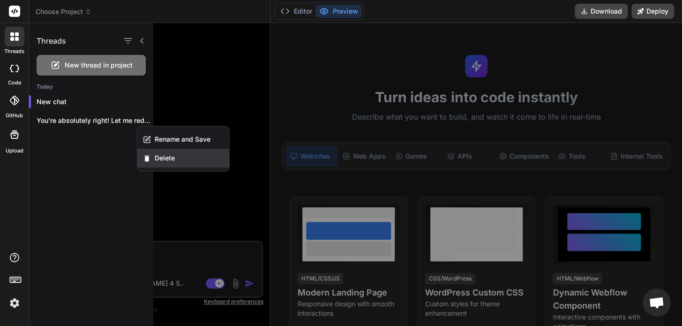
click at [164, 158] on span "Delete" at bounding box center [165, 157] width 20 height 9
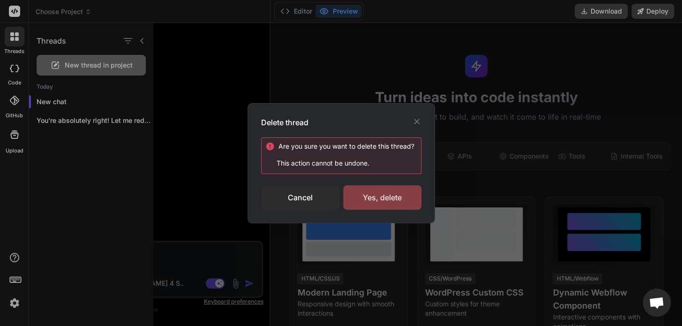
click at [409, 197] on div "Yes, delete" at bounding box center [382, 197] width 78 height 24
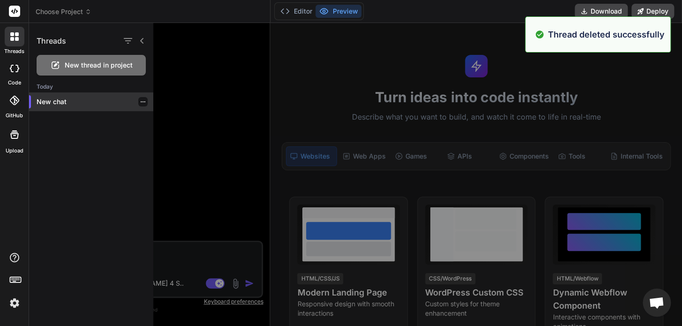
click at [141, 101] on icon "button" at bounding box center [143, 101] width 5 height 1
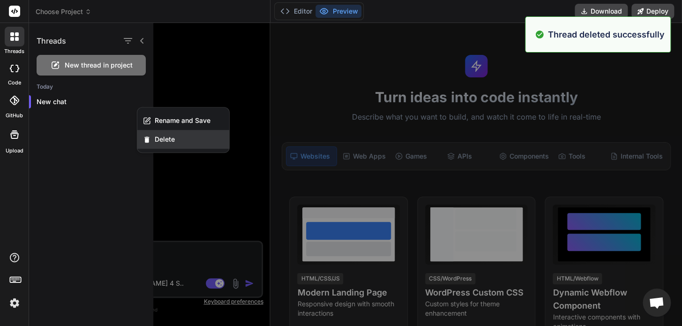
click at [166, 137] on span "Delete" at bounding box center [165, 139] width 20 height 9
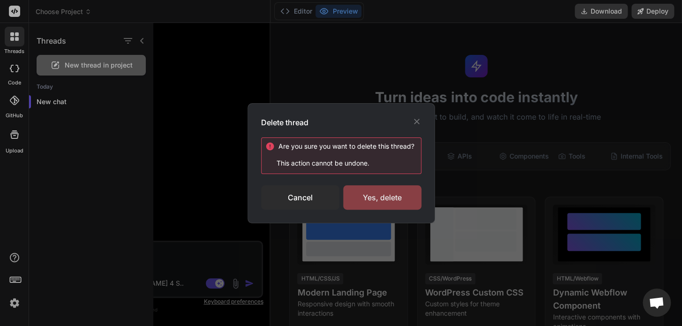
click at [420, 203] on div "Yes, delete" at bounding box center [382, 197] width 78 height 24
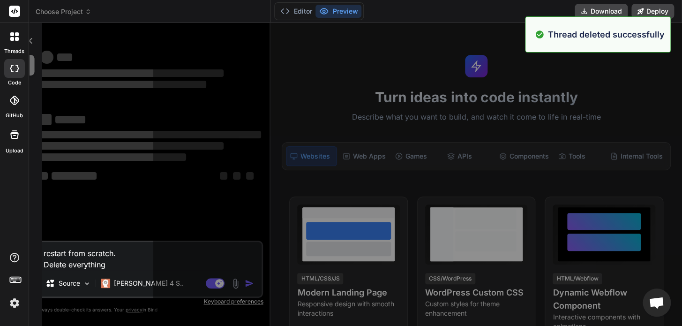
scroll to position [116, 0]
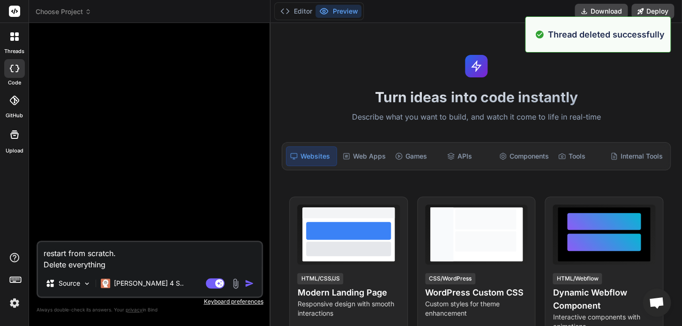
click at [20, 300] on img at bounding box center [15, 303] width 16 height 16
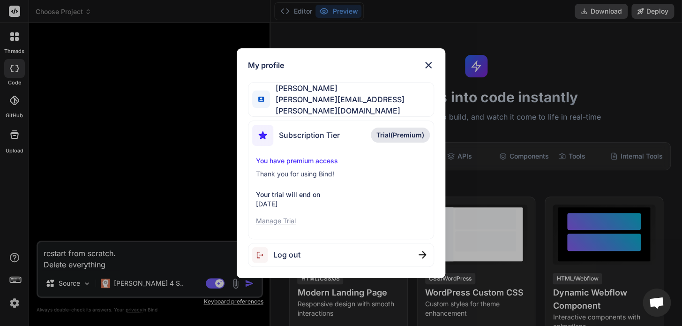
click at [1, 306] on div "My profile [PERSON_NAME] [PERSON_NAME][EMAIL_ADDRESS][PERSON_NAME][DOMAIN_NAME]…" at bounding box center [341, 163] width 682 height 326
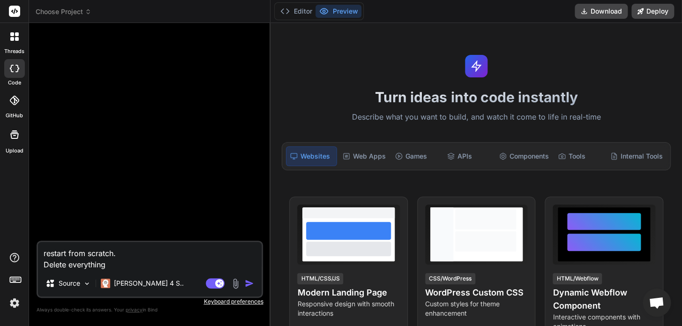
click at [8, 305] on img at bounding box center [15, 303] width 16 height 16
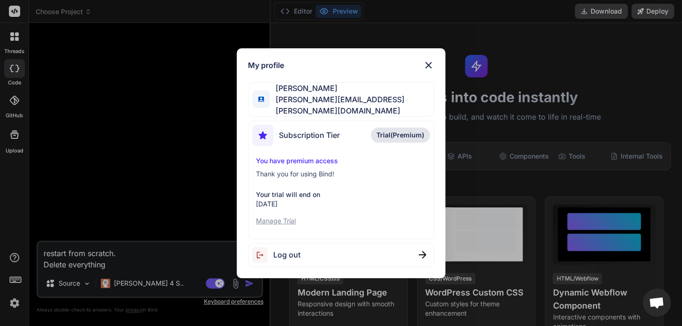
click at [281, 218] on p "Manage Trial" at bounding box center [341, 220] width 170 height 9
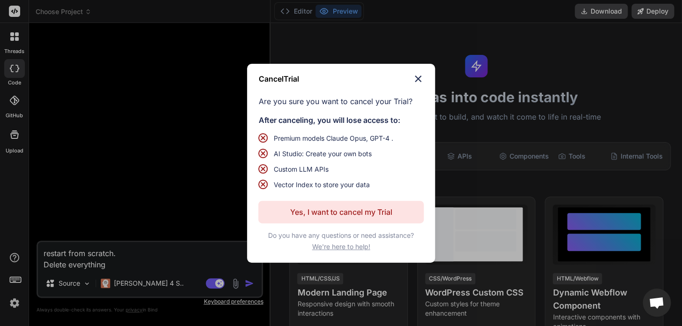
click at [366, 214] on p "Yes, I want to cancel my Trial" at bounding box center [341, 211] width 102 height 11
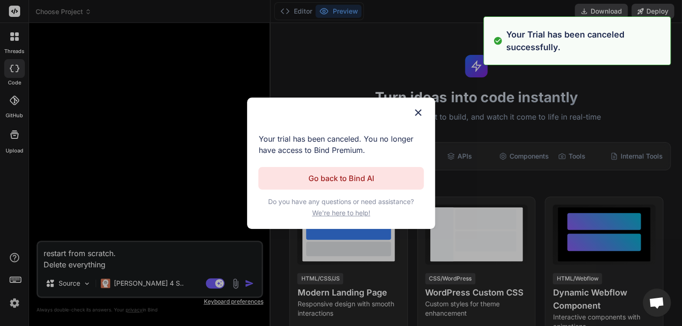
click at [370, 179] on p "Go back to Bind AI" at bounding box center [341, 178] width 66 height 11
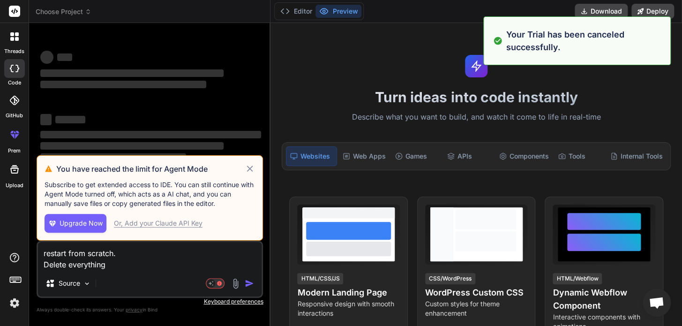
type textarea "x"
